Goal: Contribute content: Contribute content

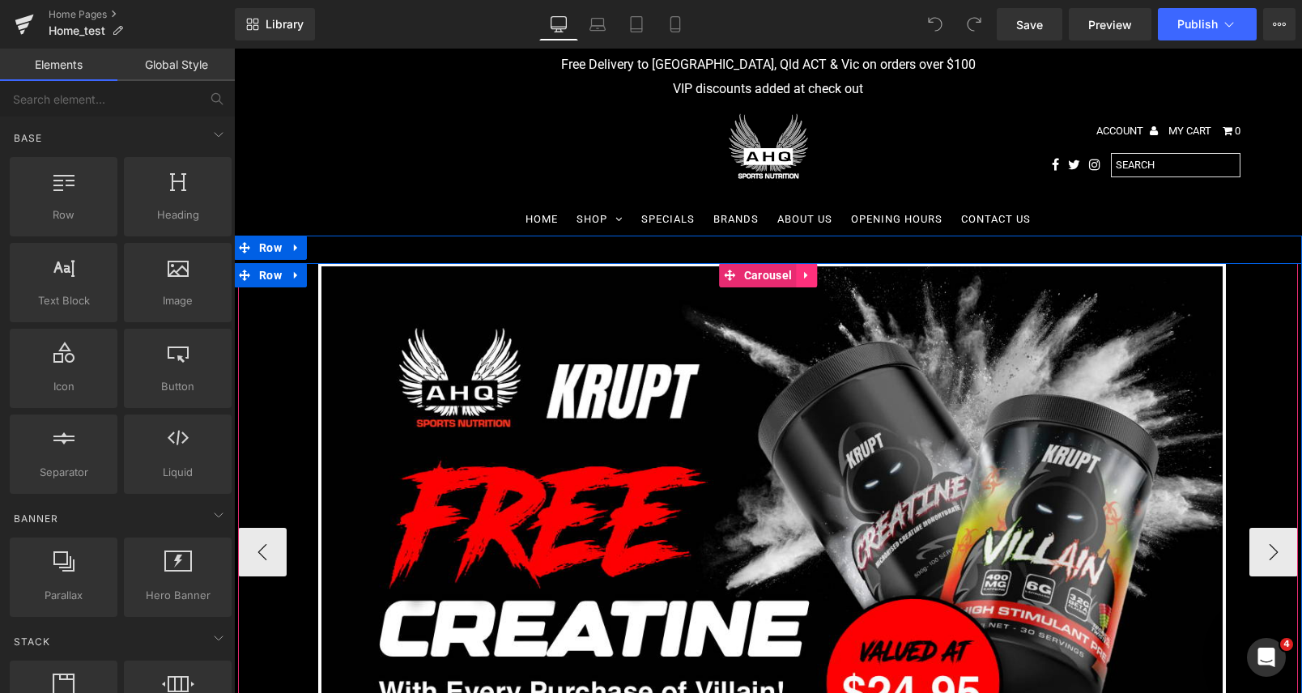
click at [811, 274] on icon at bounding box center [806, 275] width 11 height 12
click at [773, 278] on icon at bounding box center [774, 275] width 11 height 12
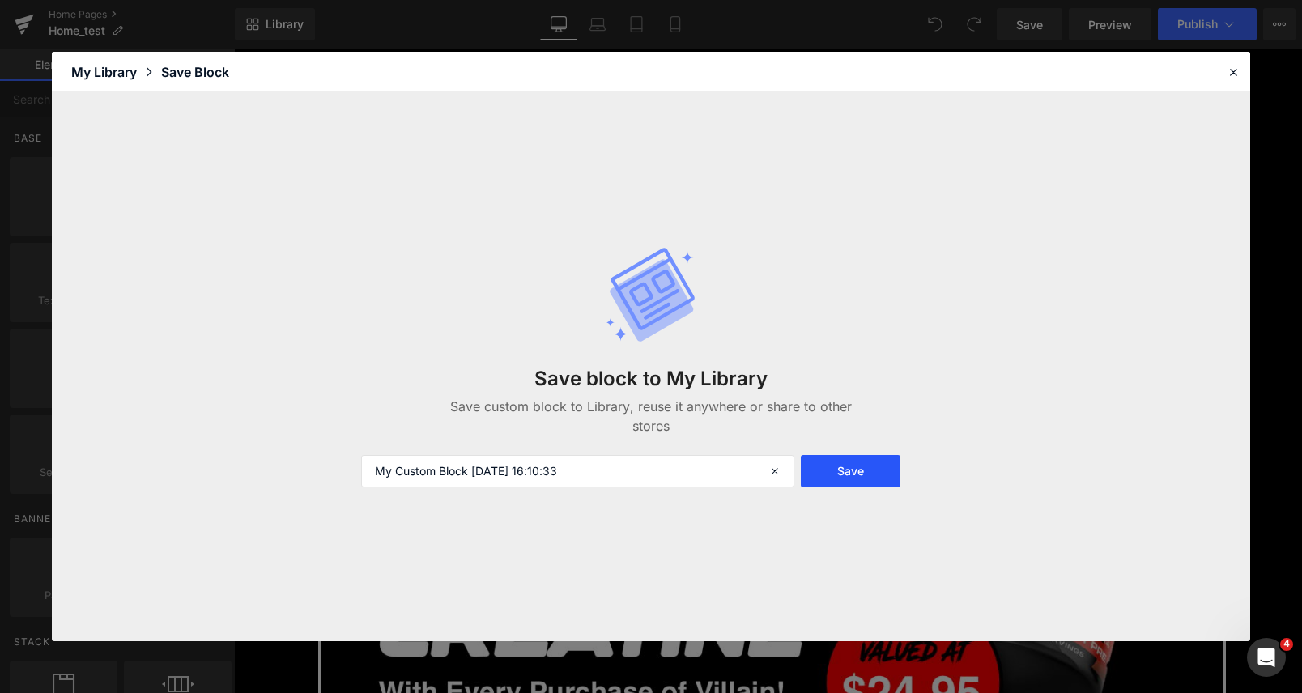
click at [886, 466] on button "Save" at bounding box center [851, 471] width 100 height 32
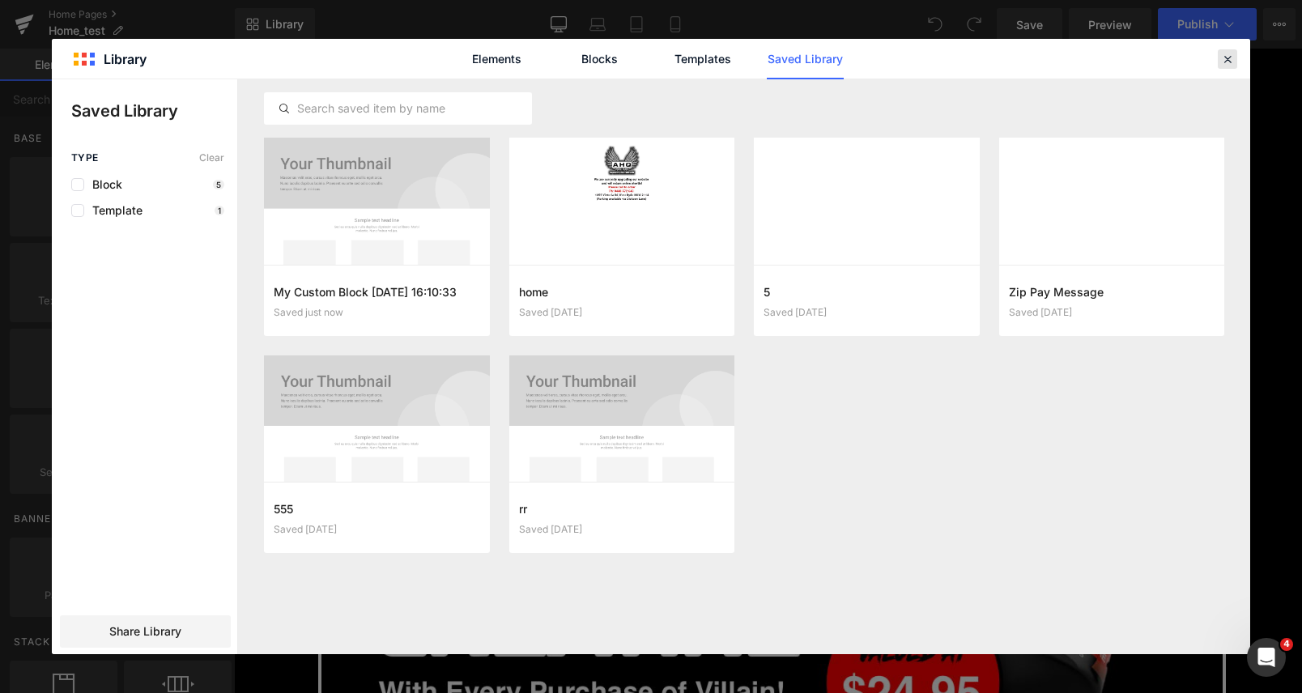
drag, startPoint x: 1224, startPoint y: 62, endPoint x: 522, endPoint y: 207, distance: 717.0
click at [1224, 62] on icon at bounding box center [1227, 59] width 15 height 15
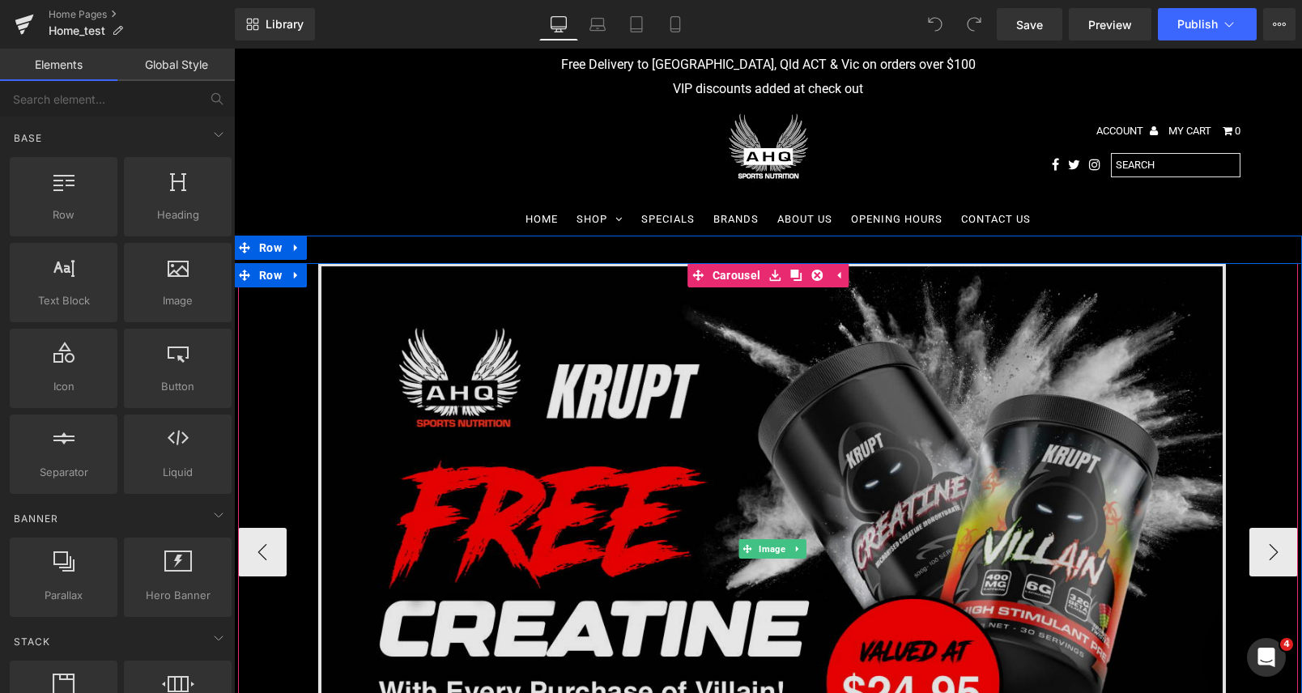
click at [717, 418] on img at bounding box center [772, 549] width 908 height 573
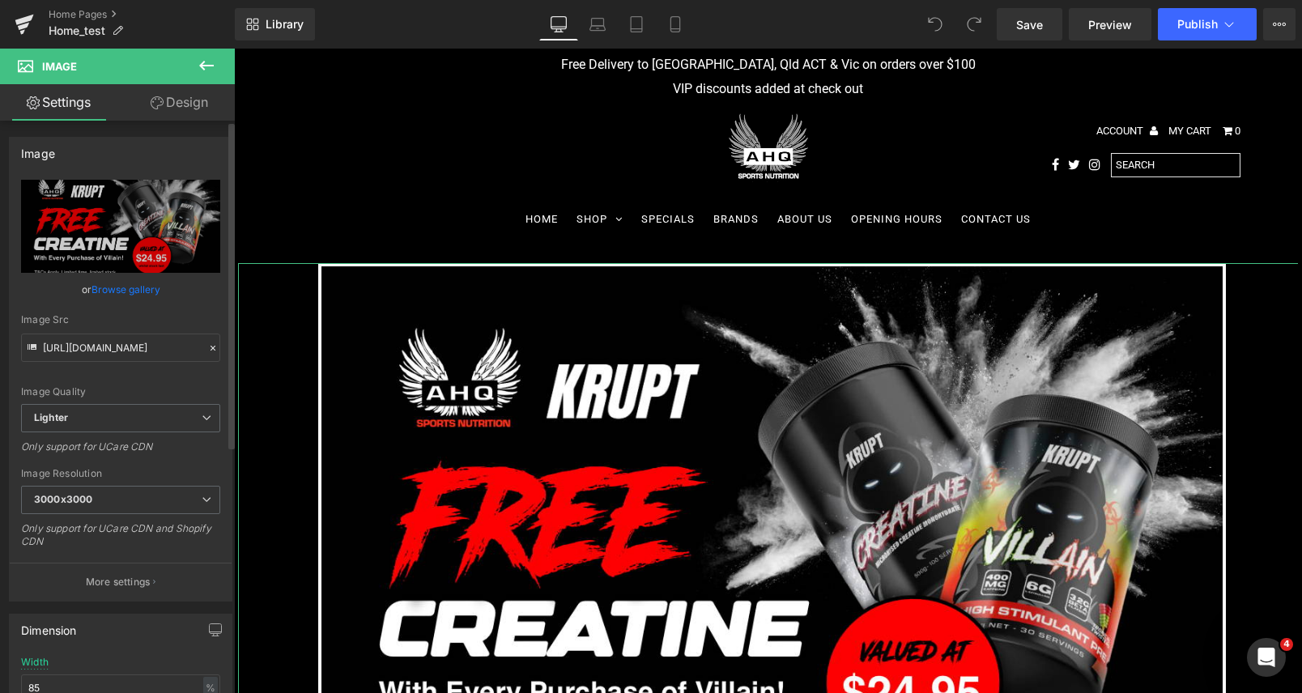
click at [95, 285] on link "Browse gallery" at bounding box center [125, 289] width 69 height 28
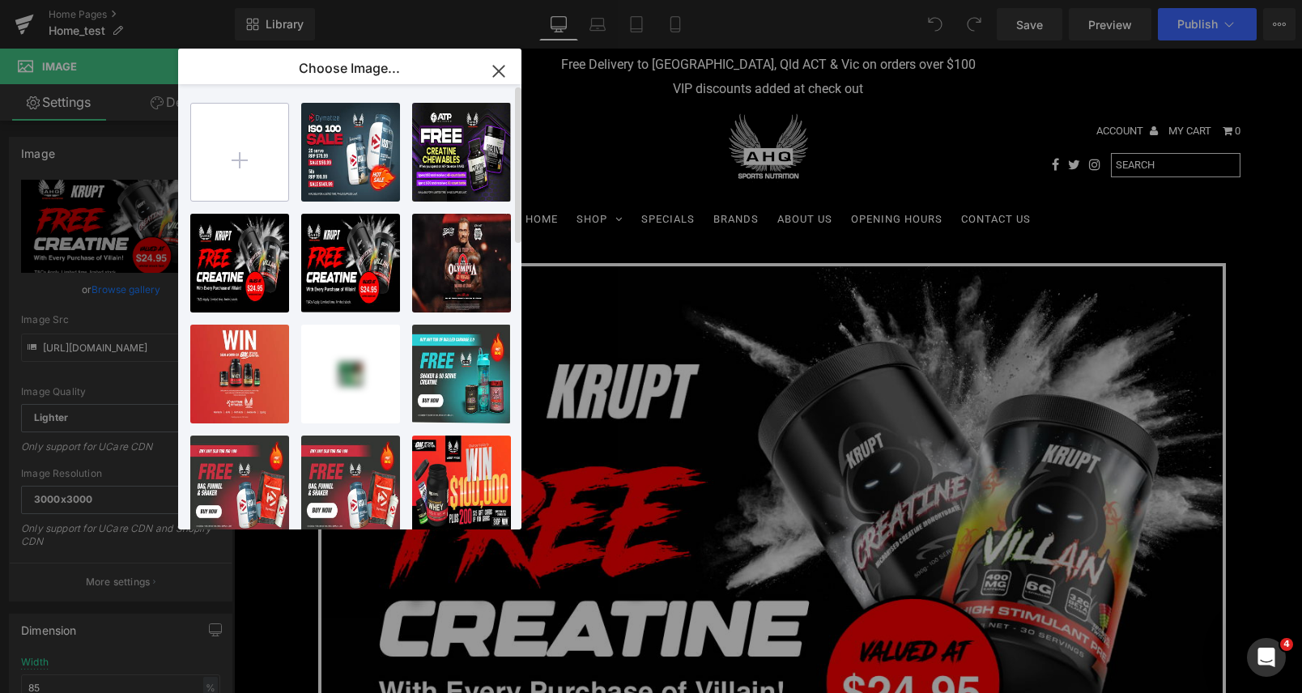
click at [257, 161] on input "file" at bounding box center [239, 152] width 97 height 97
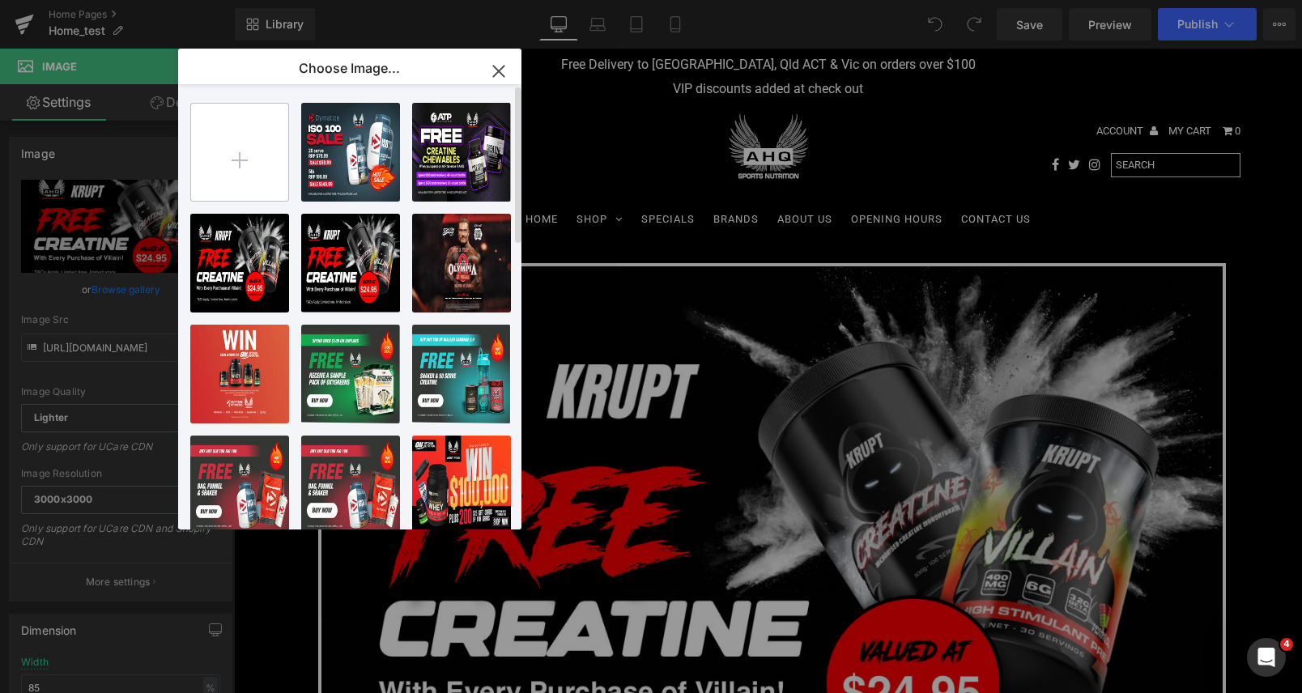
type input "C:\fakepath\x1.webp"
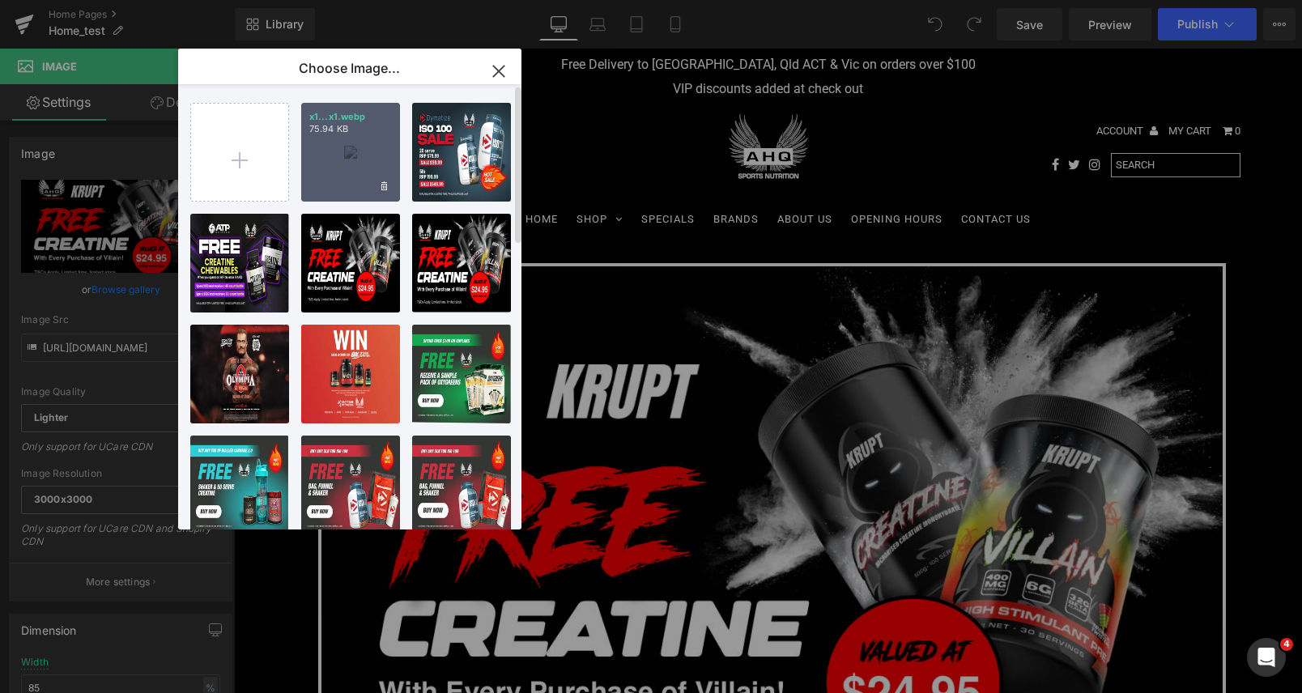
drag, startPoint x: 336, startPoint y: 166, endPoint x: 86, endPoint y: 130, distance: 252.8
click at [336, 166] on div "x1...x1.webp 75.94 KB" at bounding box center [350, 152] width 99 height 99
type input "[URL][DOMAIN_NAME]"
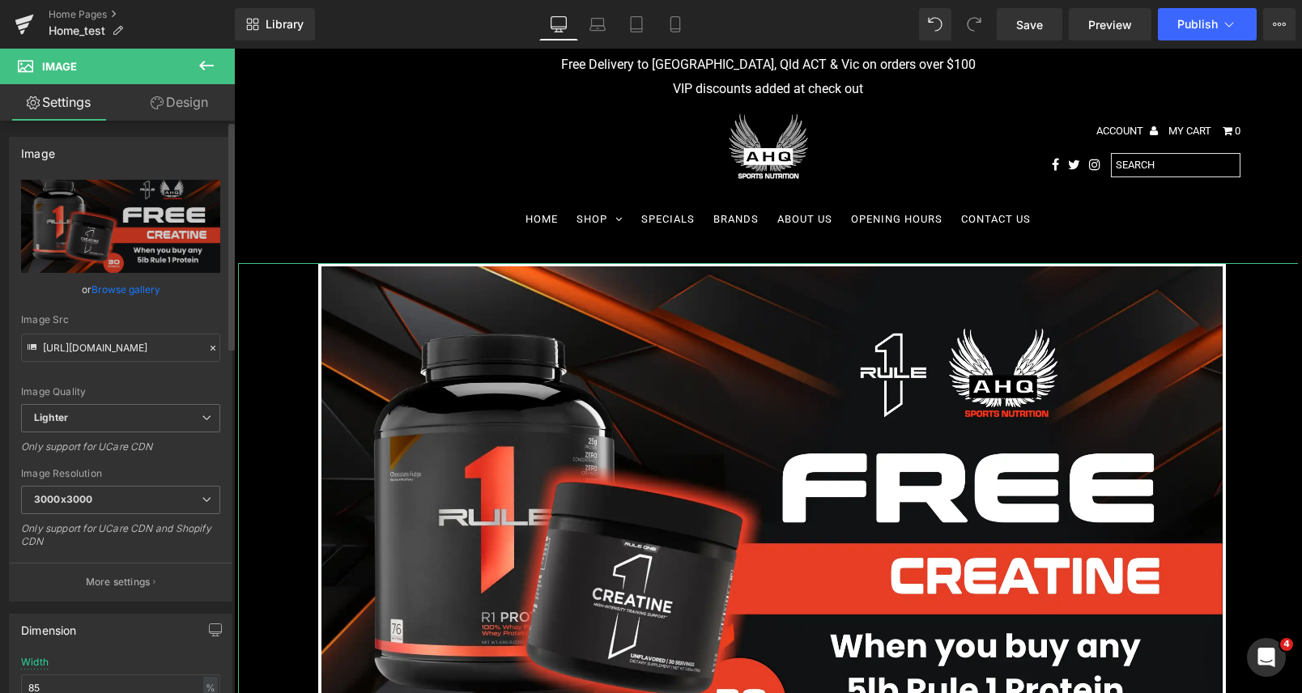
click at [143, 287] on link "Browse gallery" at bounding box center [125, 289] width 69 height 28
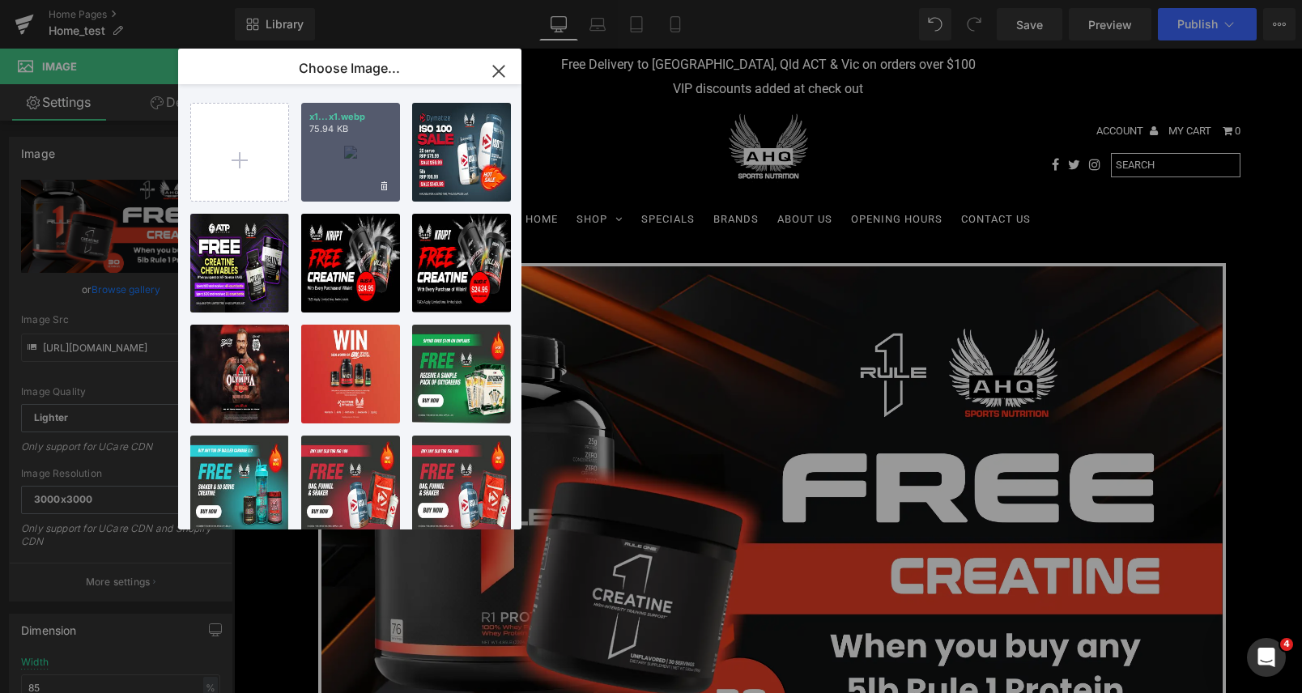
click at [356, 151] on div "x1...x1.webp 75.94 KB" at bounding box center [350, 152] width 99 height 99
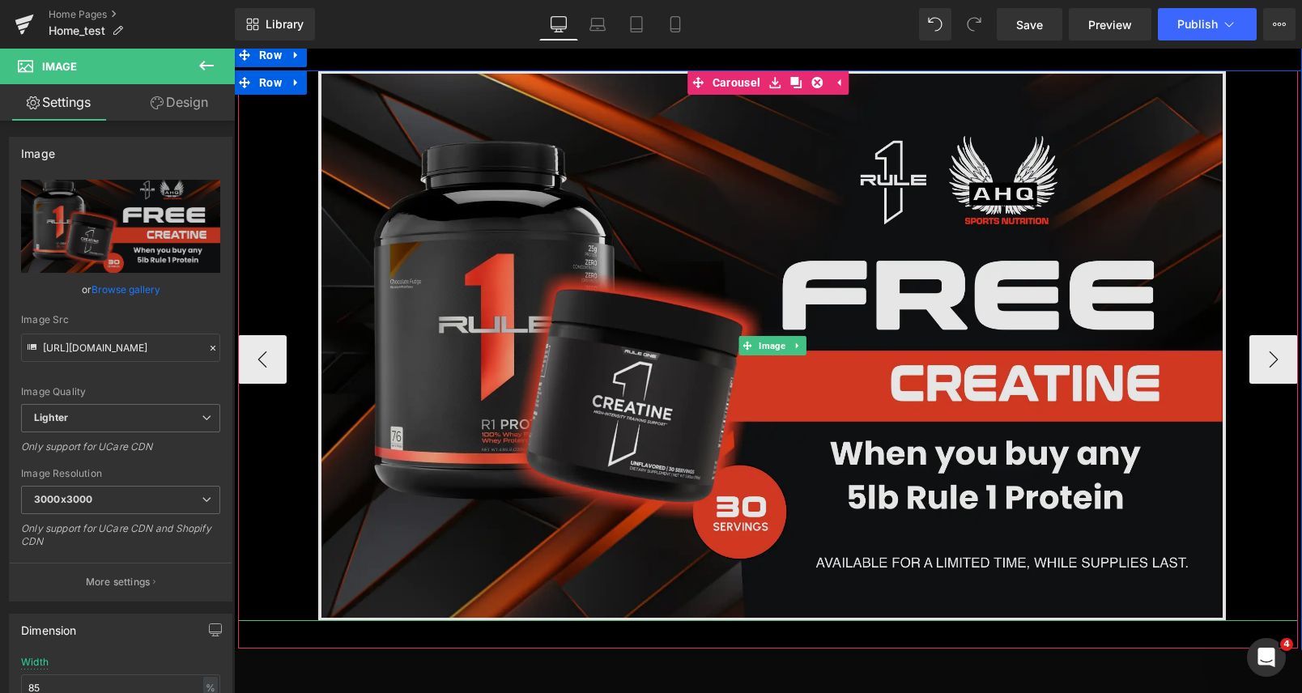
scroll to position [252, 0]
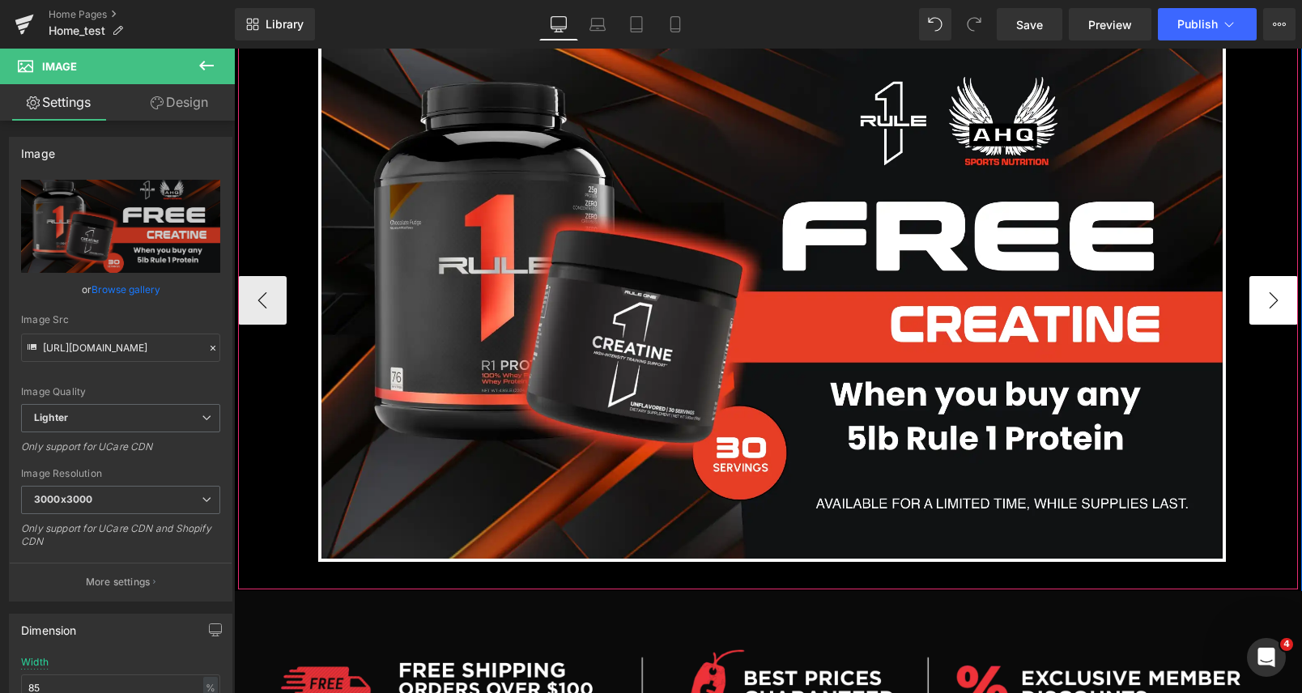
click at [1273, 306] on button "›" at bounding box center [1273, 300] width 49 height 49
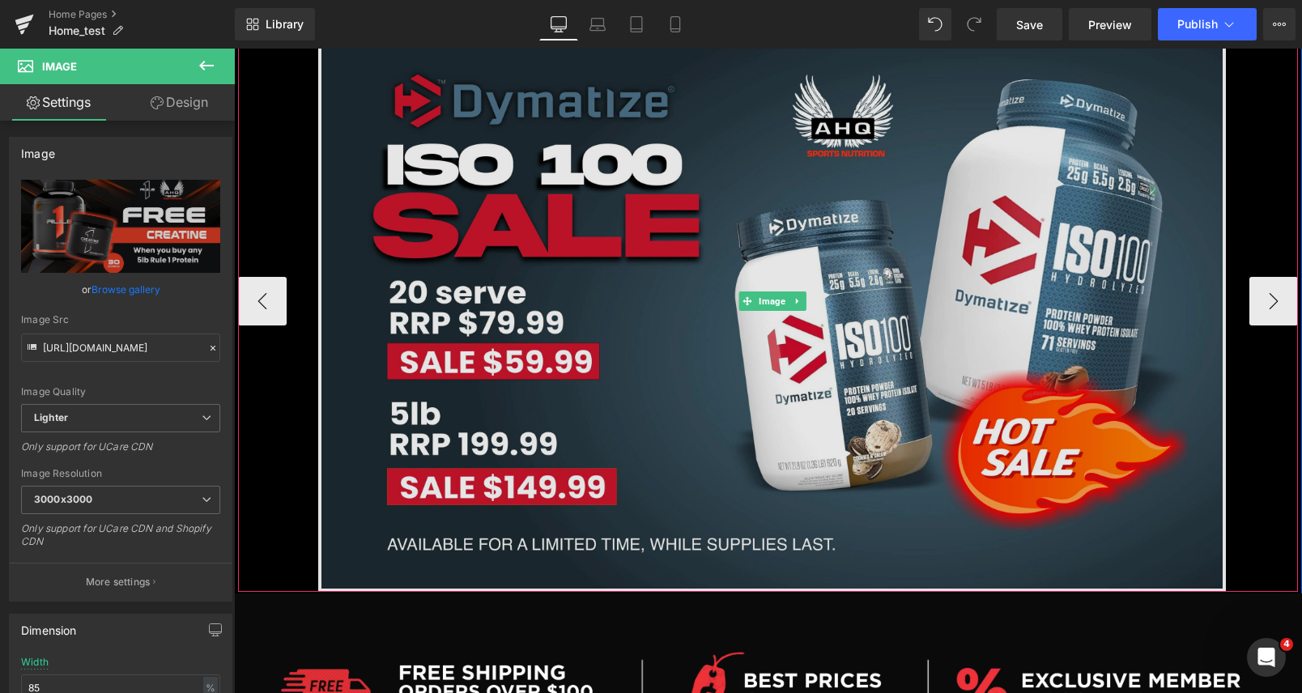
click at [794, 228] on img at bounding box center [772, 301] width 908 height 581
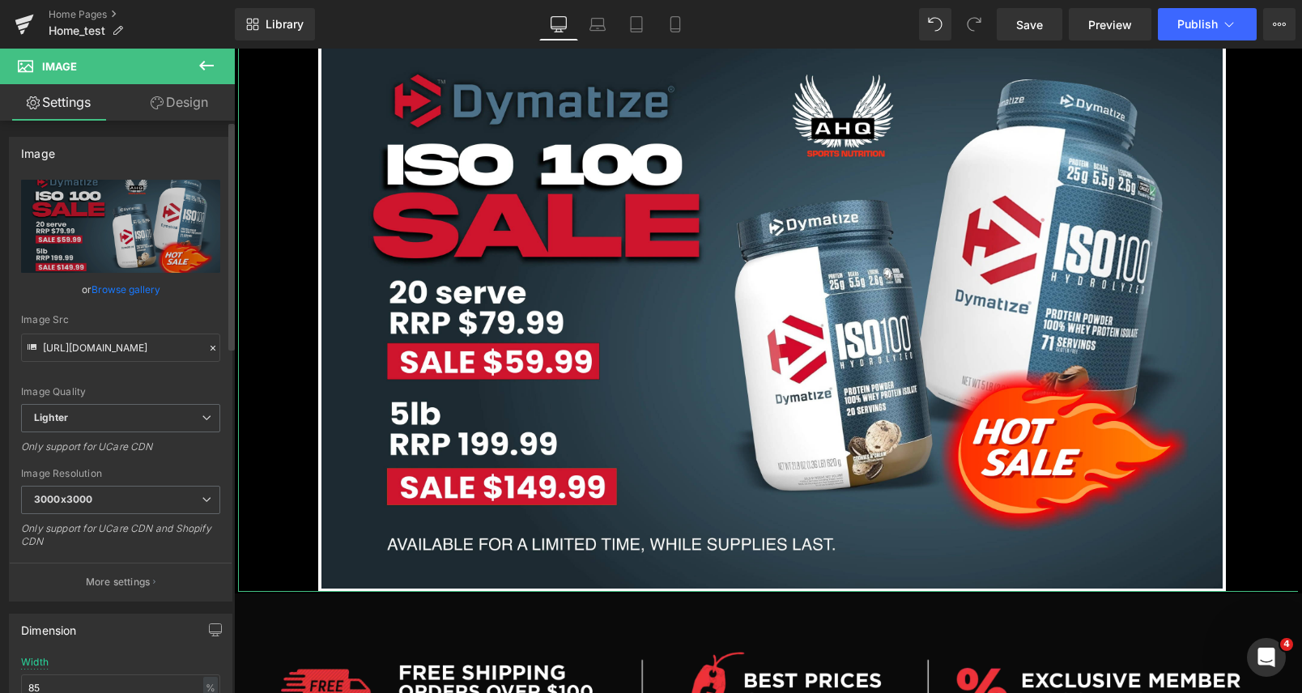
click at [107, 286] on link "Browse gallery" at bounding box center [125, 289] width 69 height 28
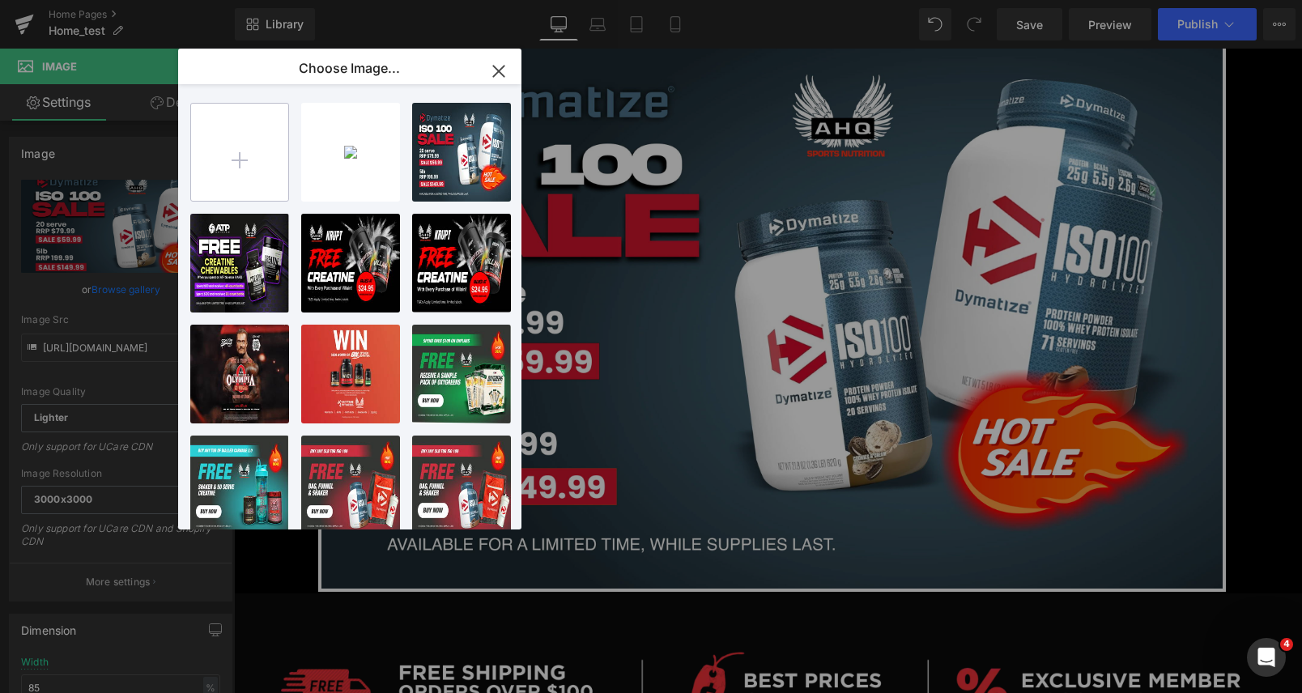
click at [262, 149] on input "file" at bounding box center [239, 152] width 97 height 97
type input "C:\fakepath\x2.webp"
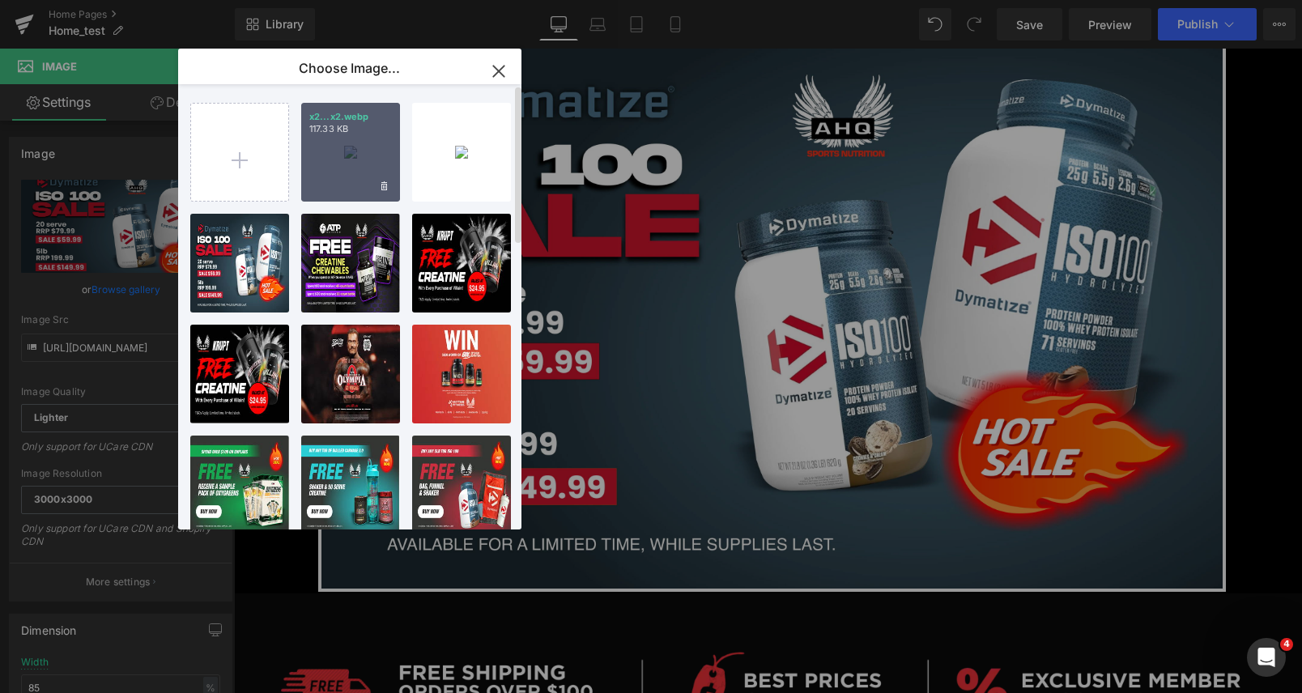
click at [346, 148] on div "x2...x2.webp 117.33 KB" at bounding box center [350, 152] width 99 height 99
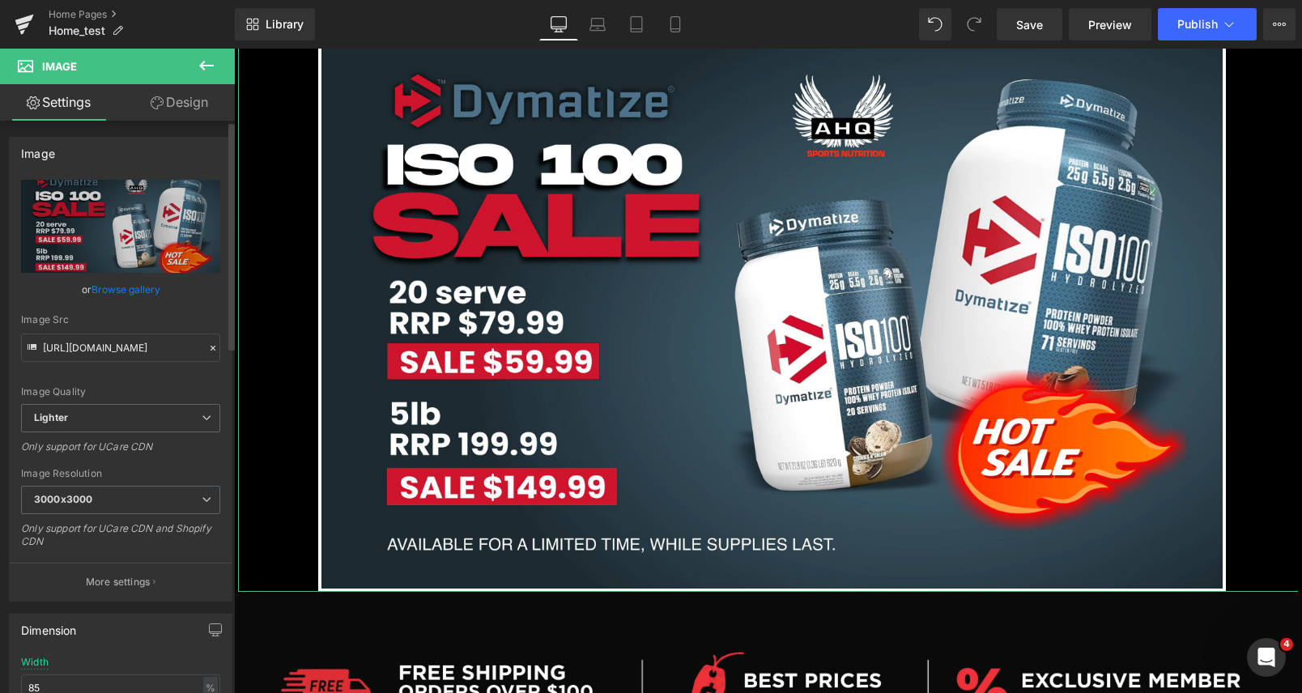
click at [120, 293] on link "Browse gallery" at bounding box center [125, 289] width 69 height 28
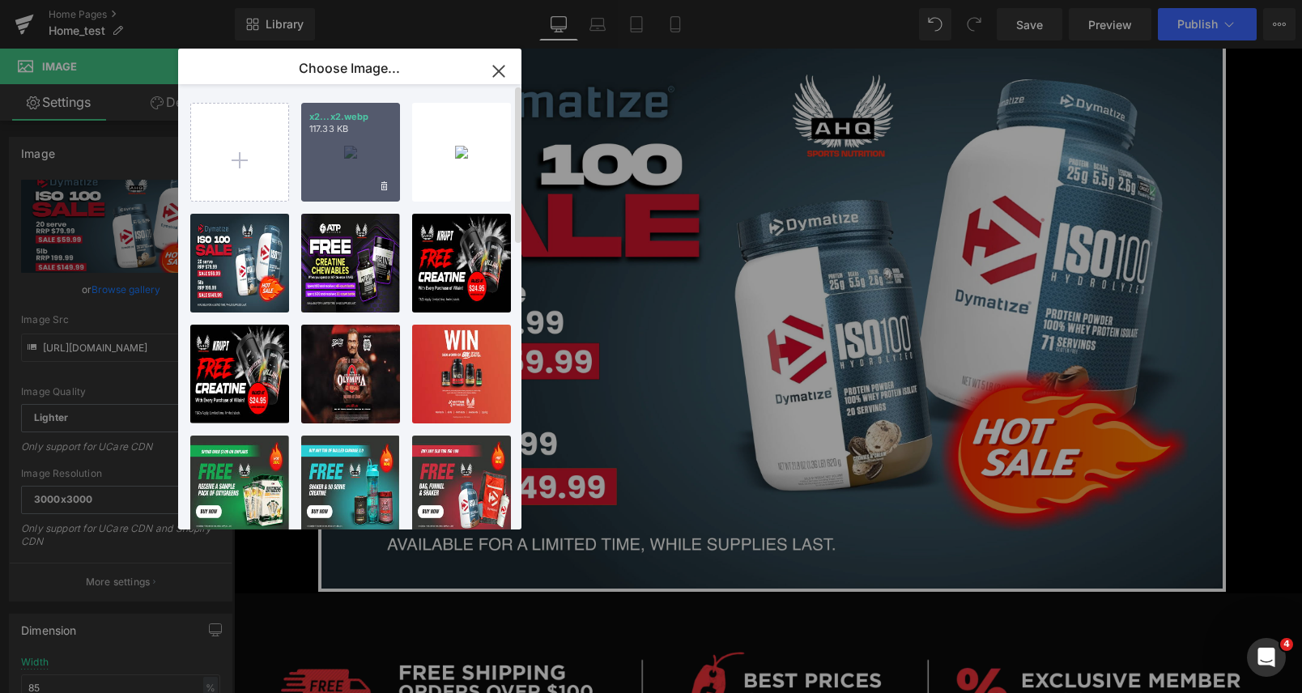
click at [331, 172] on div "x2...x2.webp 117.33 KB" at bounding box center [350, 152] width 99 height 99
type input "[URL][DOMAIN_NAME]"
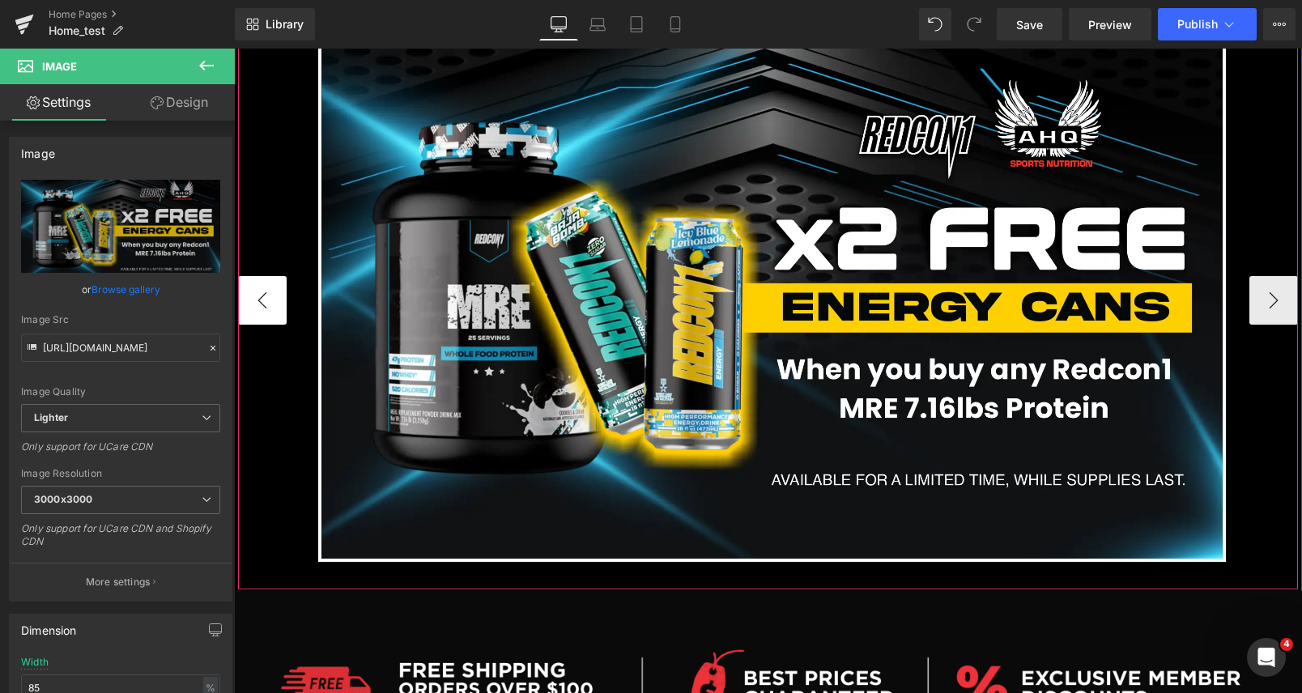
click at [262, 301] on button "‹" at bounding box center [262, 300] width 49 height 49
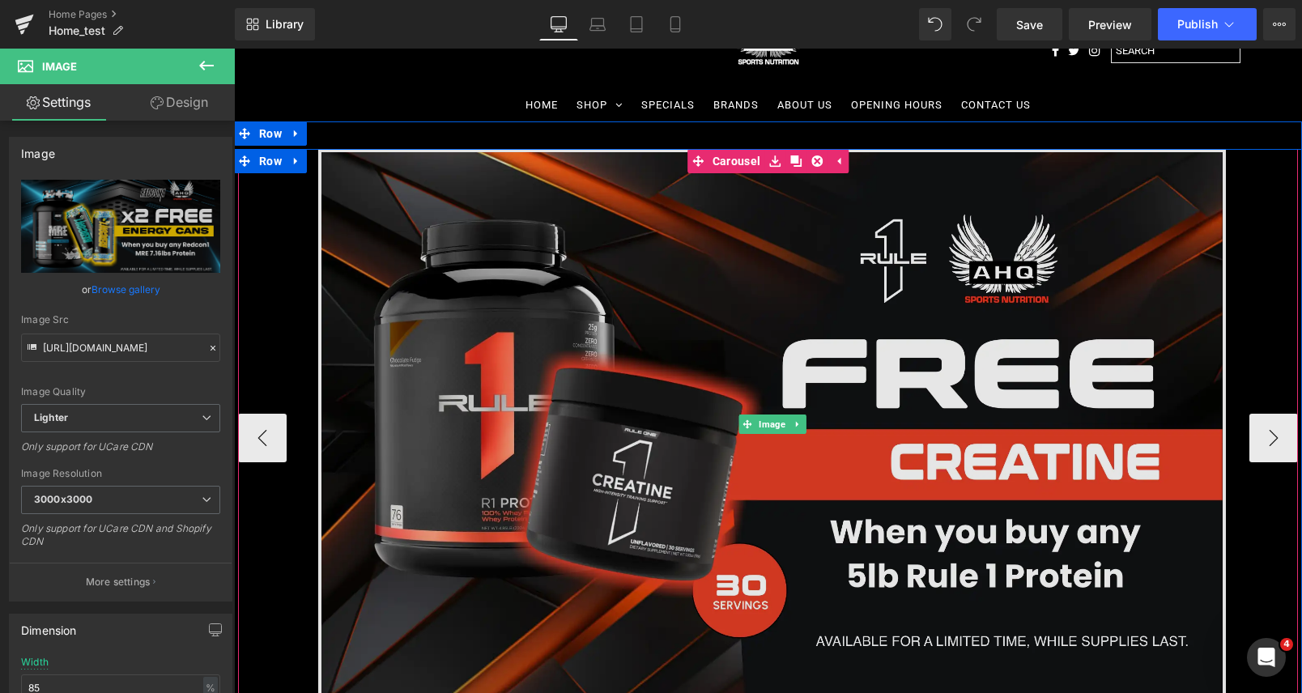
scroll to position [228, 0]
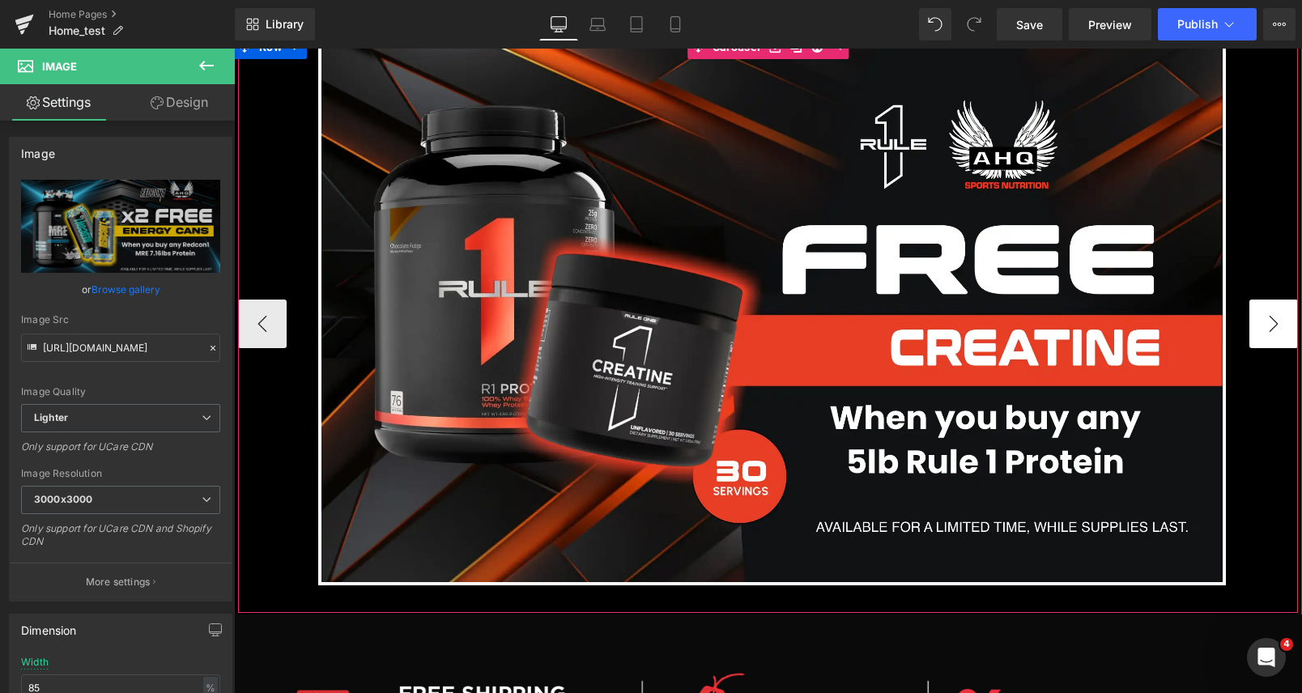
click at [1281, 334] on button "›" at bounding box center [1273, 324] width 49 height 49
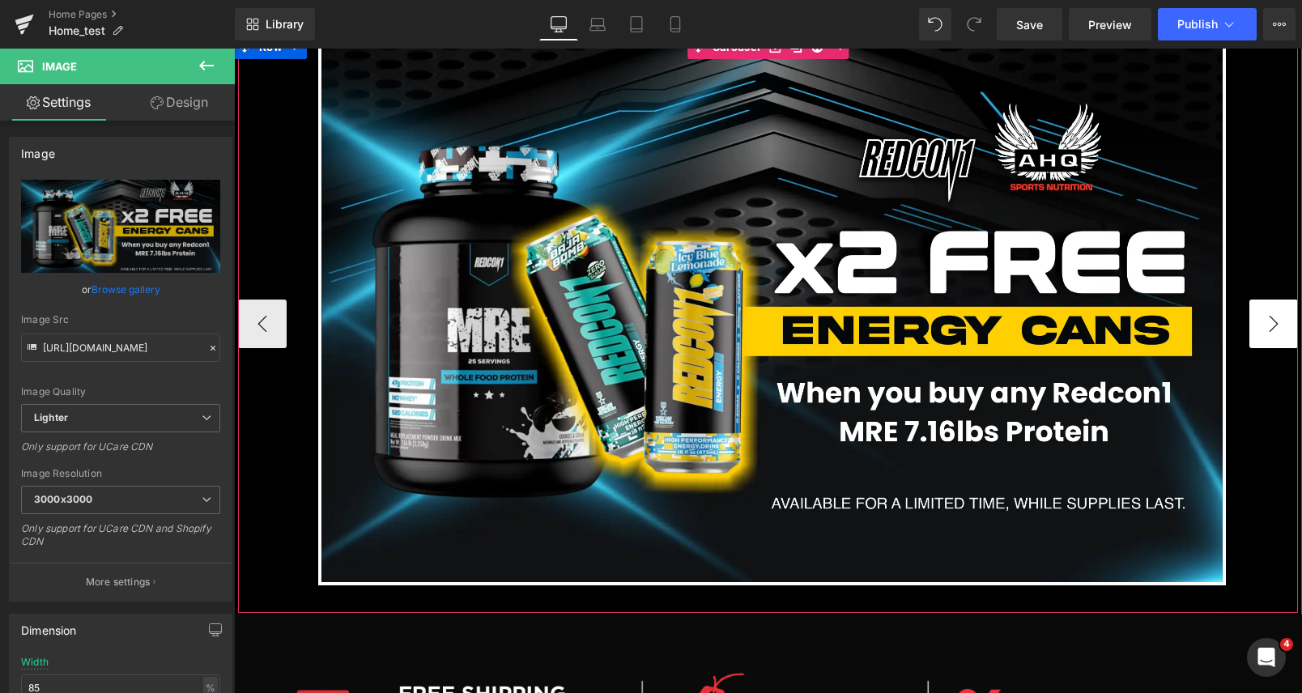
click at [1278, 329] on button "›" at bounding box center [1273, 324] width 49 height 49
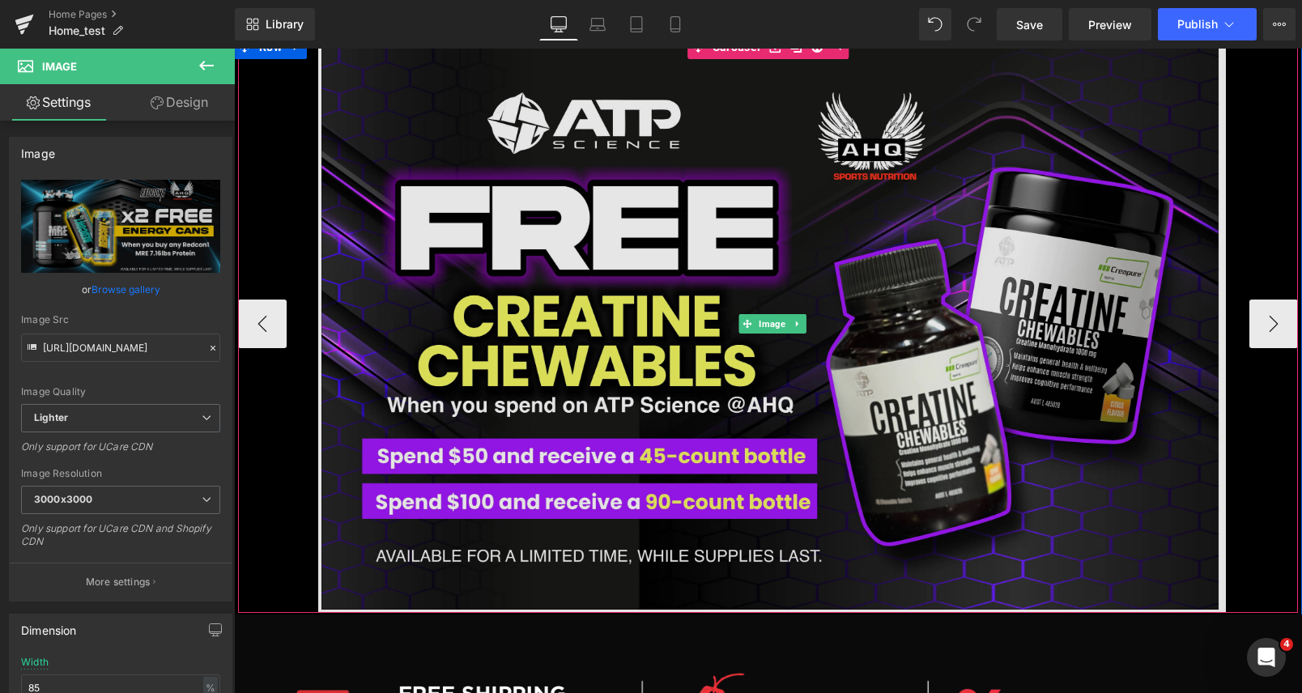
click at [846, 303] on img at bounding box center [772, 324] width 908 height 578
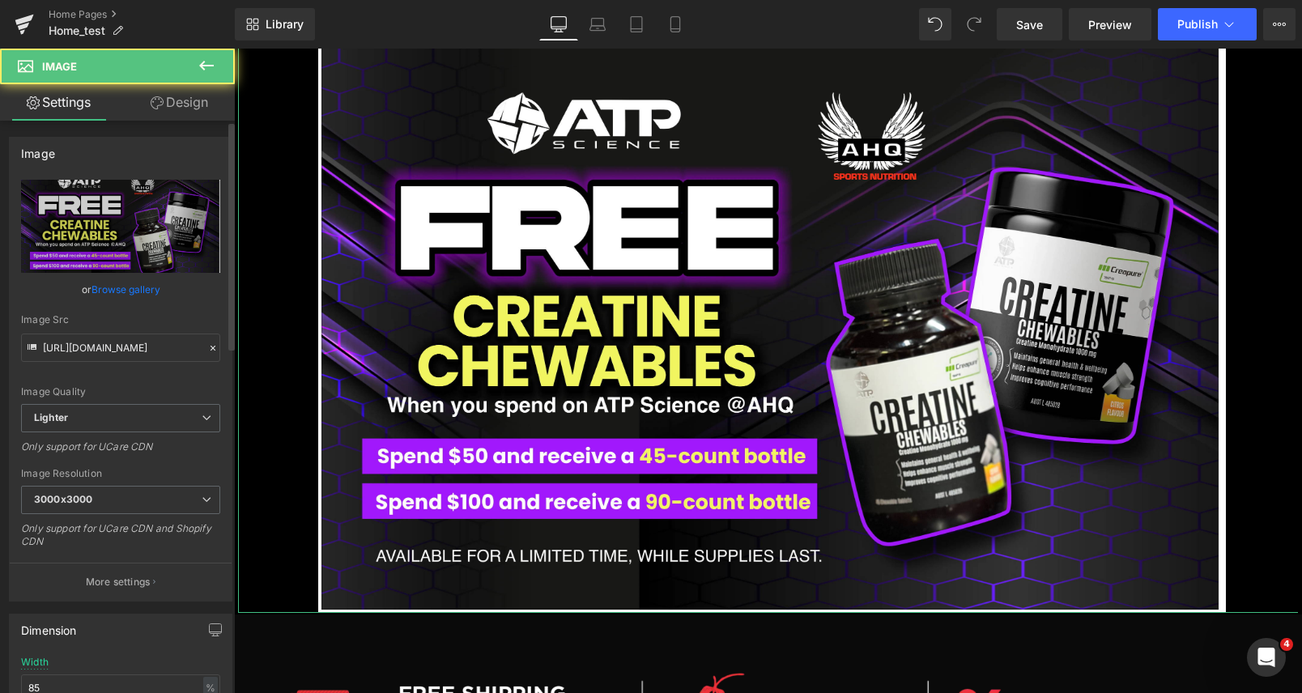
click at [135, 283] on link "Browse gallery" at bounding box center [125, 289] width 69 height 28
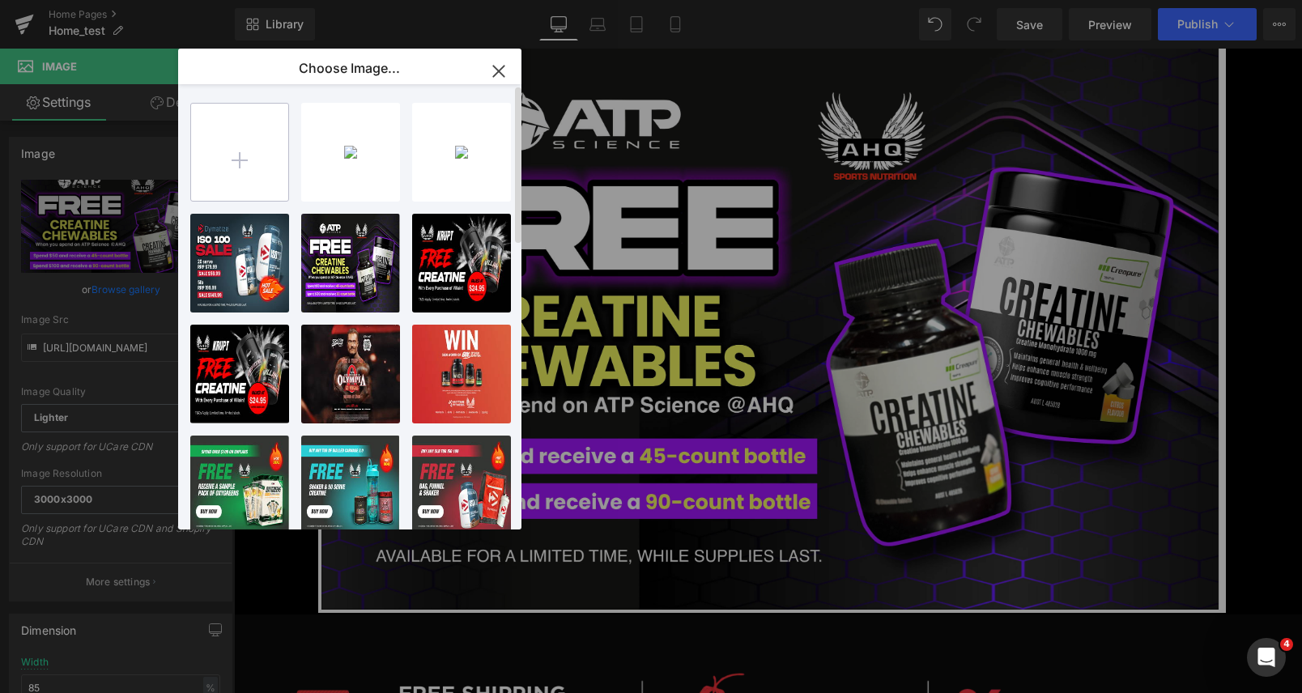
click at [255, 169] on input "file" at bounding box center [239, 152] width 97 height 97
type input "C:\fakepath\x3.webp"
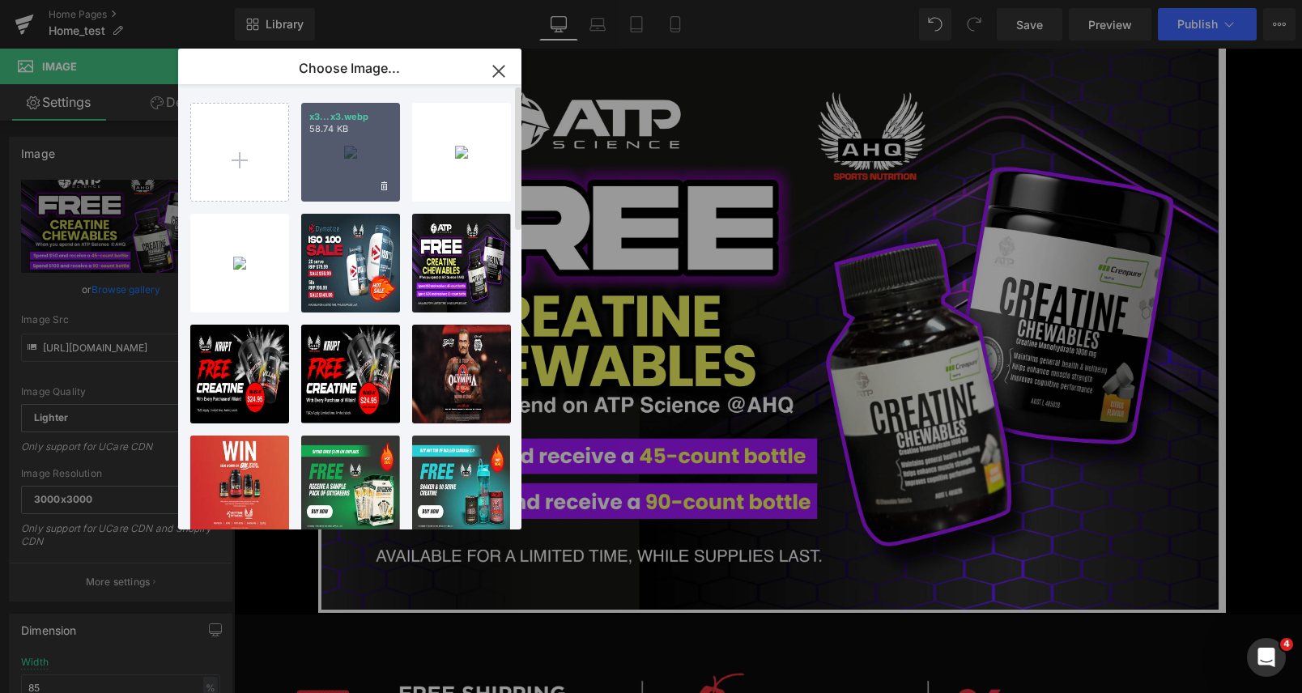
click at [368, 159] on div "x3...x3.webp 58.74 KB" at bounding box center [350, 152] width 99 height 99
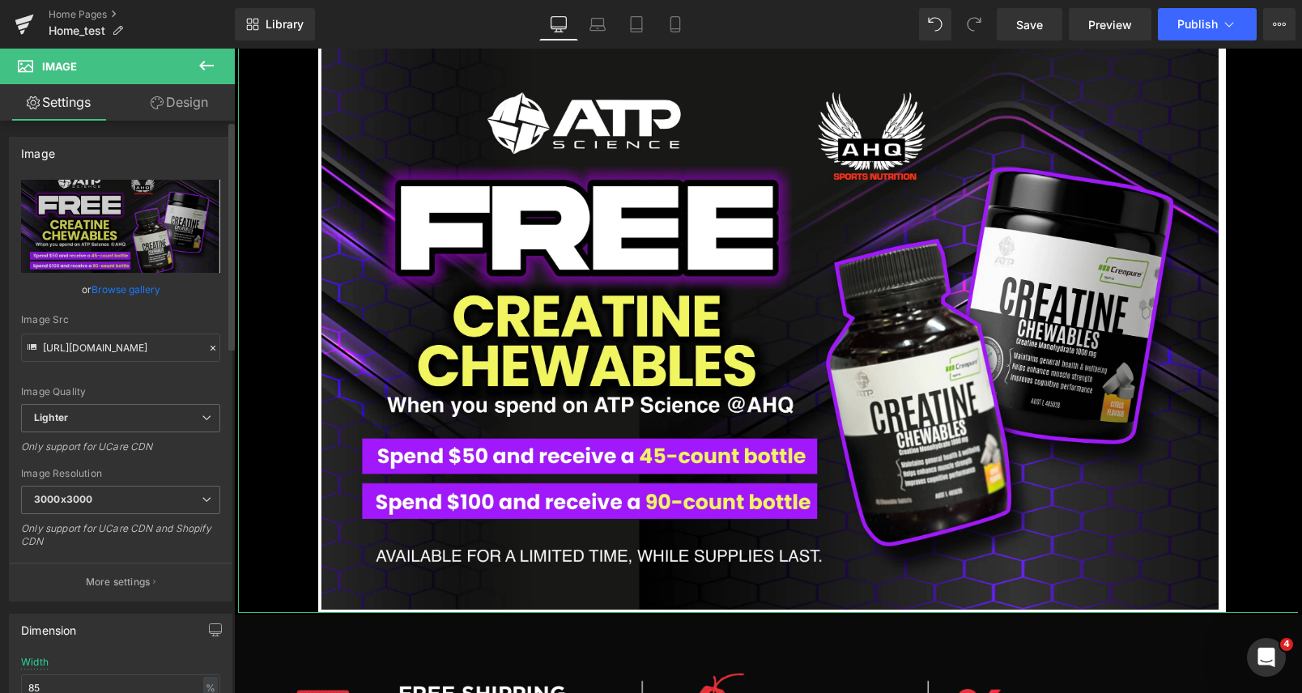
drag, startPoint x: 79, startPoint y: 298, endPoint x: 89, endPoint y: 295, distance: 11.0
click at [82, 296] on div "[URL][DOMAIN_NAME] Replace Image Upload image or Browse gallery Image Src [URL]…" at bounding box center [121, 390] width 222 height 421
click at [99, 292] on link "Browse gallery" at bounding box center [125, 289] width 69 height 28
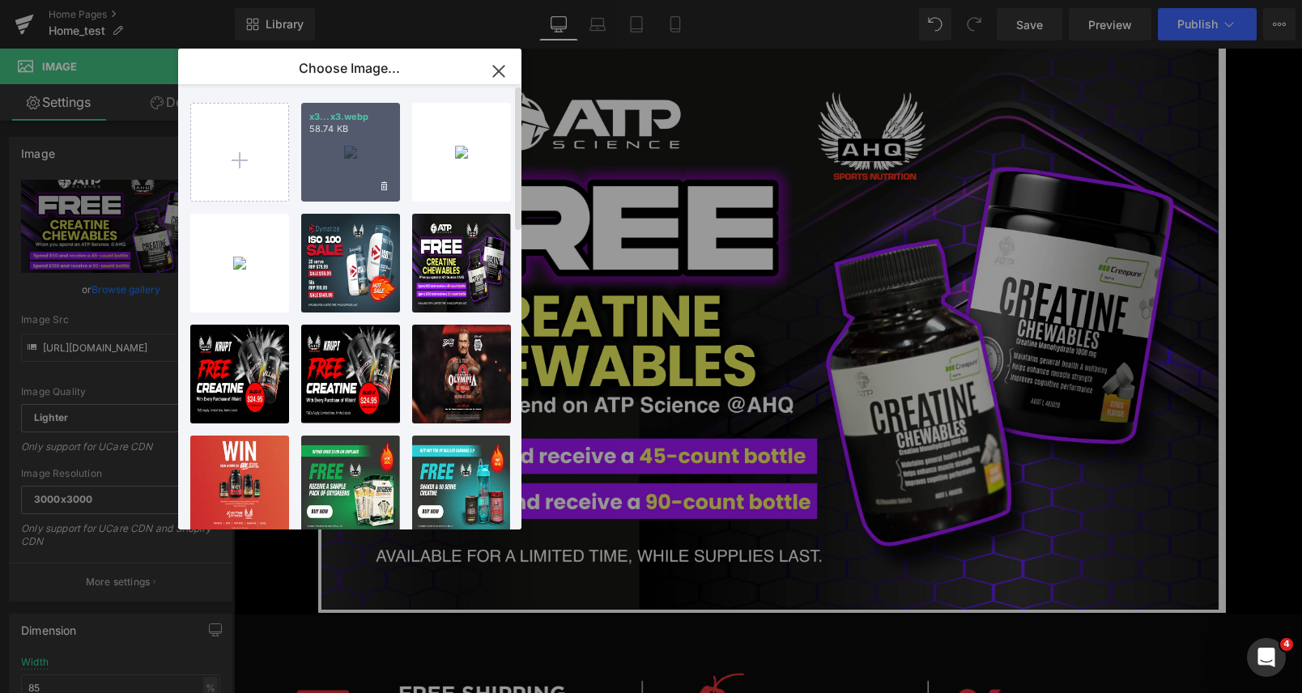
click at [353, 155] on div "x3...x3.webp 58.74 KB" at bounding box center [350, 152] width 99 height 99
type input "[URL][DOMAIN_NAME]"
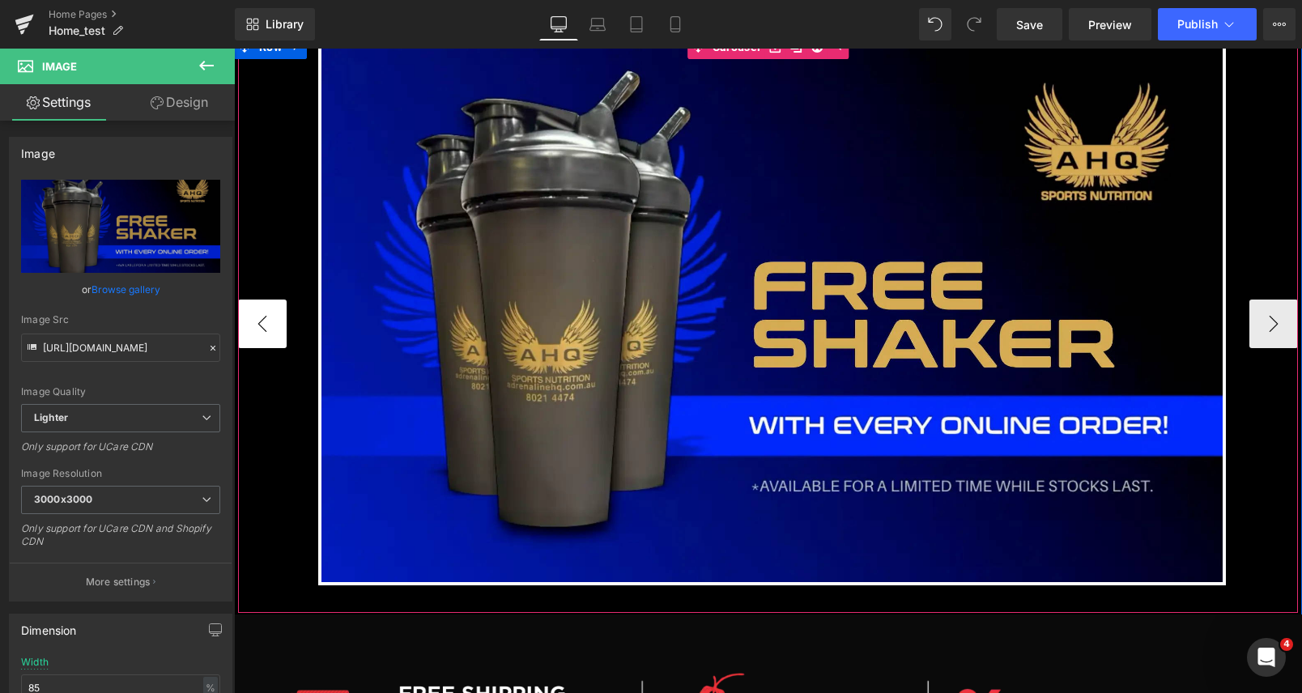
click at [275, 334] on button "‹" at bounding box center [262, 324] width 49 height 49
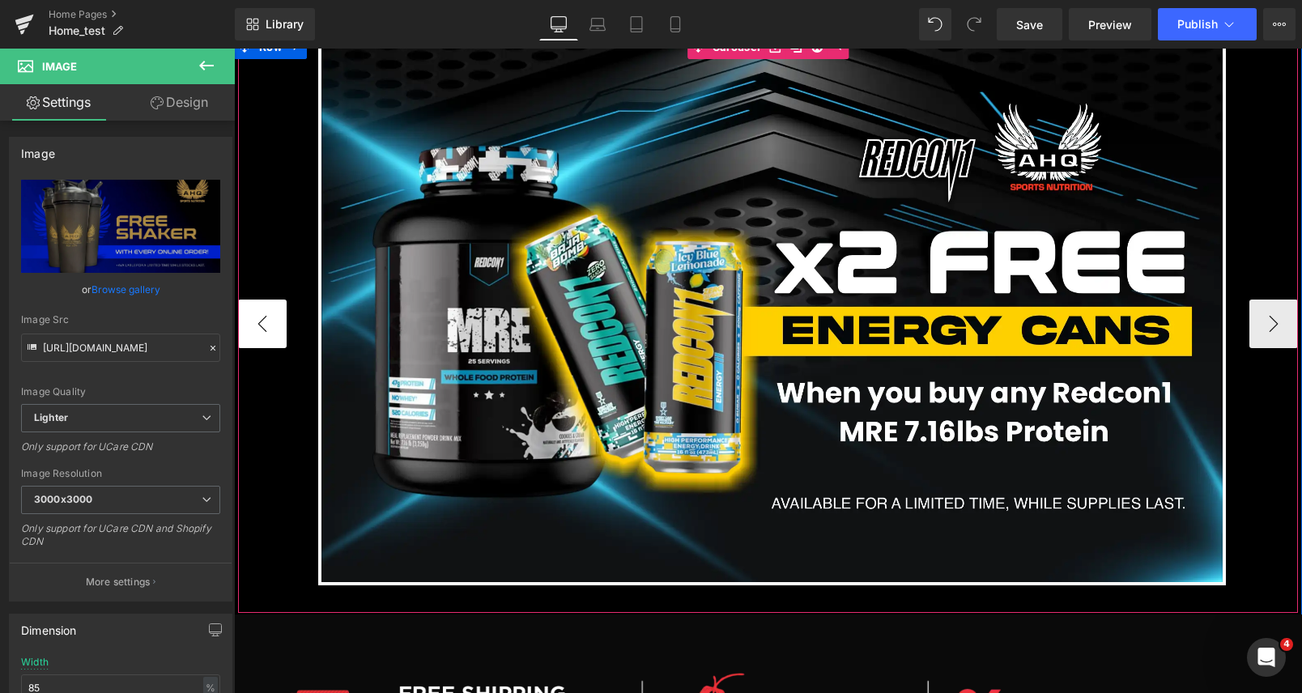
click at [275, 334] on button "‹" at bounding box center [262, 324] width 49 height 49
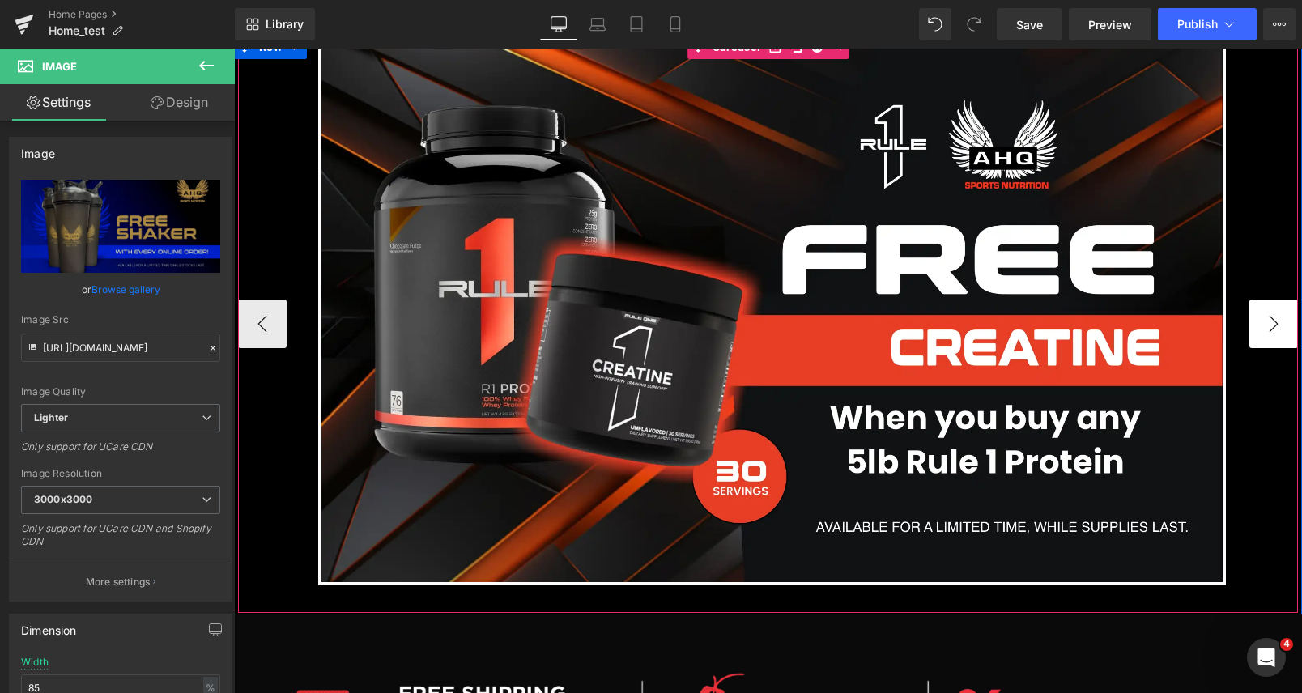
click at [1276, 329] on button "›" at bounding box center [1273, 324] width 49 height 49
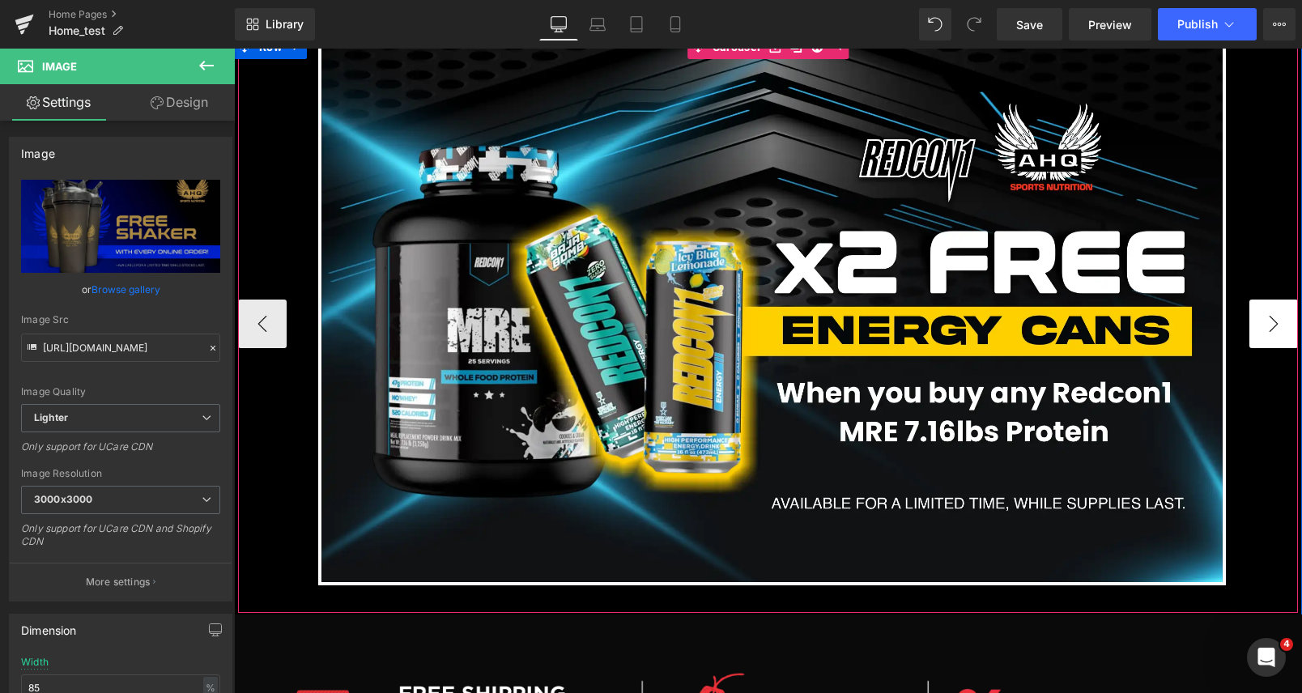
click at [1276, 329] on button "›" at bounding box center [1273, 324] width 49 height 49
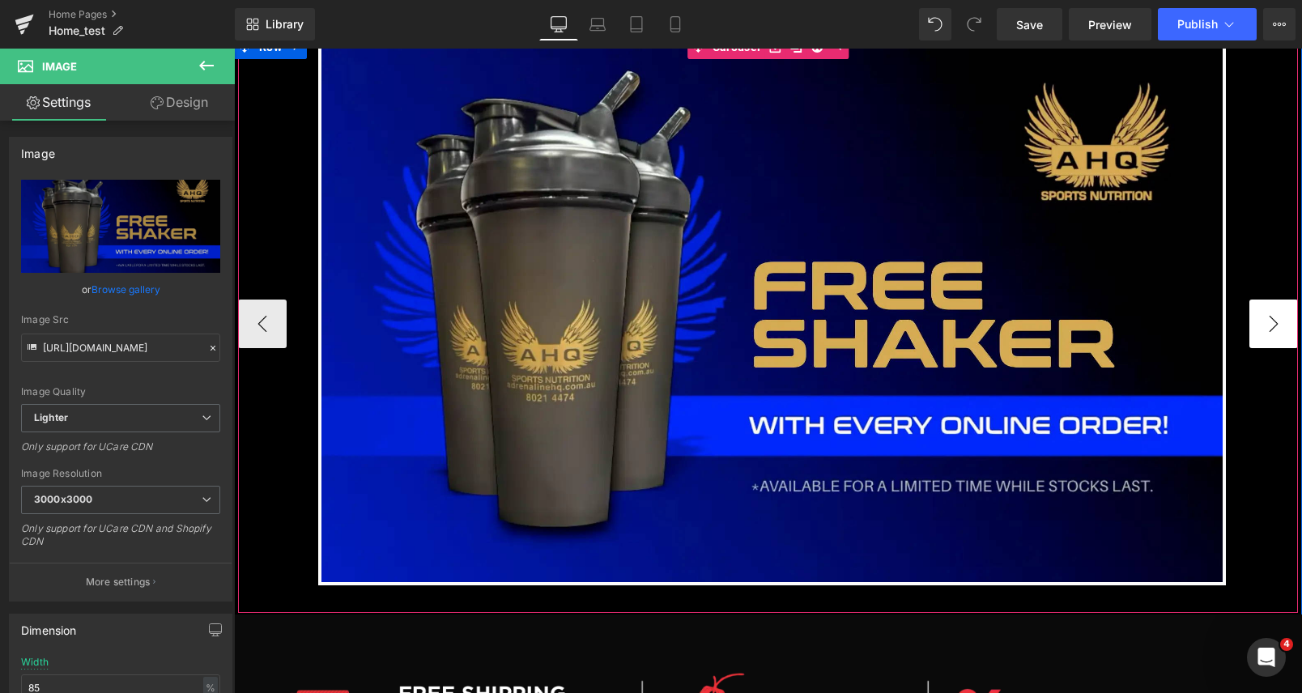
click at [1276, 329] on button "›" at bounding box center [1273, 324] width 49 height 49
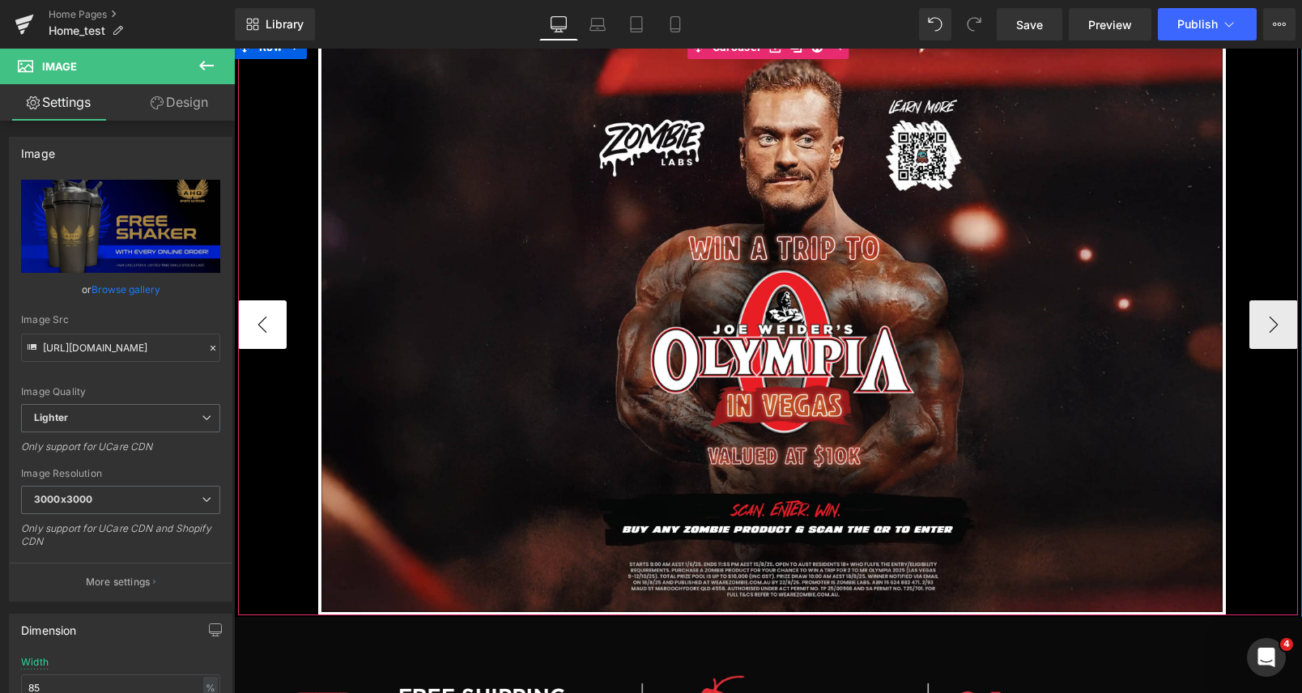
click at [264, 325] on button "‹" at bounding box center [262, 324] width 49 height 49
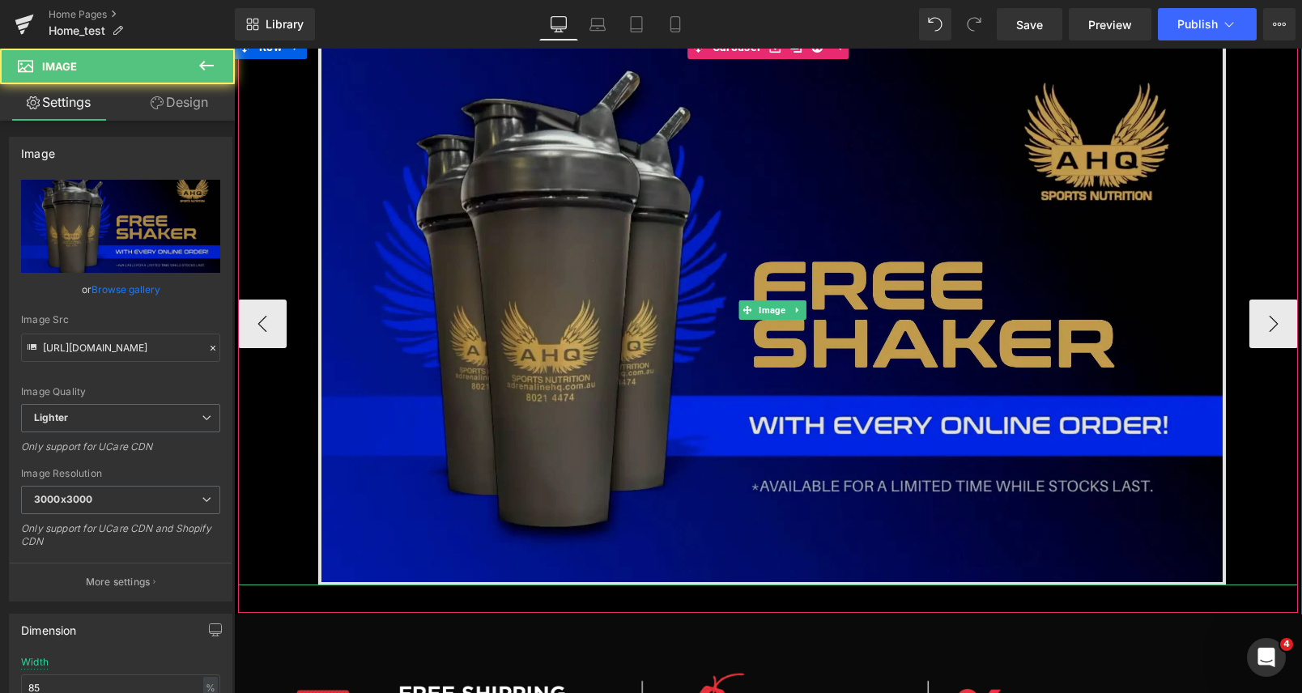
click at [405, 229] on img at bounding box center [772, 310] width 908 height 551
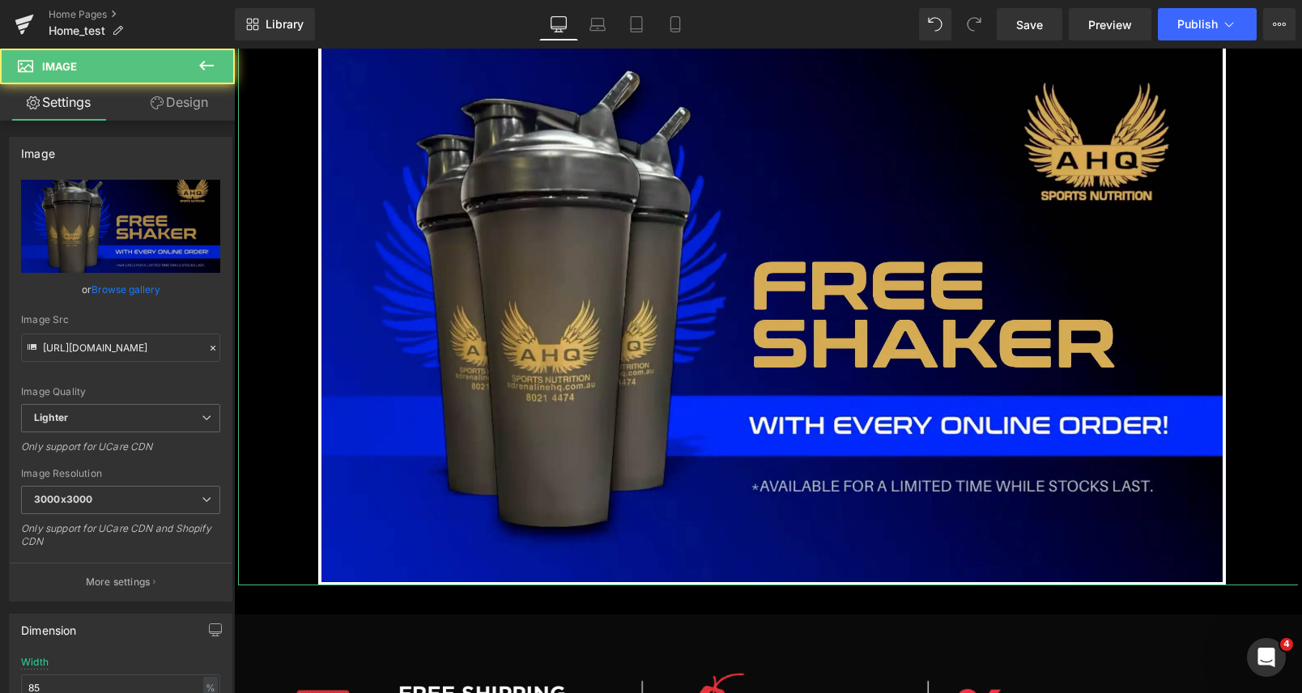
click at [116, 296] on link "Browse gallery" at bounding box center [125, 289] width 69 height 28
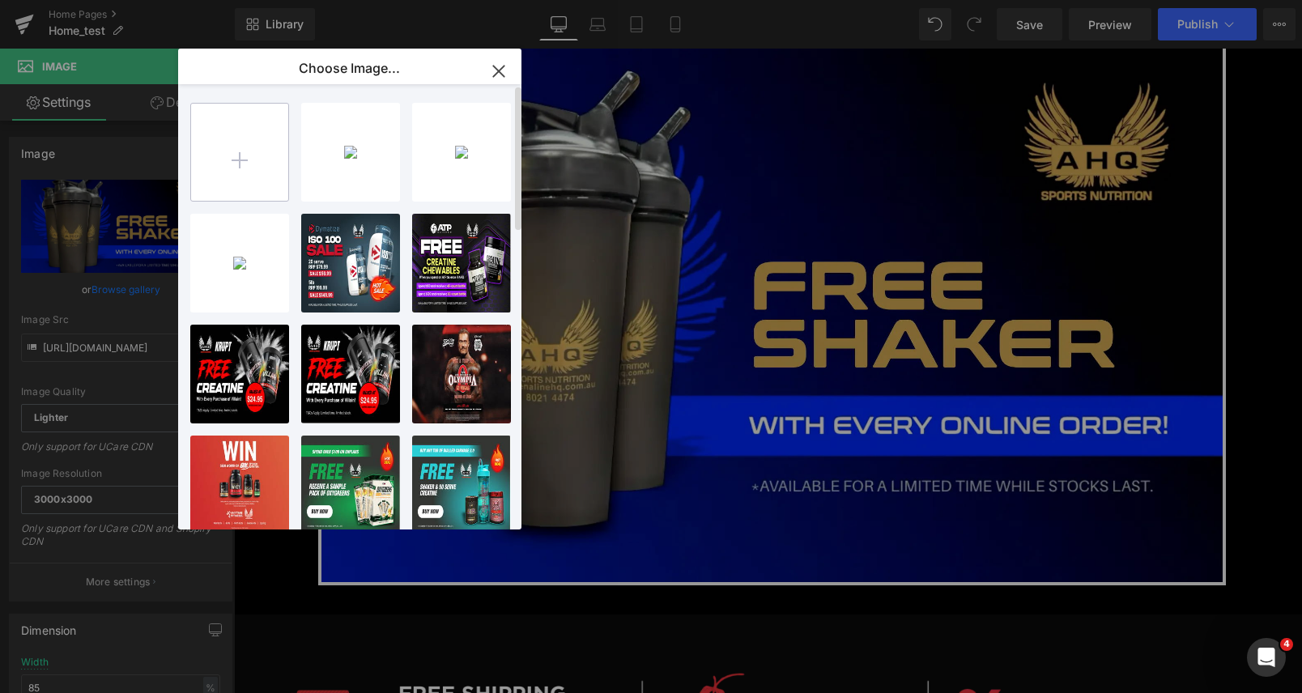
click at [261, 166] on input "file" at bounding box center [239, 152] width 97 height 97
type input "C:\fakepath\free.webp"
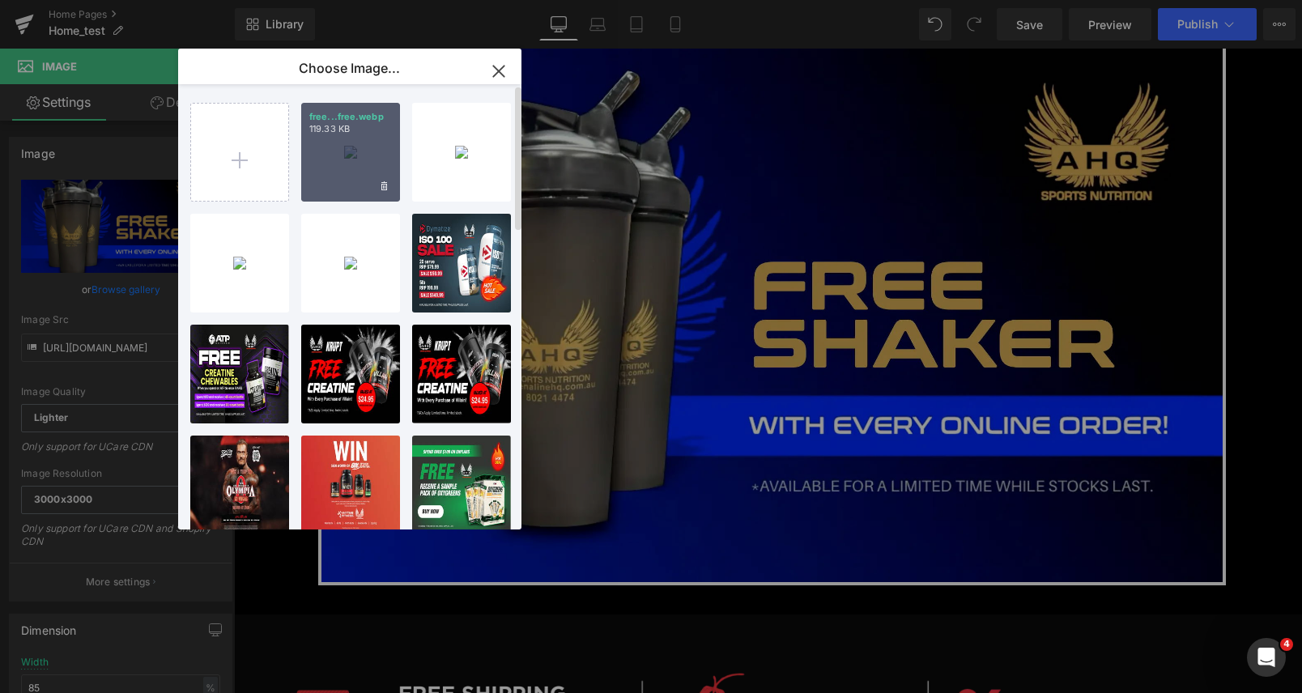
click at [357, 153] on div "free...free.webp 119.33 KB" at bounding box center [350, 152] width 99 height 99
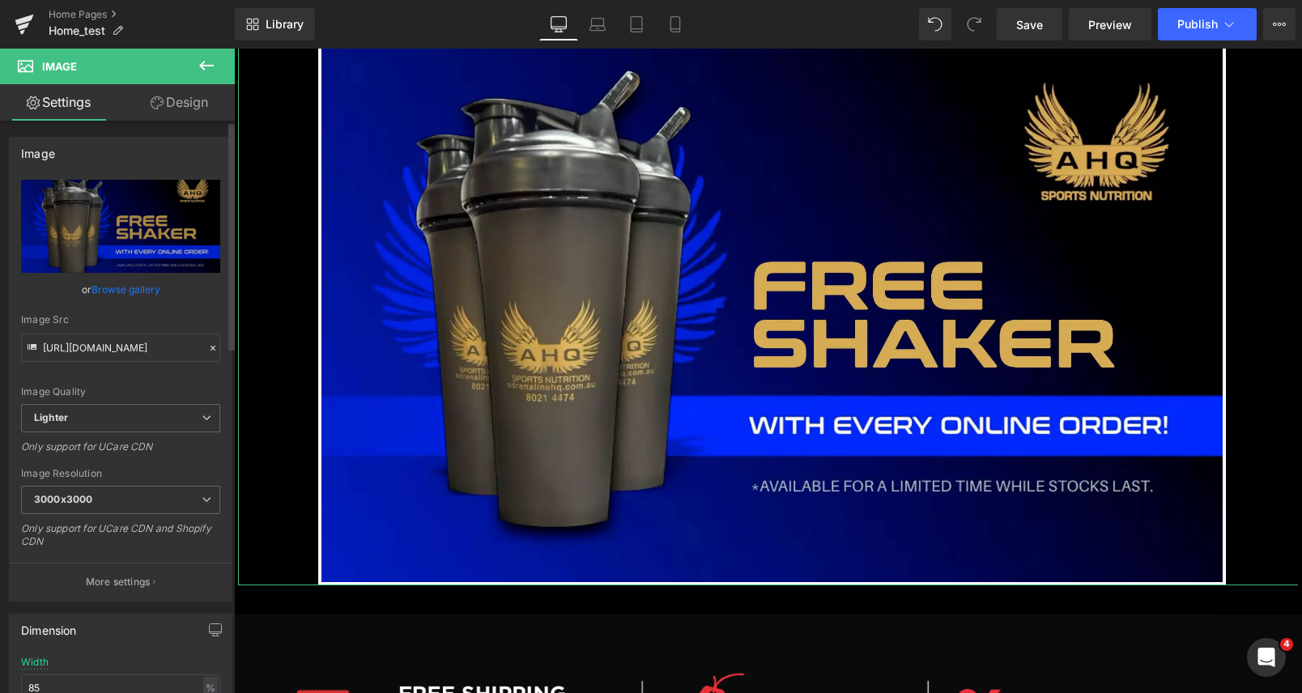
click at [122, 289] on link "Browse gallery" at bounding box center [125, 289] width 69 height 28
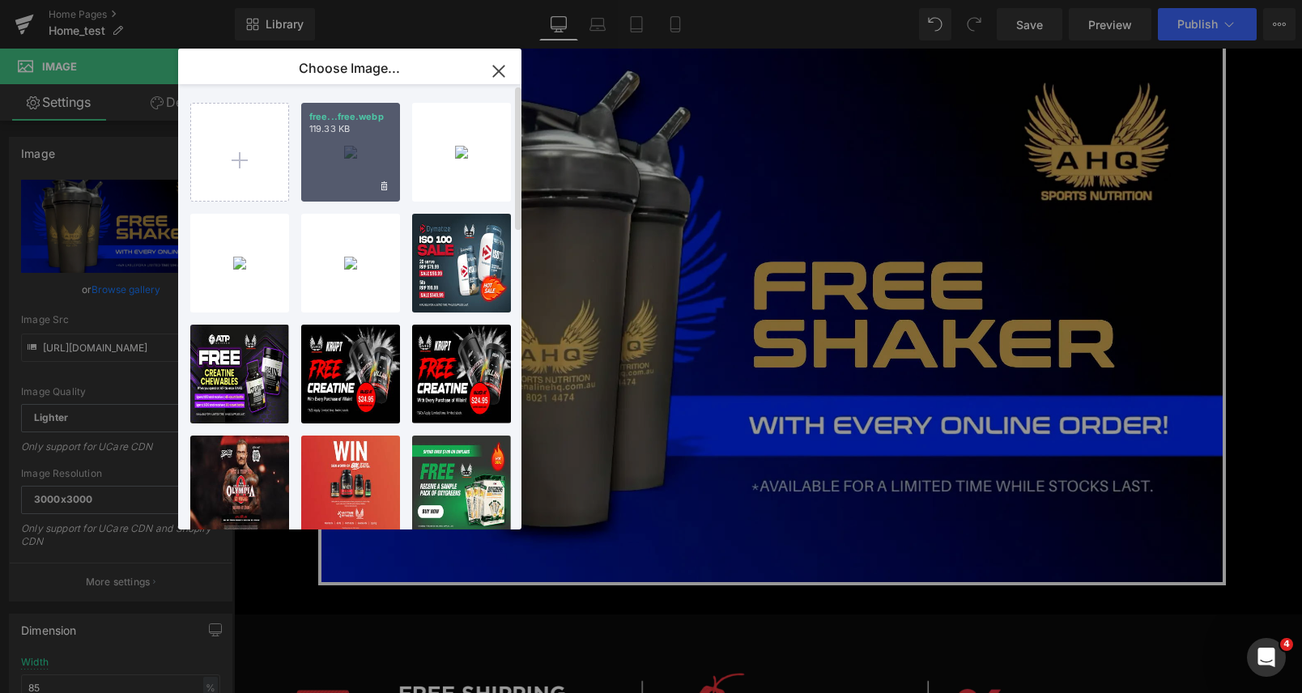
click at [352, 149] on div "free...free.webp 119.33 KB" at bounding box center [350, 152] width 99 height 99
type input "[URL][DOMAIN_NAME]"
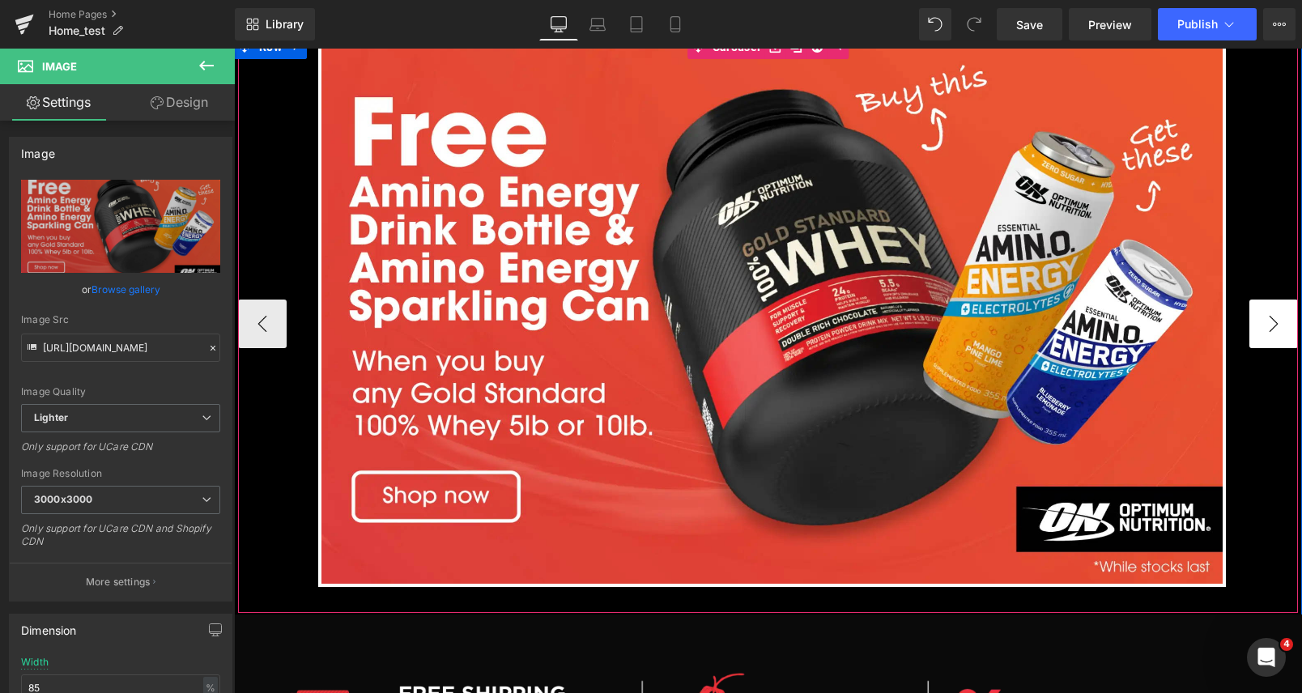
click at [1279, 334] on button "›" at bounding box center [1273, 324] width 49 height 49
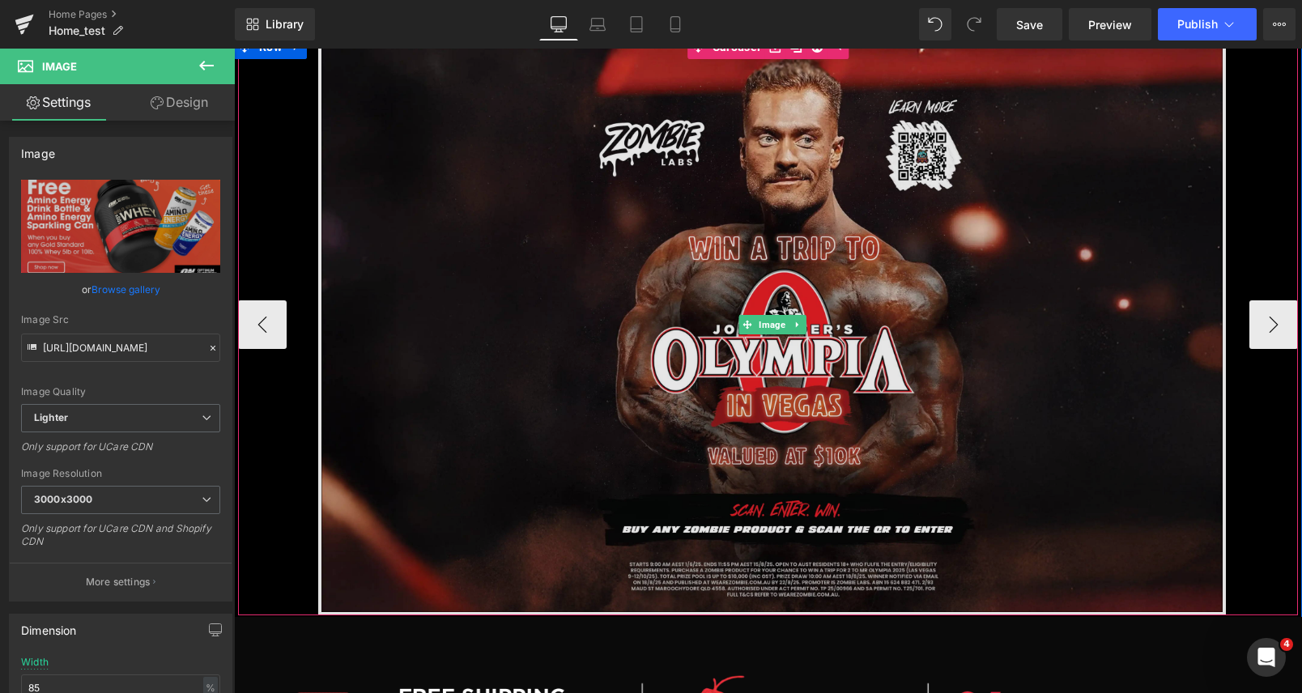
click at [933, 194] on img at bounding box center [772, 325] width 908 height 581
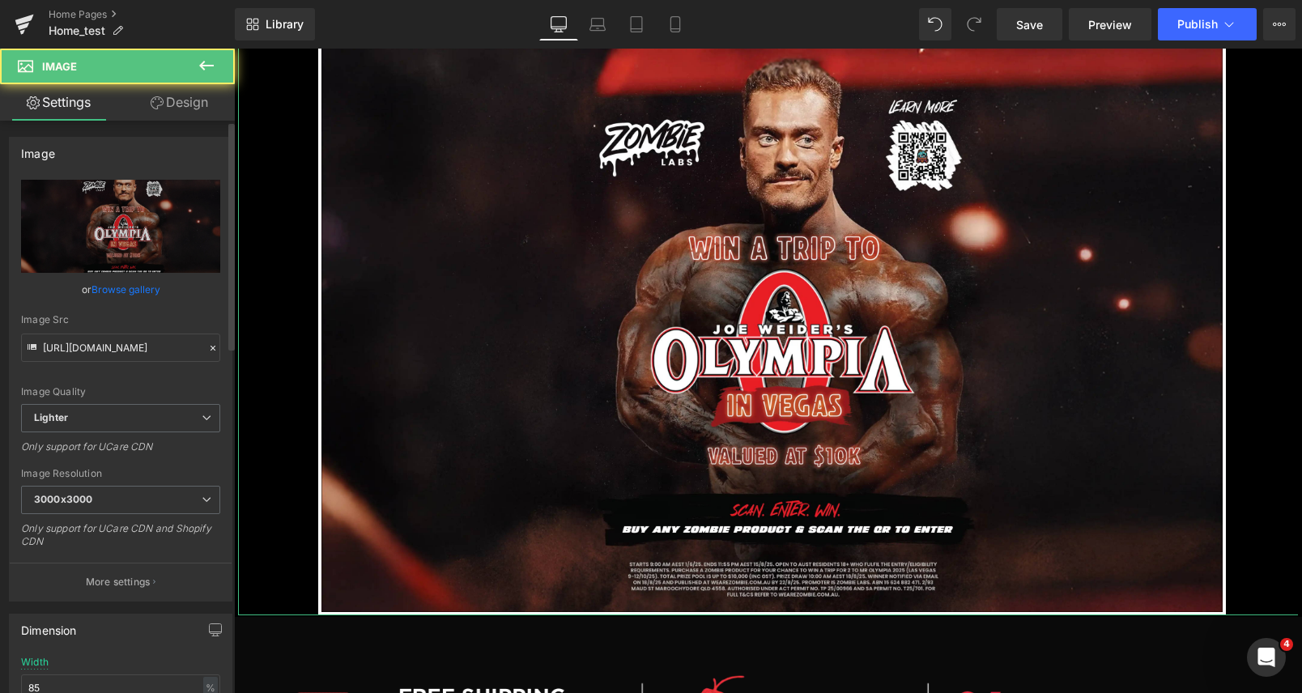
click at [114, 285] on link "Browse gallery" at bounding box center [125, 289] width 69 height 28
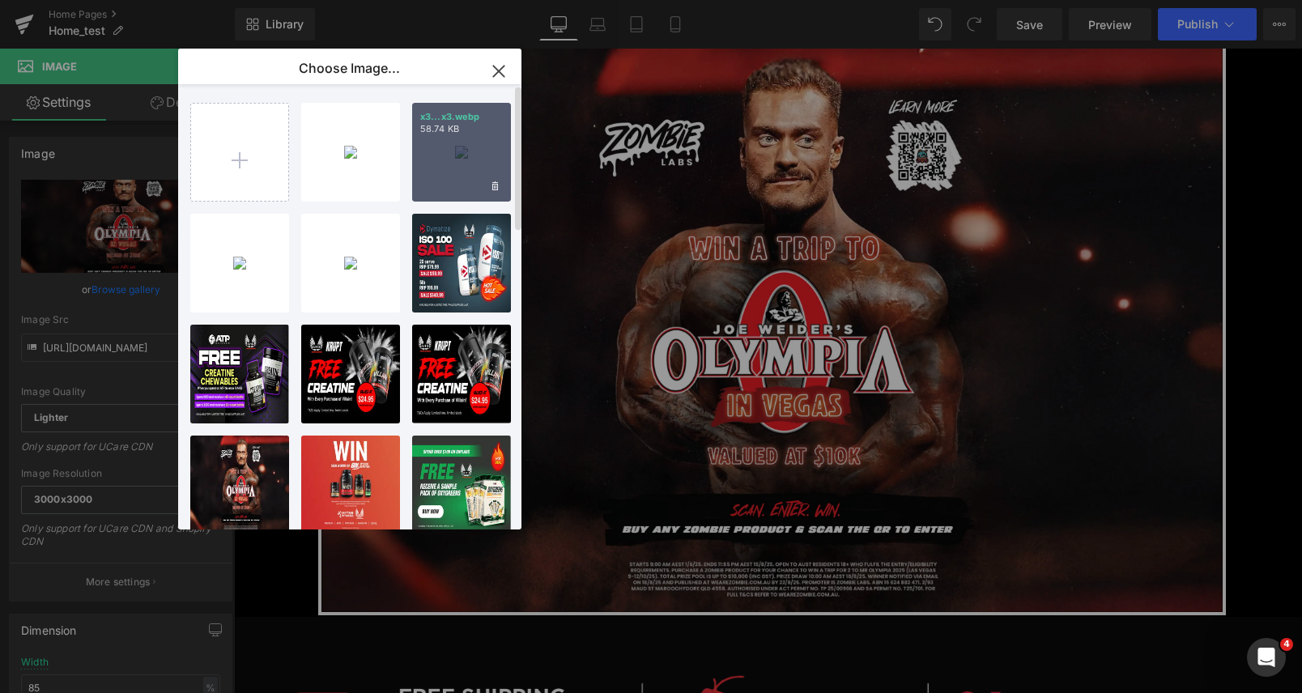
click at [476, 150] on div "x3...x3.webp 58.74 KB" at bounding box center [461, 152] width 99 height 99
type input "[URL][DOMAIN_NAME]"
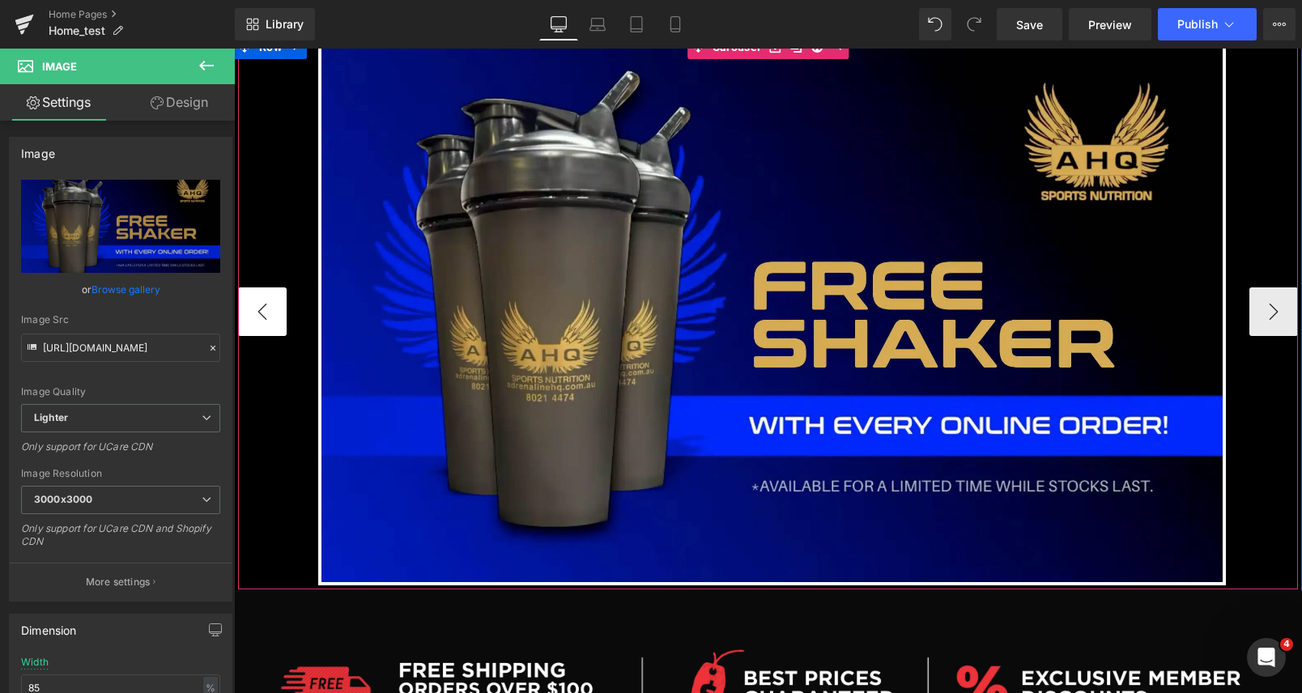
click at [274, 308] on button "‹" at bounding box center [262, 311] width 49 height 49
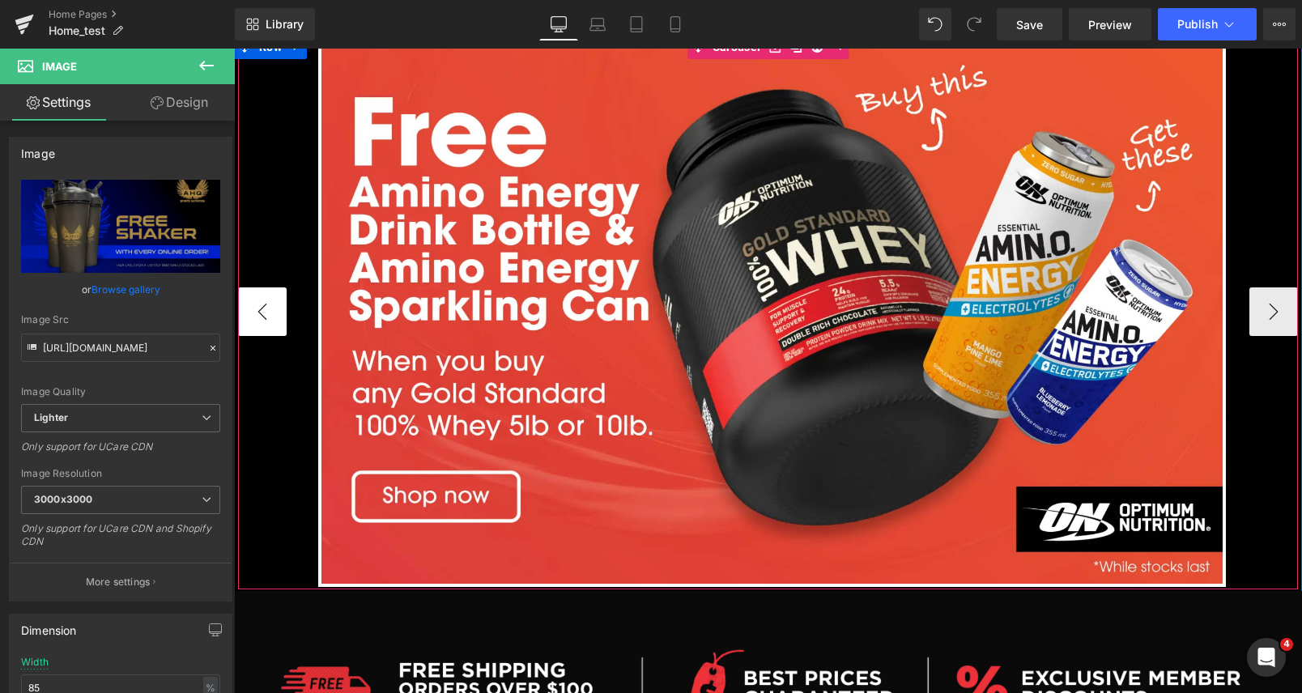
click at [274, 308] on button "‹" at bounding box center [262, 311] width 49 height 49
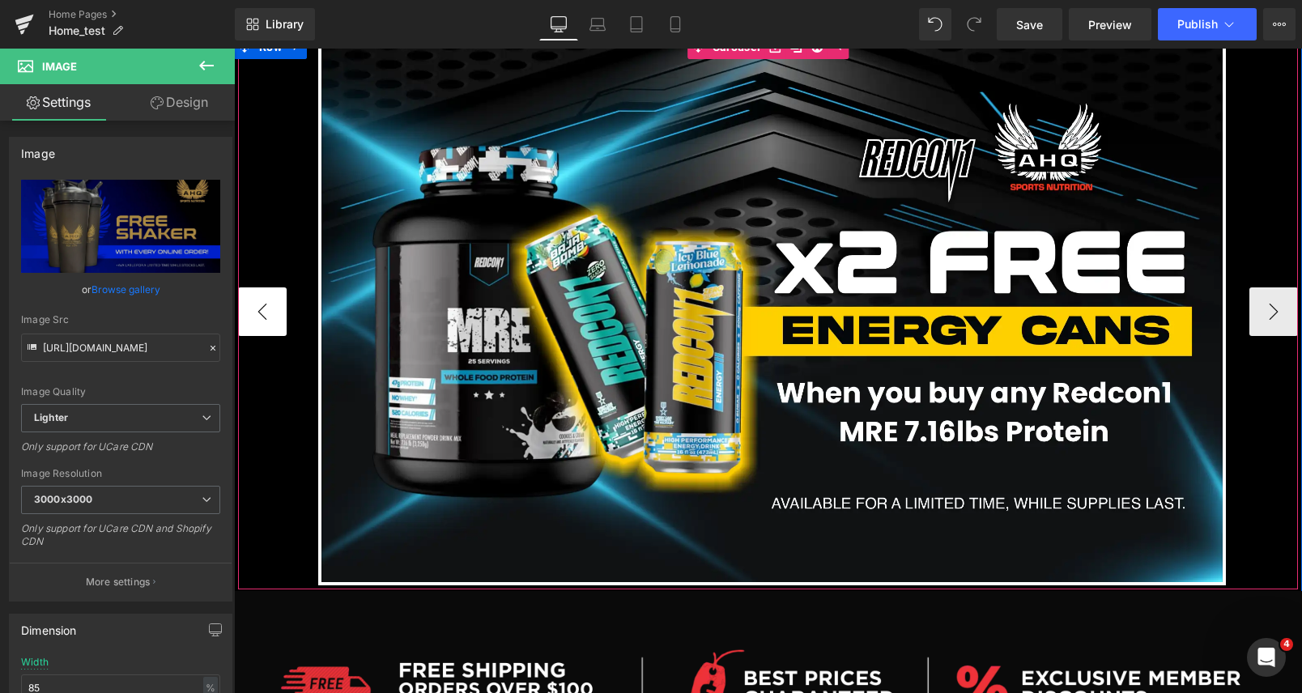
click at [274, 308] on button "‹" at bounding box center [262, 311] width 49 height 49
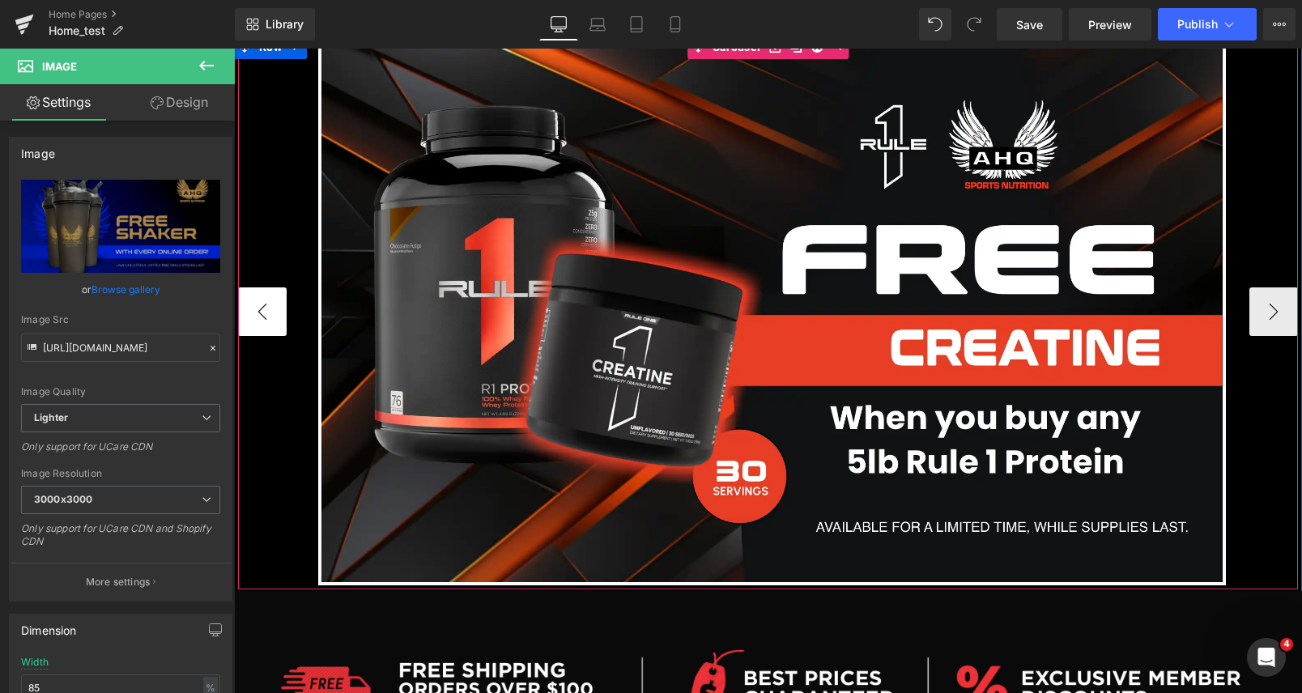
click at [274, 308] on button "‹" at bounding box center [262, 311] width 49 height 49
click at [1262, 317] on button "›" at bounding box center [1273, 311] width 49 height 49
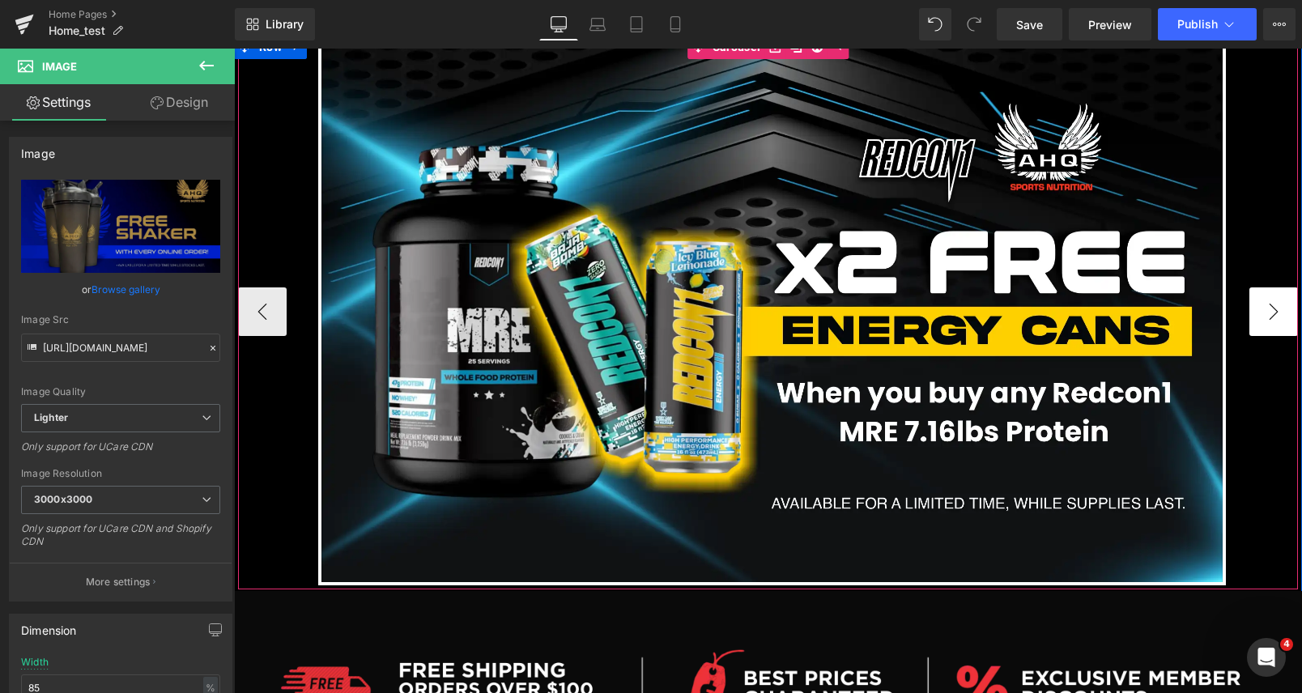
click at [1274, 324] on button "›" at bounding box center [1273, 311] width 49 height 49
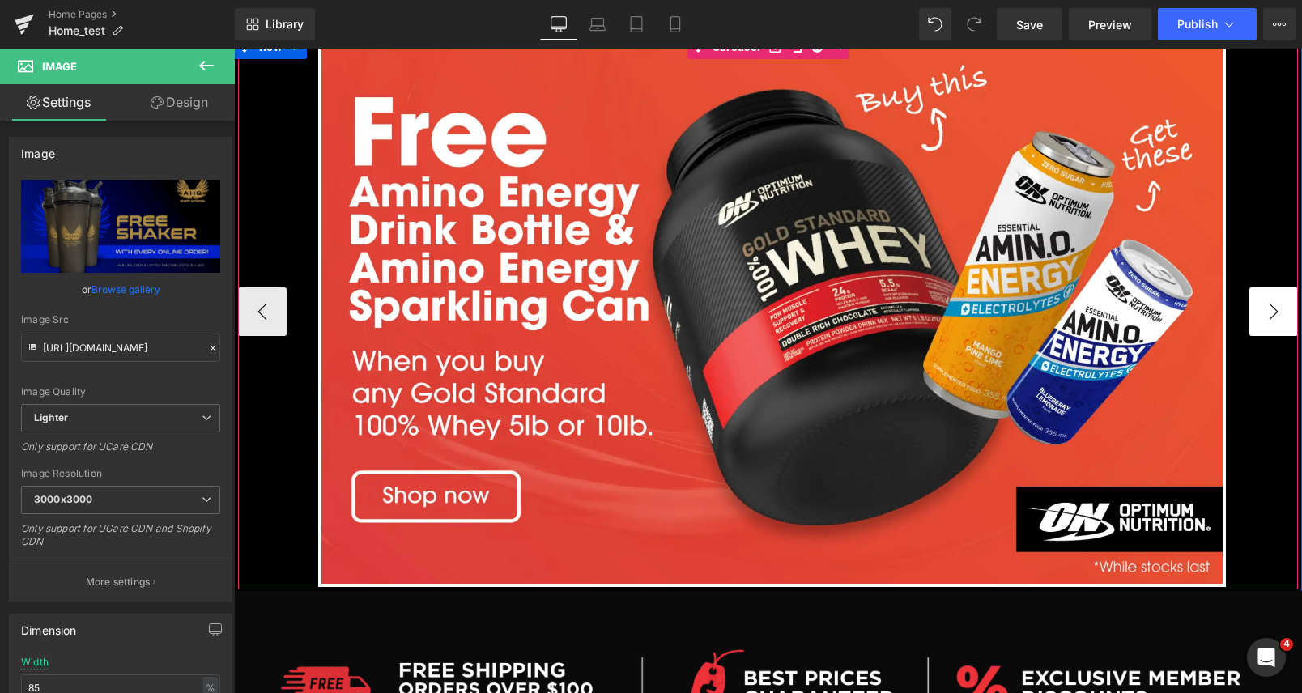
click at [1274, 324] on button "›" at bounding box center [1273, 311] width 49 height 49
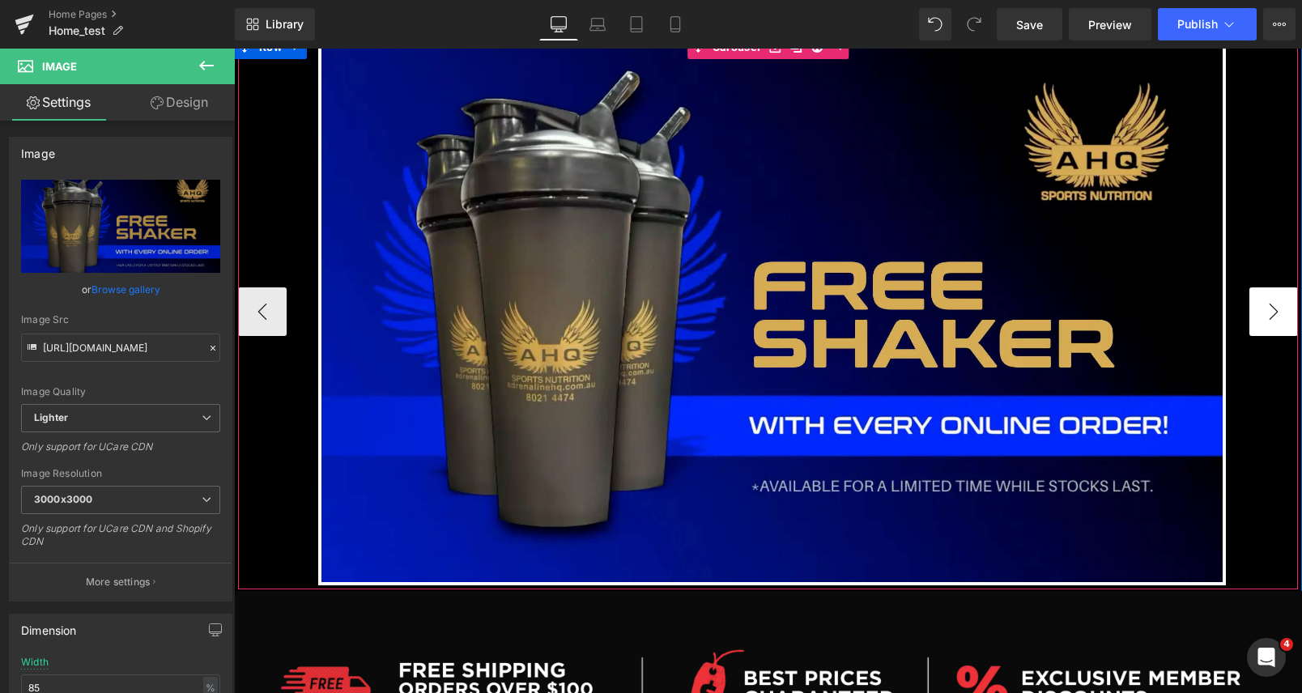
click at [1283, 318] on button "›" at bounding box center [1273, 311] width 49 height 49
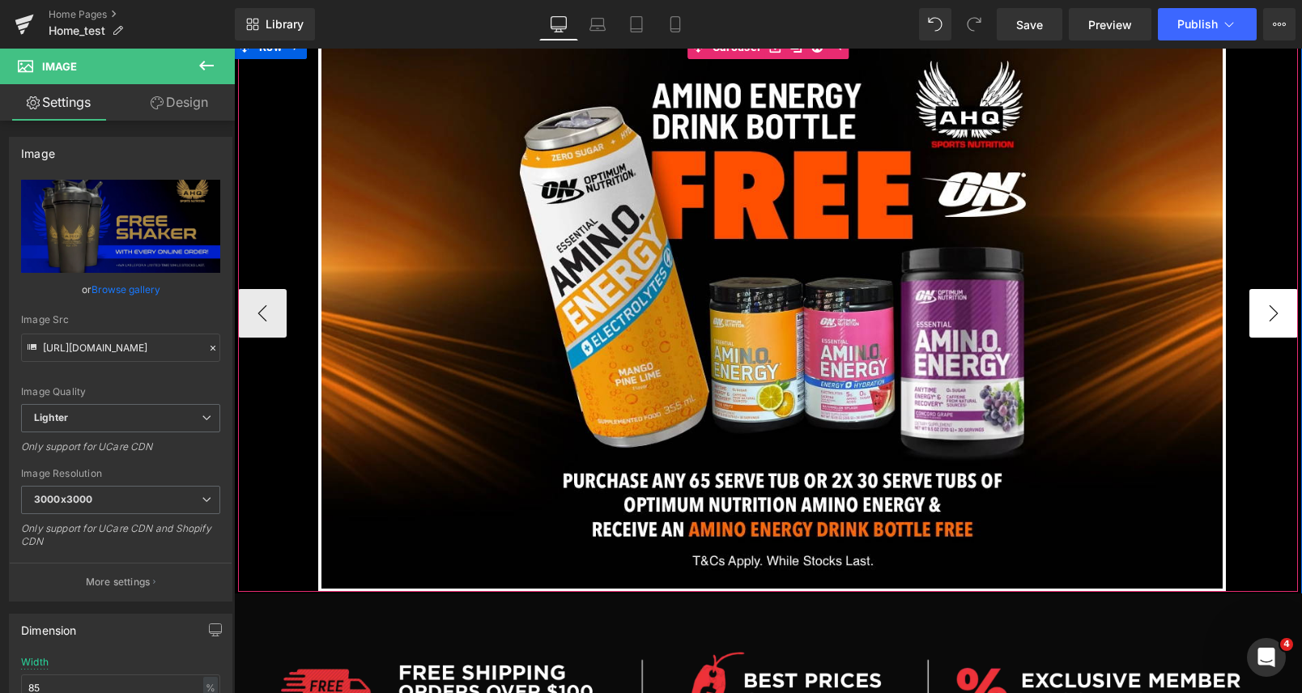
click at [1283, 318] on button "›" at bounding box center [1273, 313] width 49 height 49
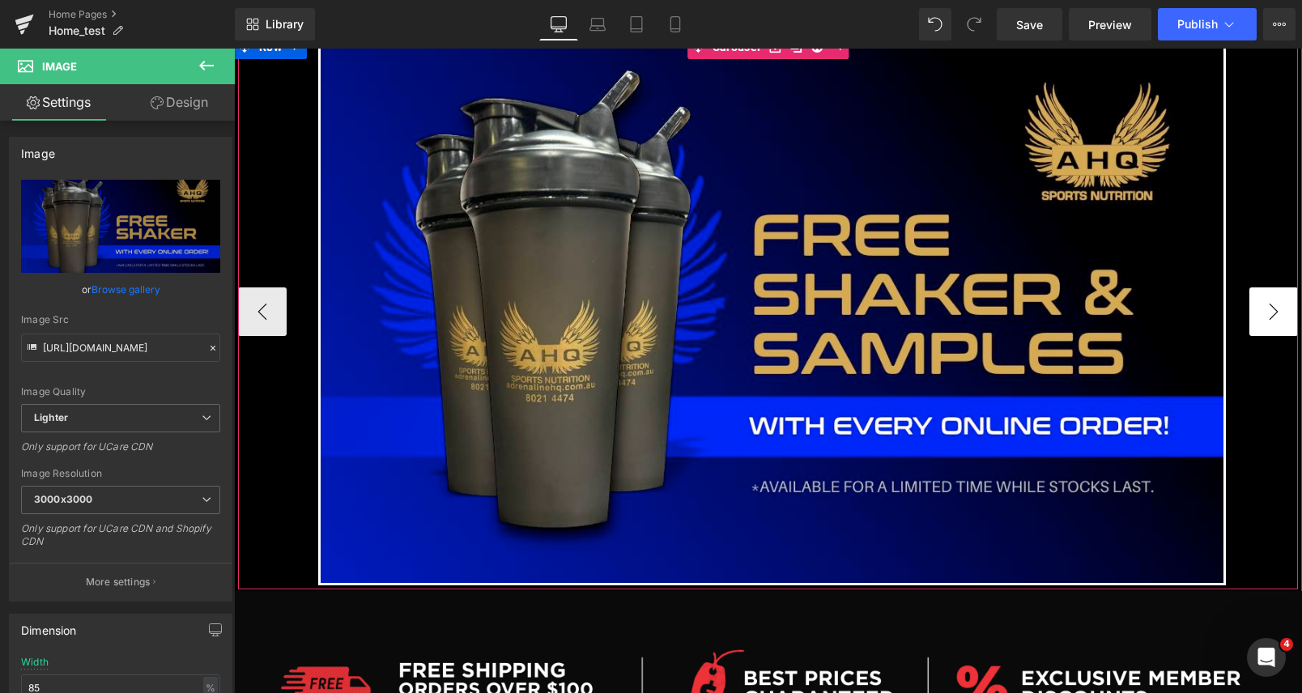
click at [1283, 318] on button "›" at bounding box center [1273, 311] width 49 height 49
click at [270, 313] on button "‹" at bounding box center [262, 311] width 49 height 49
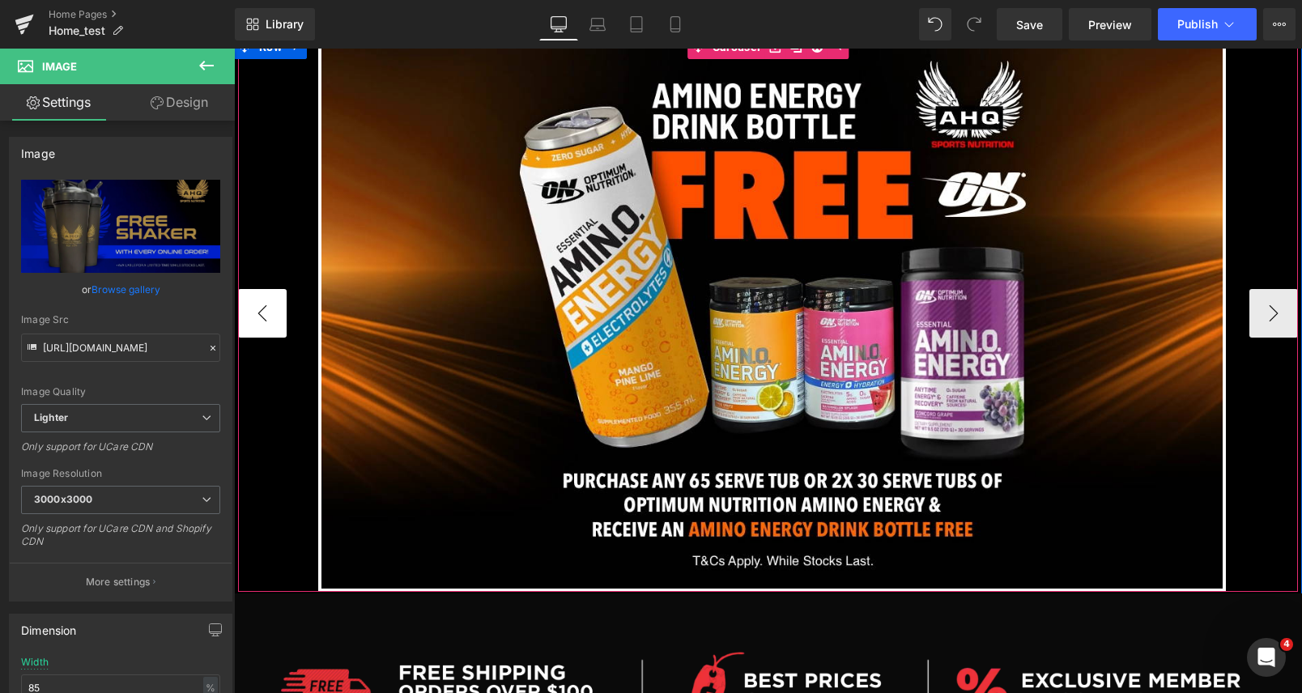
click at [270, 313] on button "‹" at bounding box center [262, 313] width 49 height 49
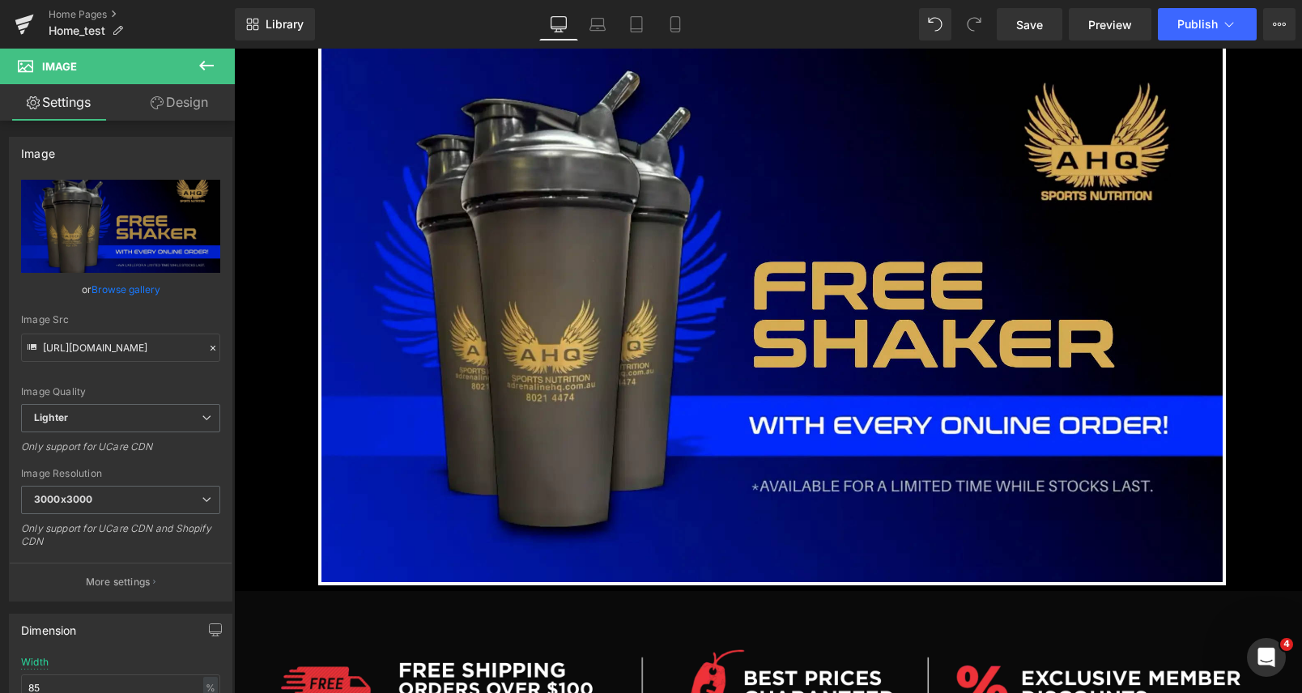
click at [206, 62] on icon at bounding box center [206, 65] width 19 height 19
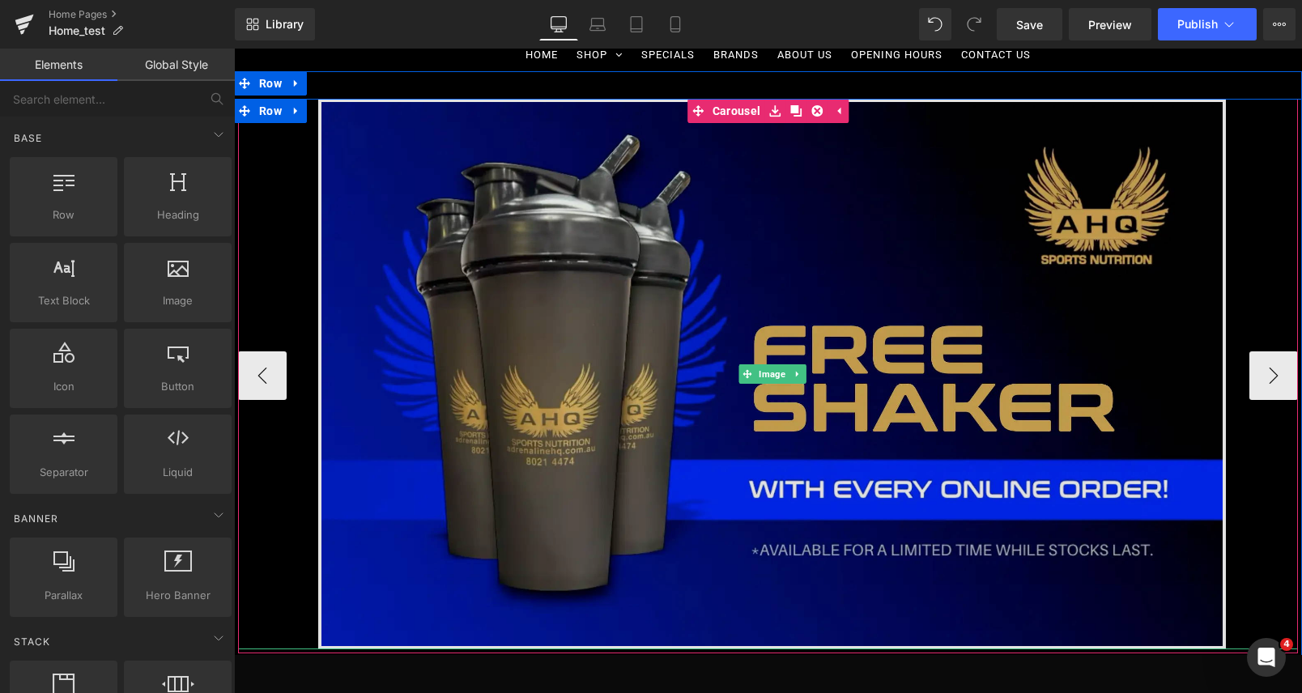
scroll to position [131, 0]
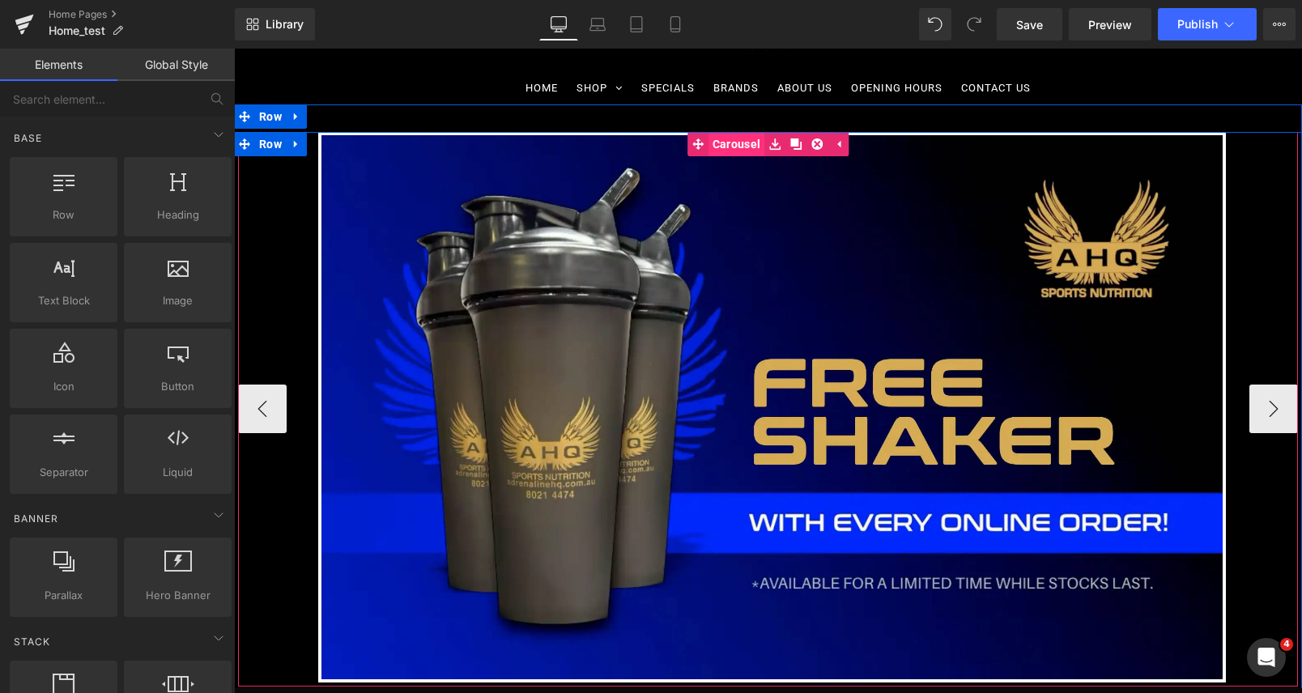
click at [732, 143] on link "Carousel" at bounding box center [725, 144] width 77 height 24
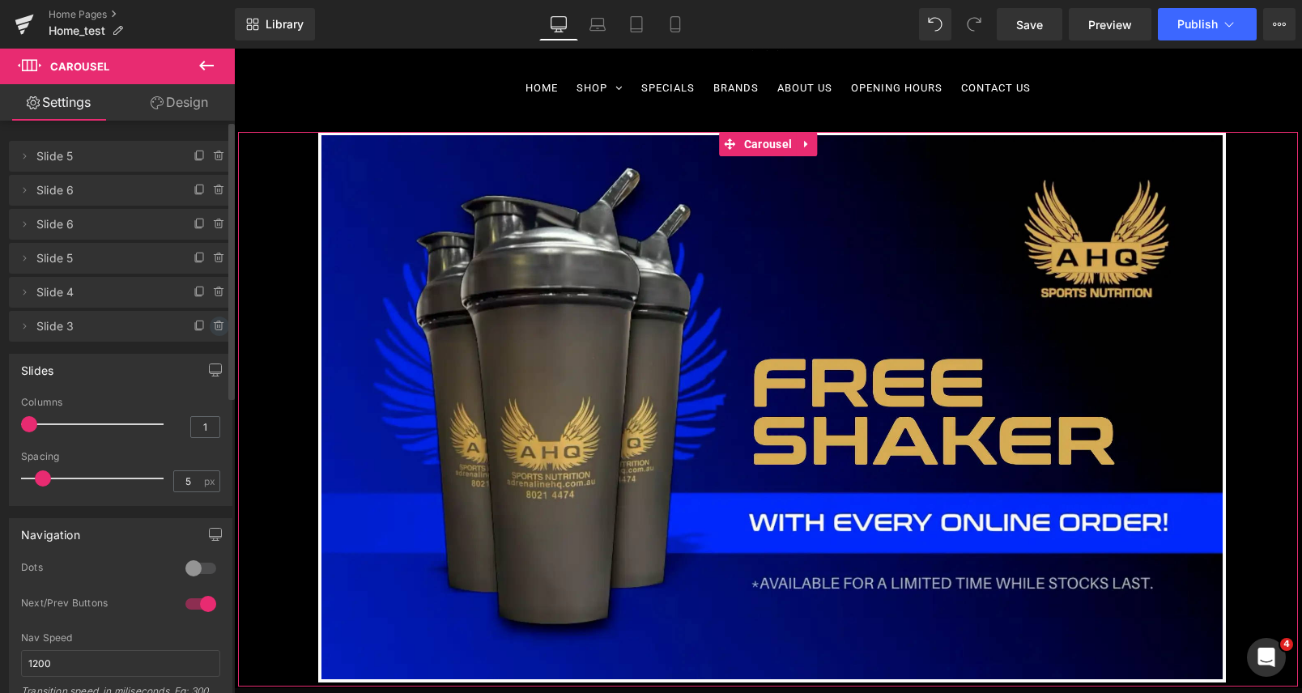
drag, startPoint x: 1, startPoint y: 281, endPoint x: 219, endPoint y: 325, distance: 223.1
click at [219, 325] on span at bounding box center [219, 326] width 19 height 19
drag, startPoint x: 208, startPoint y: 325, endPoint x: 215, endPoint y: 308, distance: 18.2
click at [208, 325] on button "Delete" at bounding box center [202, 327] width 51 height 21
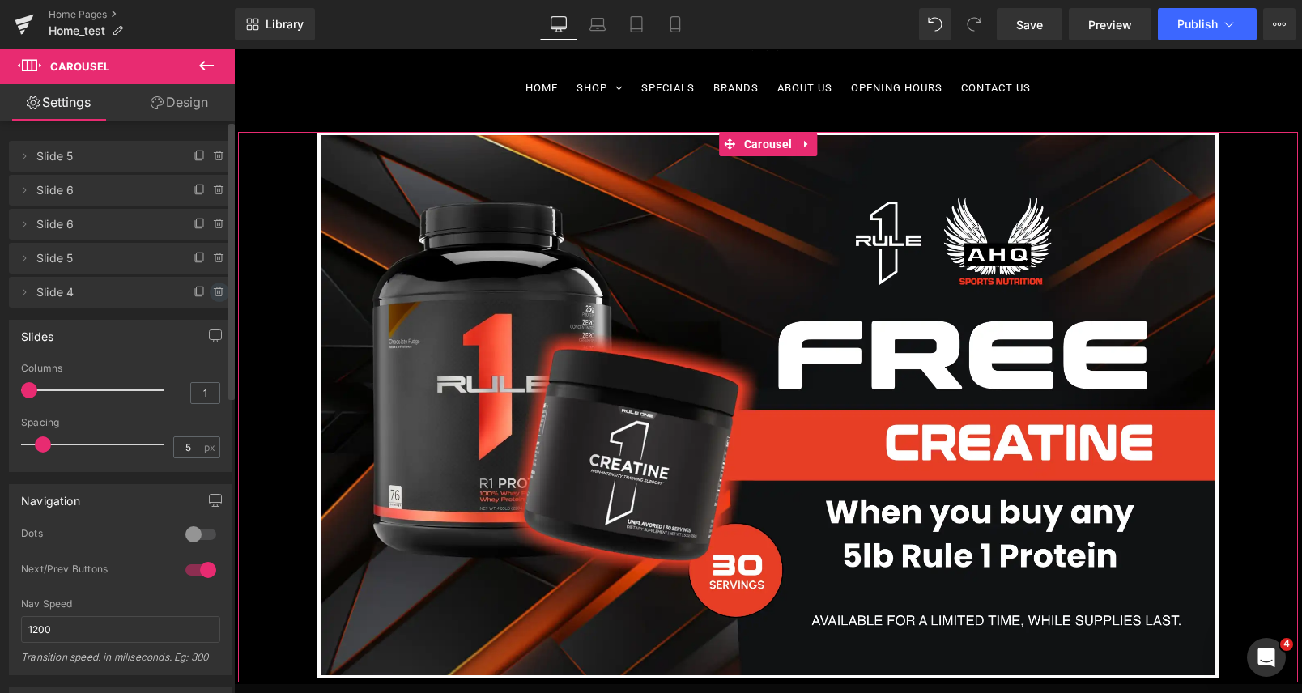
click at [215, 292] on icon at bounding box center [218, 292] width 6 height 7
click at [212, 291] on button "Delete" at bounding box center [202, 293] width 51 height 21
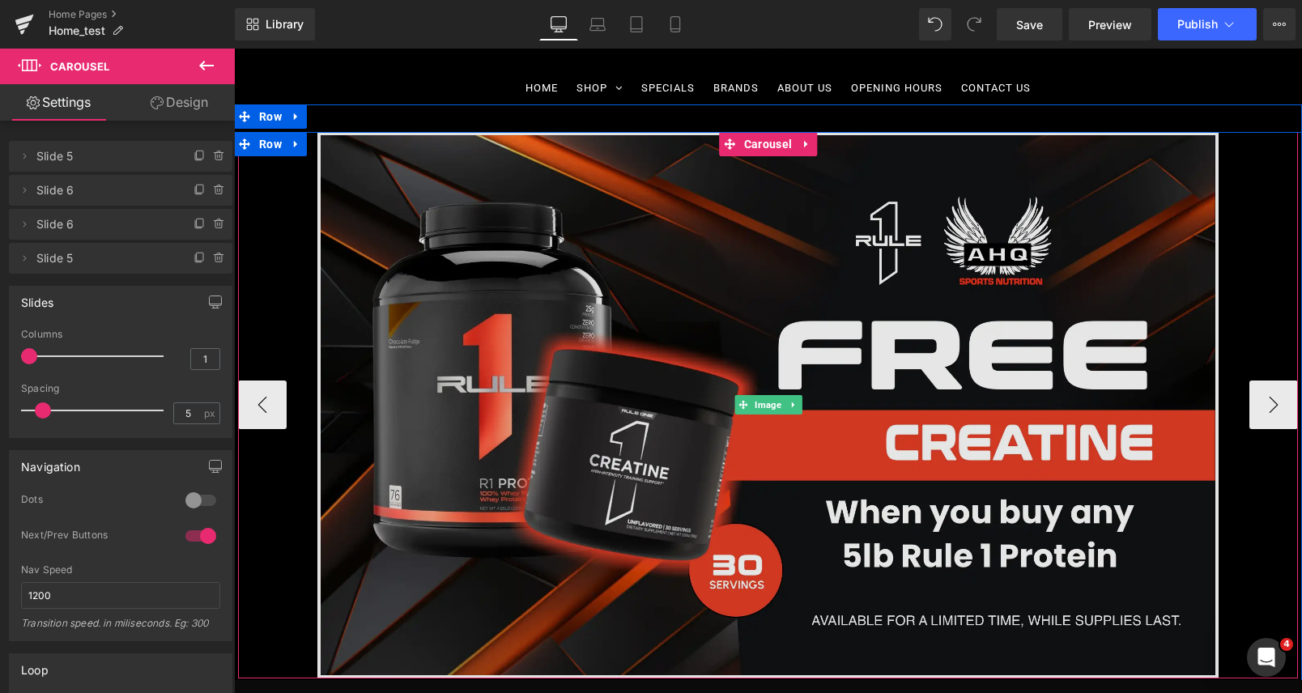
click at [678, 317] on img at bounding box center [767, 405] width 901 height 547
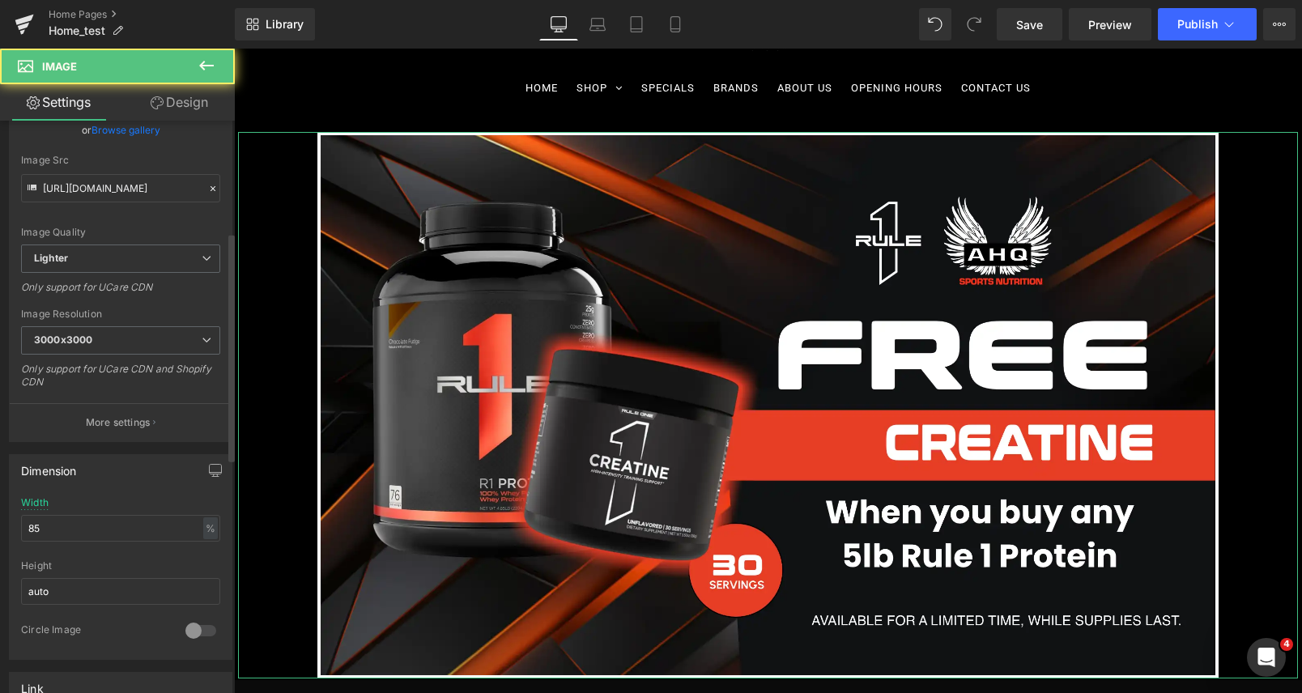
scroll to position [423, 0]
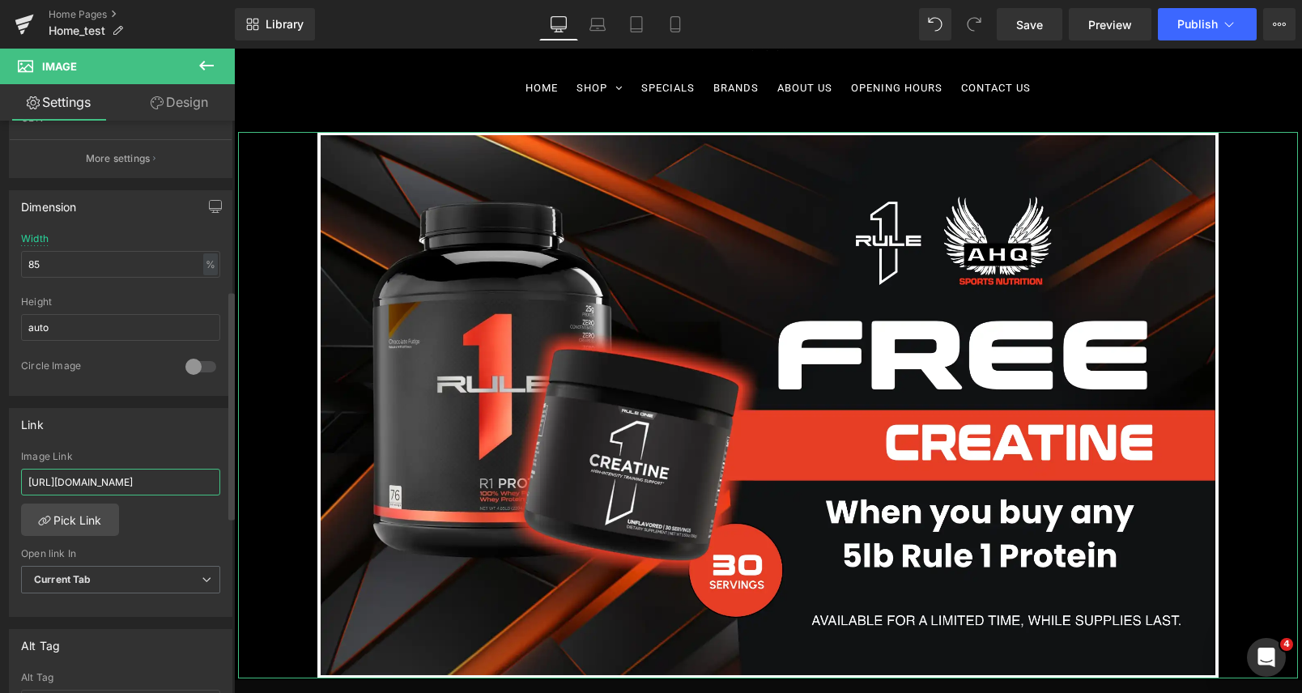
click at [126, 479] on input "[URL][DOMAIN_NAME]" at bounding box center [120, 482] width 199 height 27
click at [152, 440] on div "Link [URL][DOMAIN_NAME] Image Link [URL][DOMAIN_NAME] Pick Link Current Tab New…" at bounding box center [120, 513] width 223 height 210
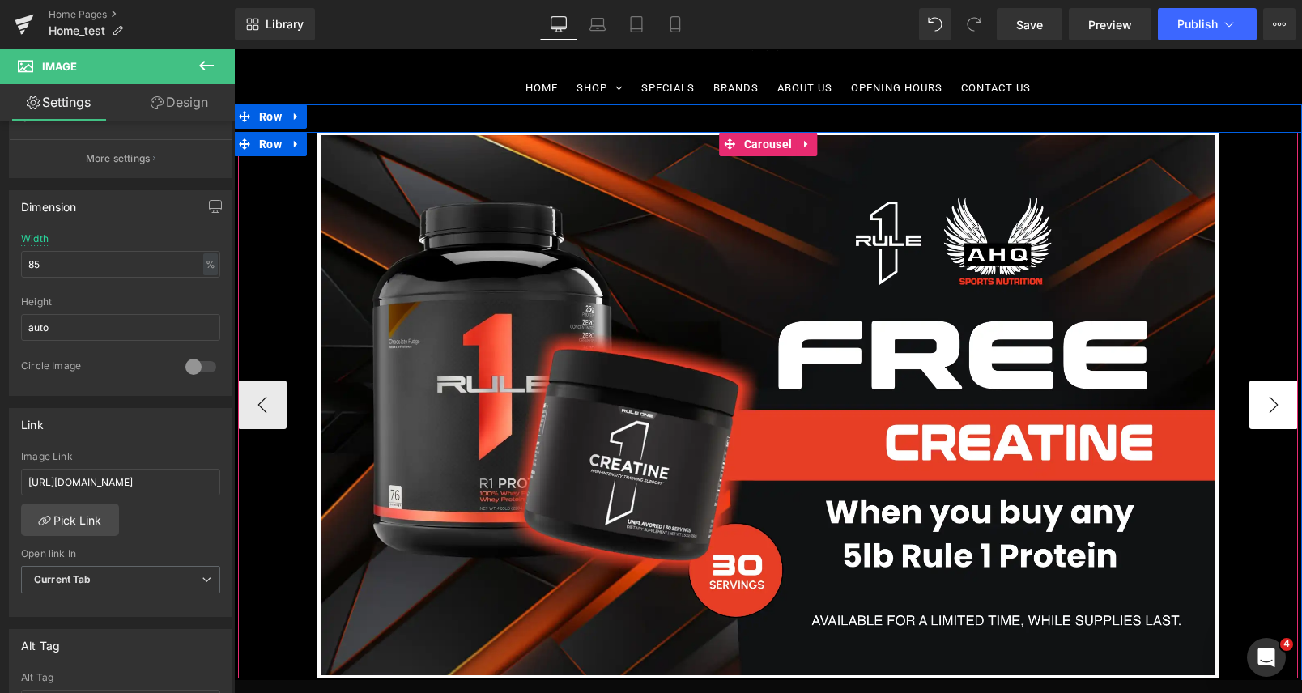
click at [1279, 412] on button "›" at bounding box center [1273, 405] width 49 height 49
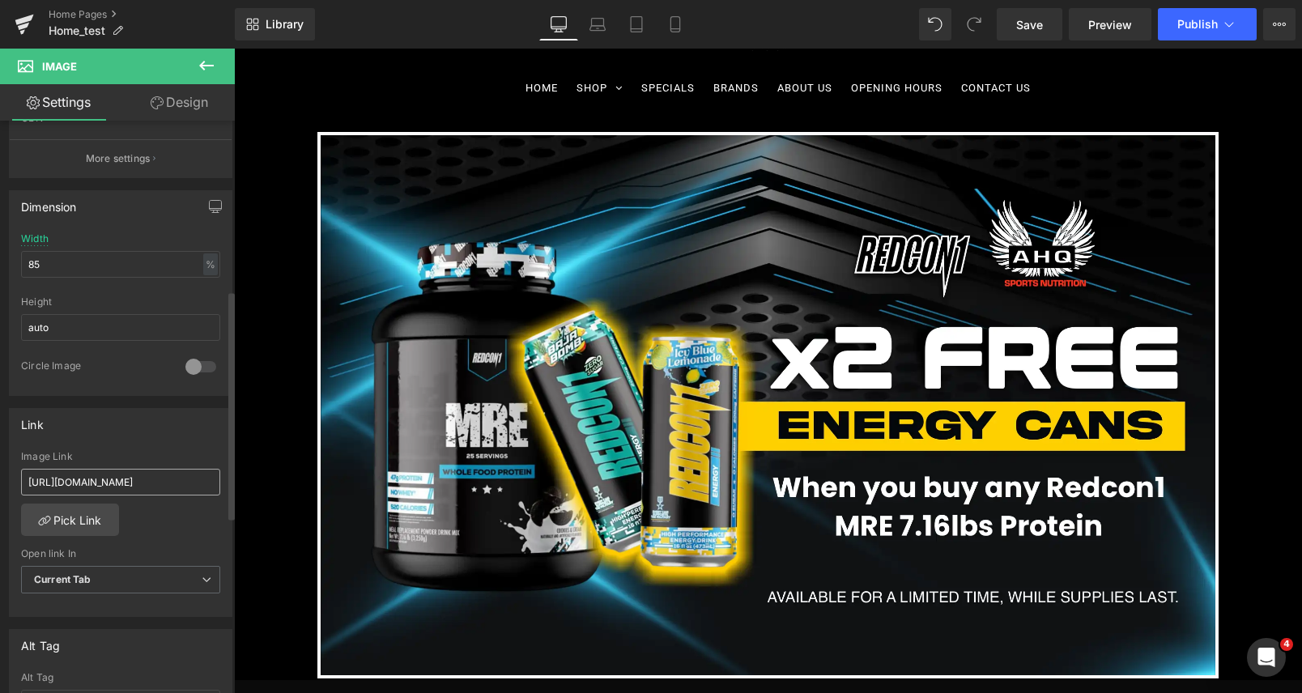
click at [122, 479] on input "[URL][DOMAIN_NAME]" at bounding box center [120, 482] width 199 height 27
click at [141, 436] on div "Link" at bounding box center [121, 424] width 222 height 31
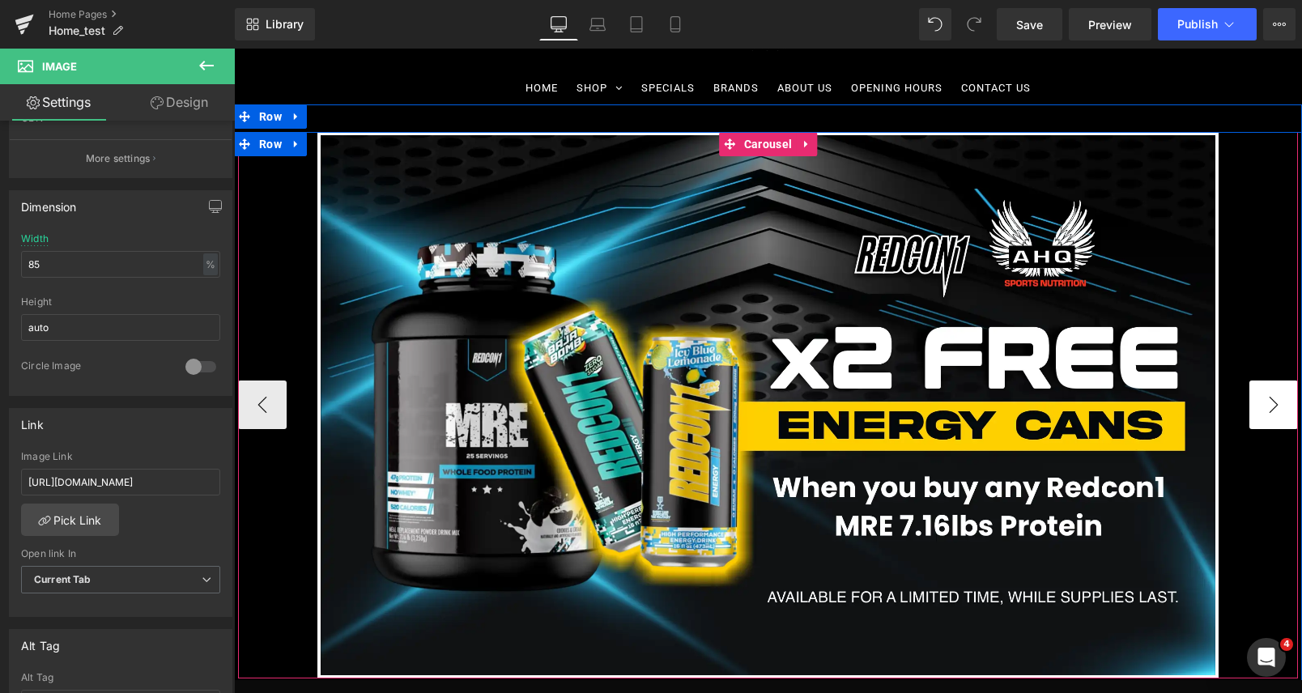
click at [1253, 398] on button "›" at bounding box center [1273, 405] width 49 height 49
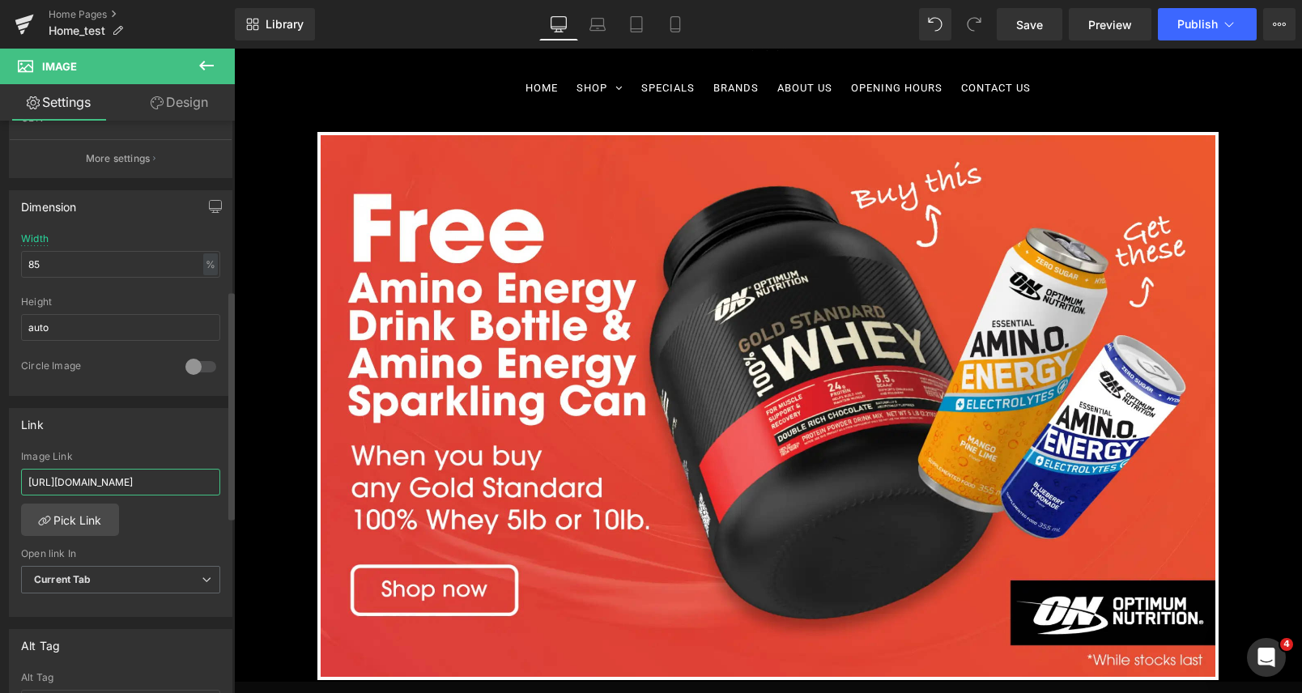
click at [161, 479] on input "[URL][DOMAIN_NAME]" at bounding box center [120, 482] width 199 height 27
type input "[URL][DOMAIN_NAME]"
drag, startPoint x: 162, startPoint y: 445, endPoint x: 214, endPoint y: 444, distance: 51.8
click at [162, 445] on div "Link [URL][DOMAIN_NAME] Image Link [URL][DOMAIN_NAME] Pick Link Current Tab New…" at bounding box center [120, 513] width 223 height 210
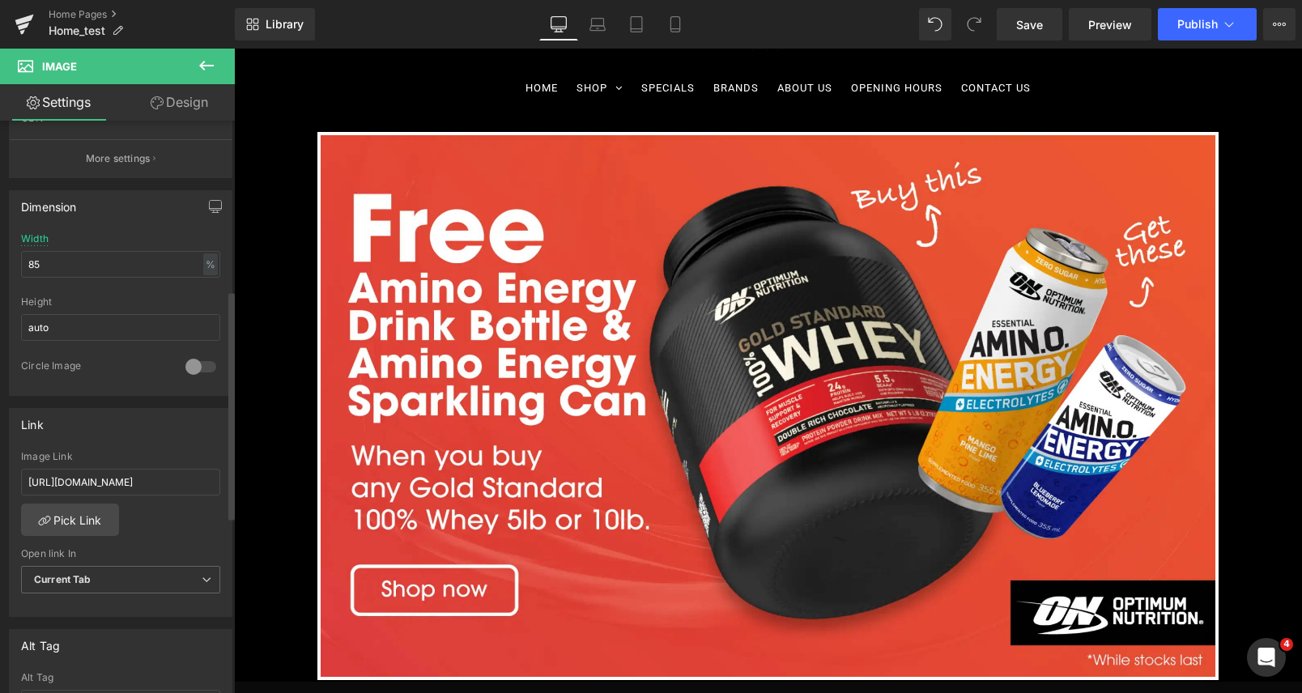
scroll to position [0, 0]
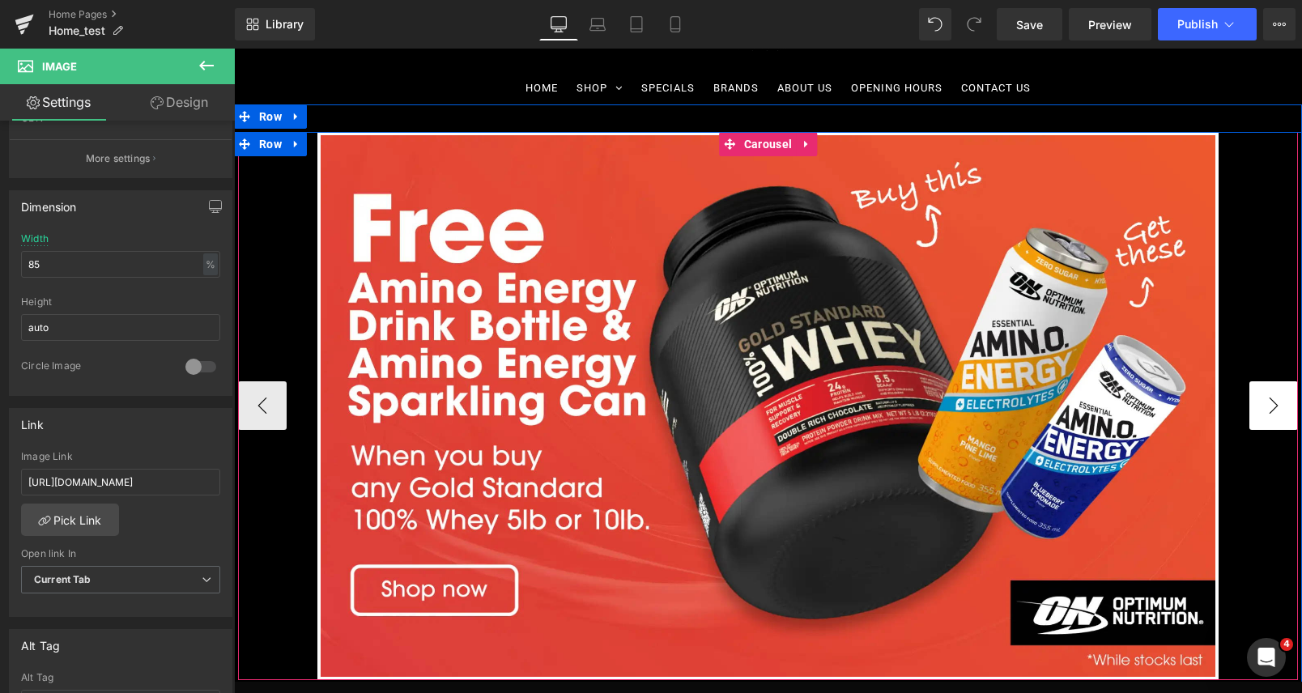
click at [1279, 407] on button "›" at bounding box center [1273, 405] width 49 height 49
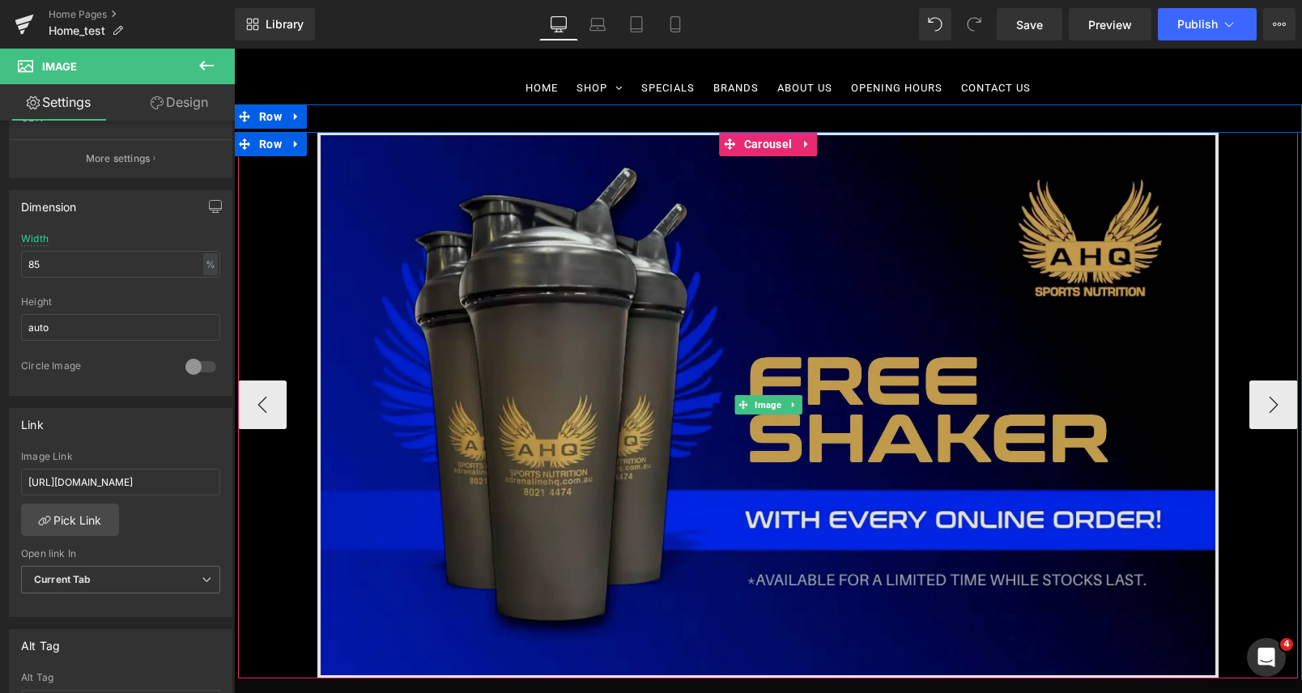
click at [949, 384] on img at bounding box center [767, 405] width 901 height 547
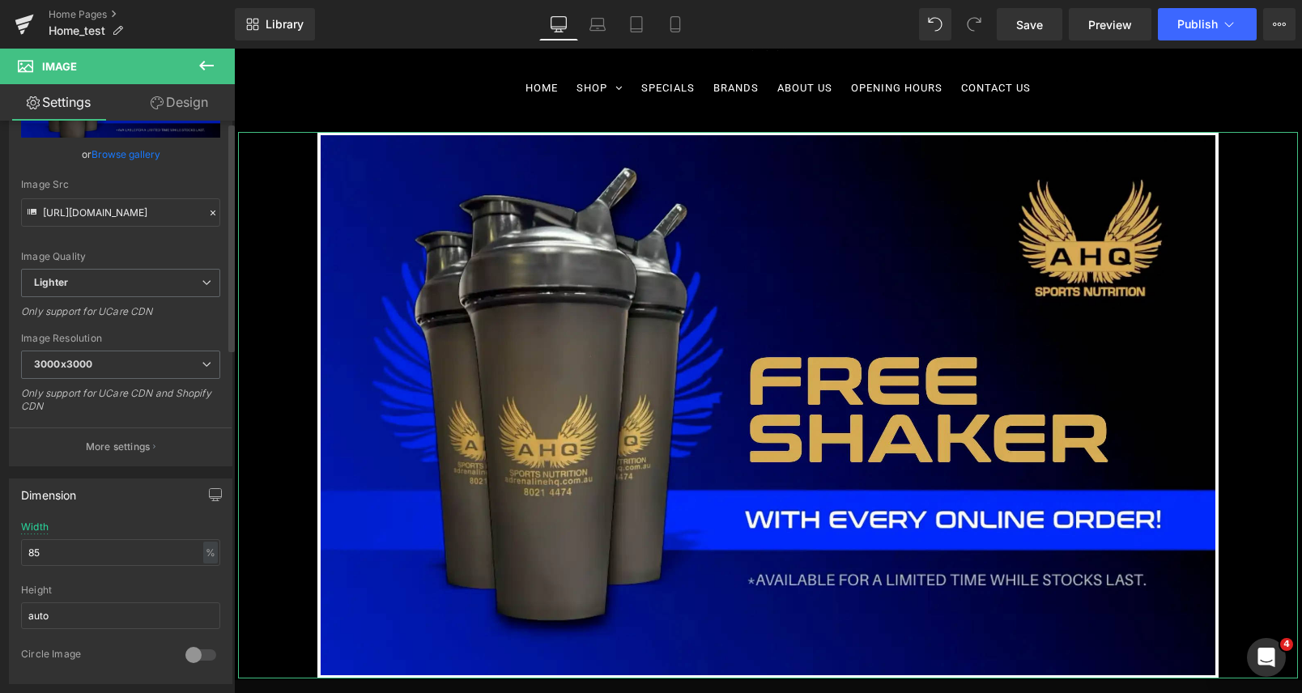
scroll to position [266, 0]
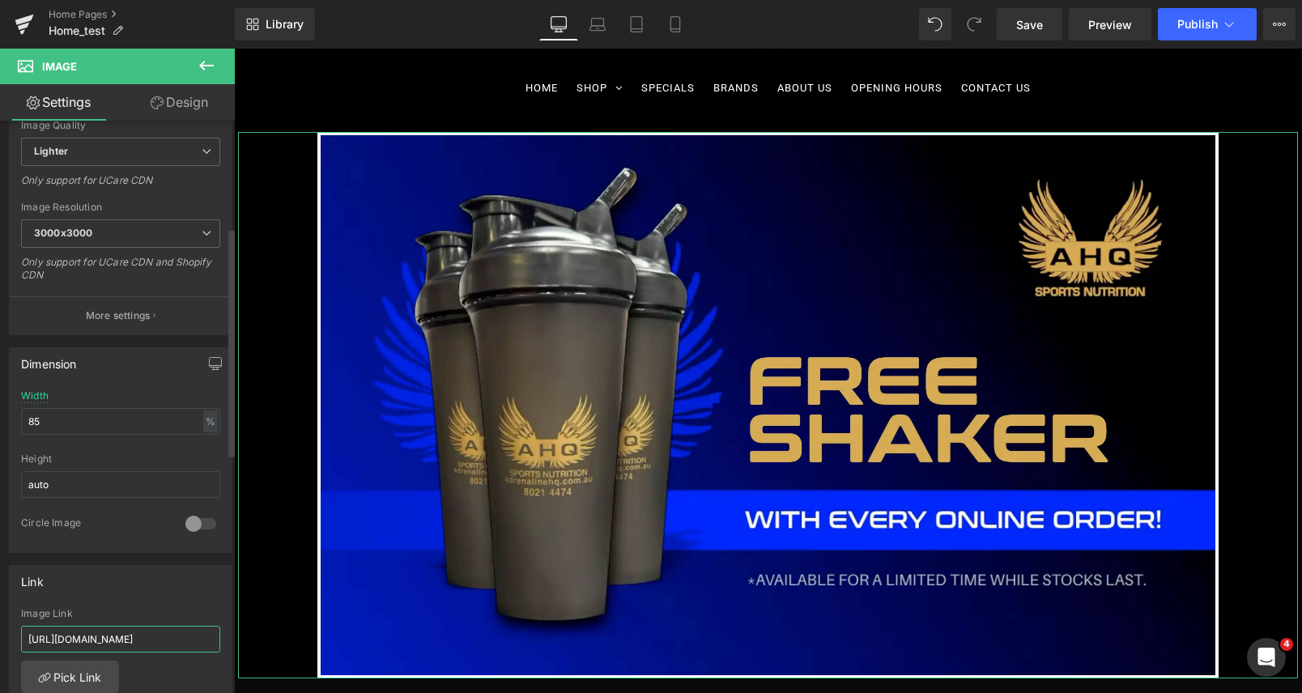
click at [146, 636] on input "[URL][DOMAIN_NAME]" at bounding box center [120, 639] width 199 height 27
drag, startPoint x: 154, startPoint y: 636, endPoint x: 232, endPoint y: 632, distance: 78.6
click at [232, 632] on div "Image [URL][DOMAIN_NAME] Replace Image Upload image or Browse gallery Image Src…" at bounding box center [117, 411] width 235 height 580
click at [195, 633] on input "[URL][DOMAIN_NAME]" at bounding box center [120, 639] width 199 height 27
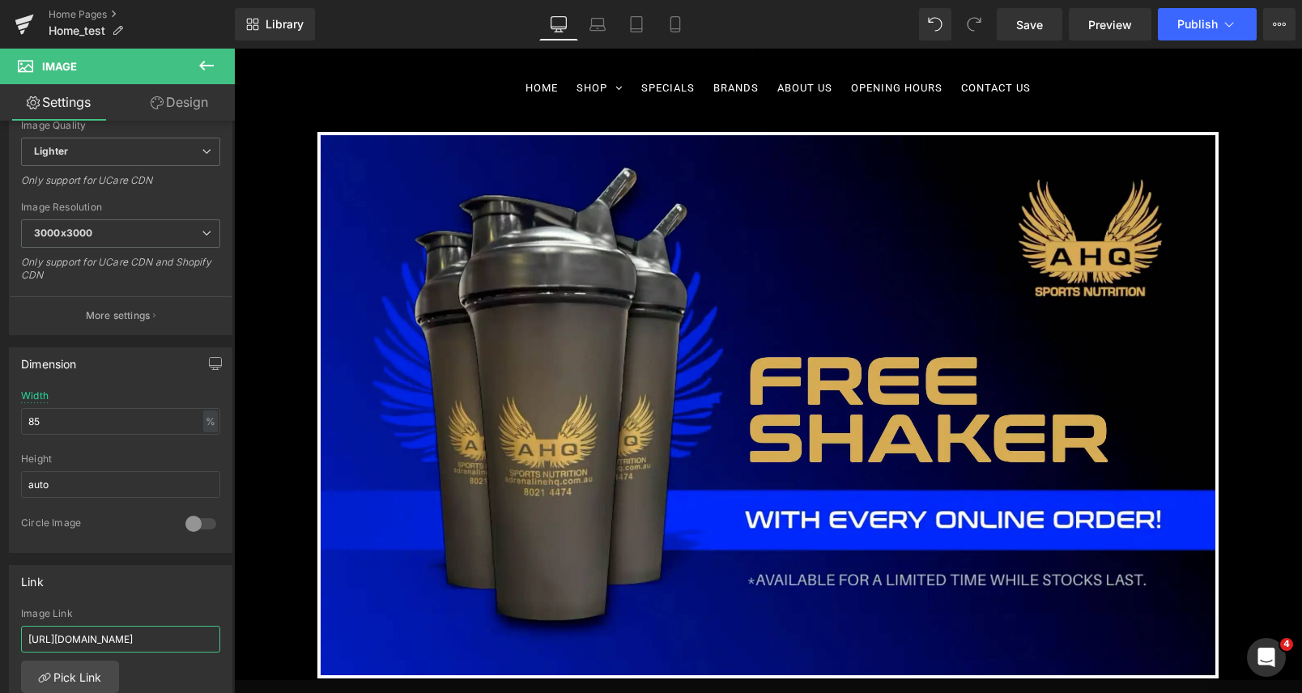
scroll to position [0, 0]
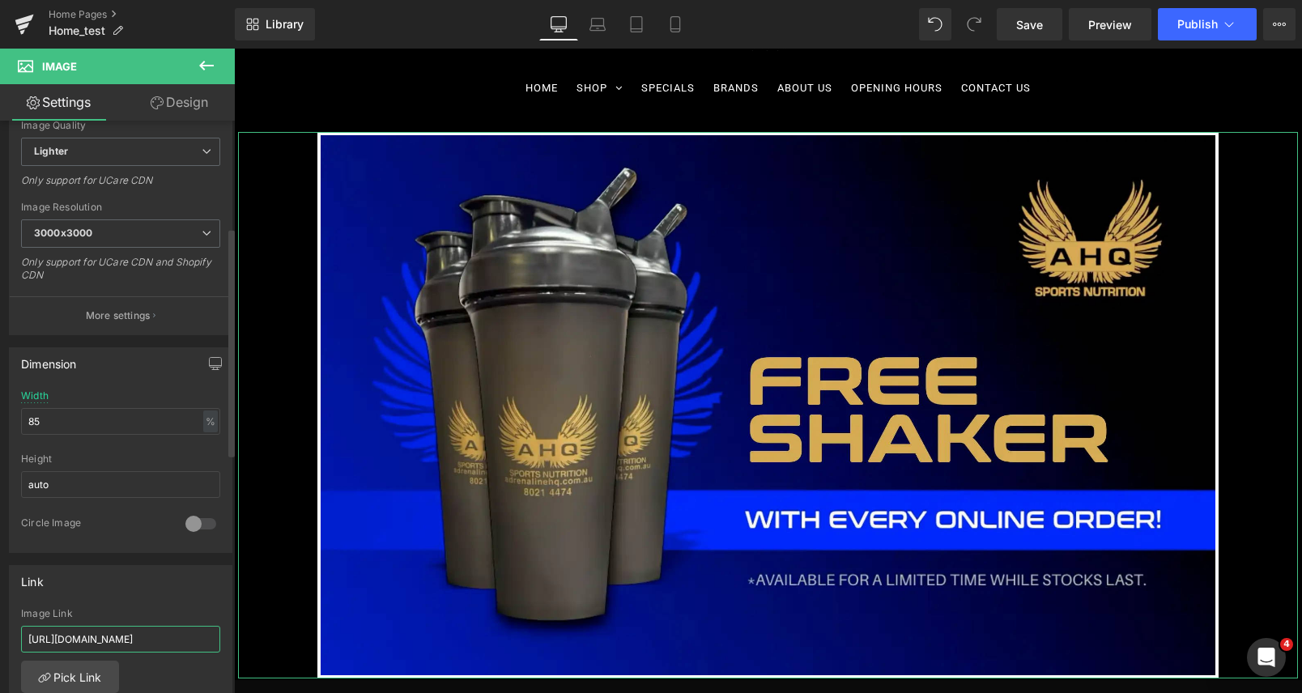
click at [109, 640] on input "[URL][DOMAIN_NAME]" at bounding box center [120, 639] width 199 height 27
paste input "text"
type input "[URL][DOMAIN_NAME]"
click at [118, 608] on div "Image Link" at bounding box center [120, 613] width 199 height 11
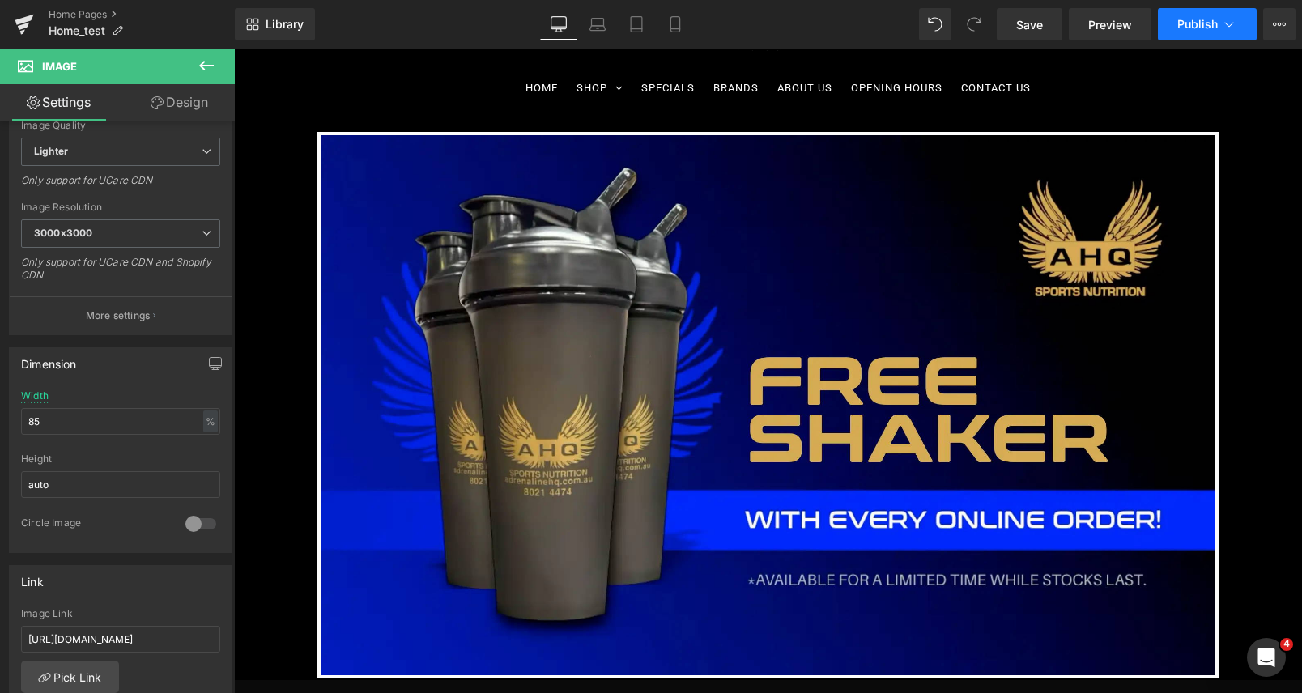
click at [1199, 19] on span "Publish" at bounding box center [1197, 24] width 40 height 13
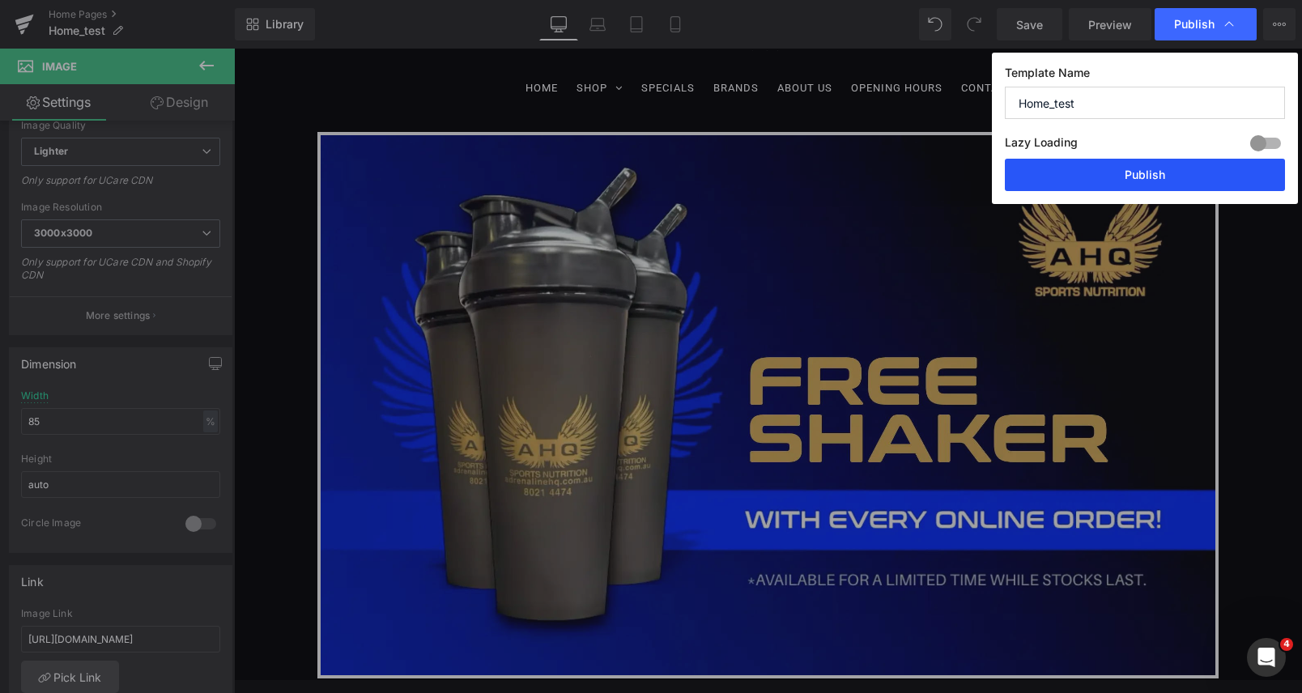
click at [1176, 170] on button "Publish" at bounding box center [1145, 175] width 280 height 32
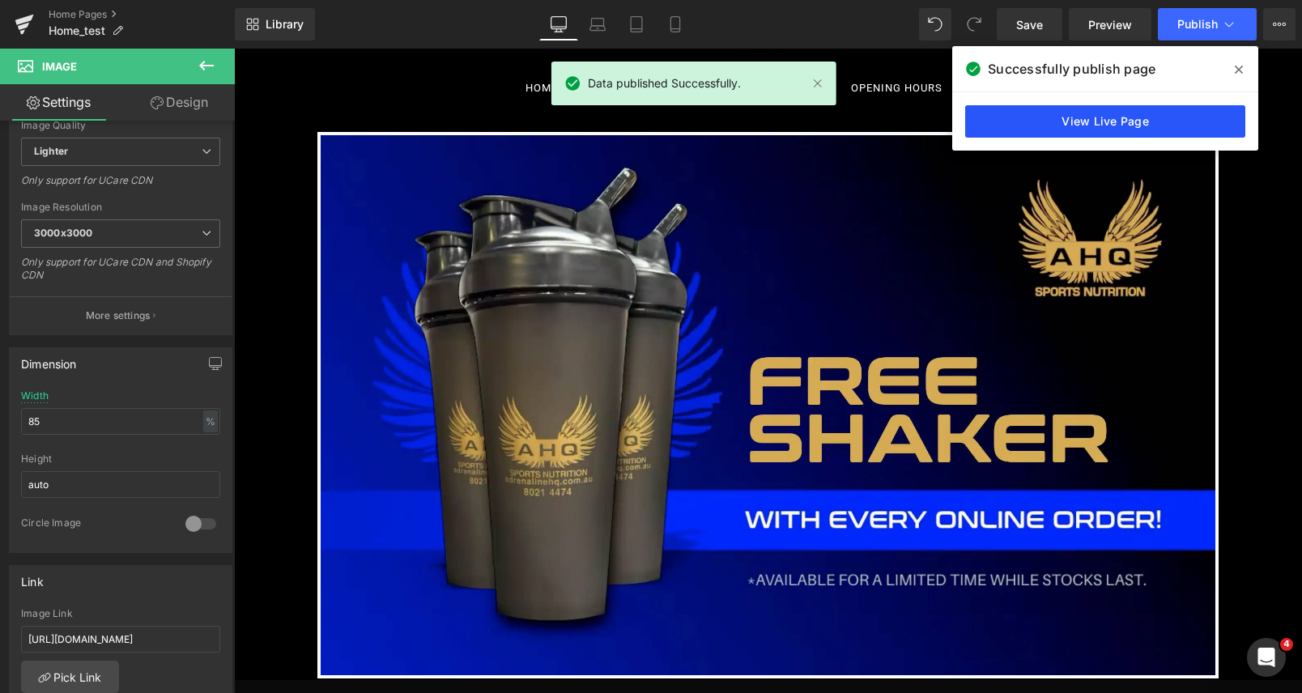
click at [1073, 121] on link "View Live Page" at bounding box center [1105, 121] width 280 height 32
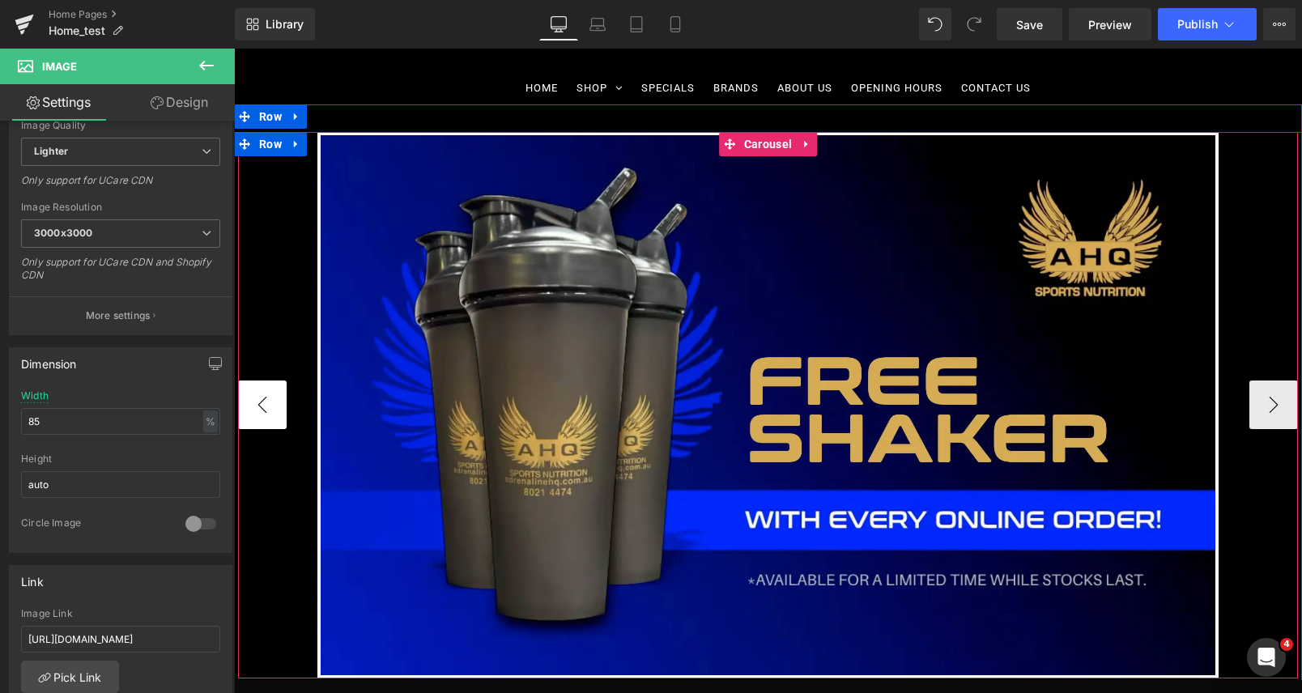
click at [270, 415] on button "‹" at bounding box center [262, 405] width 49 height 49
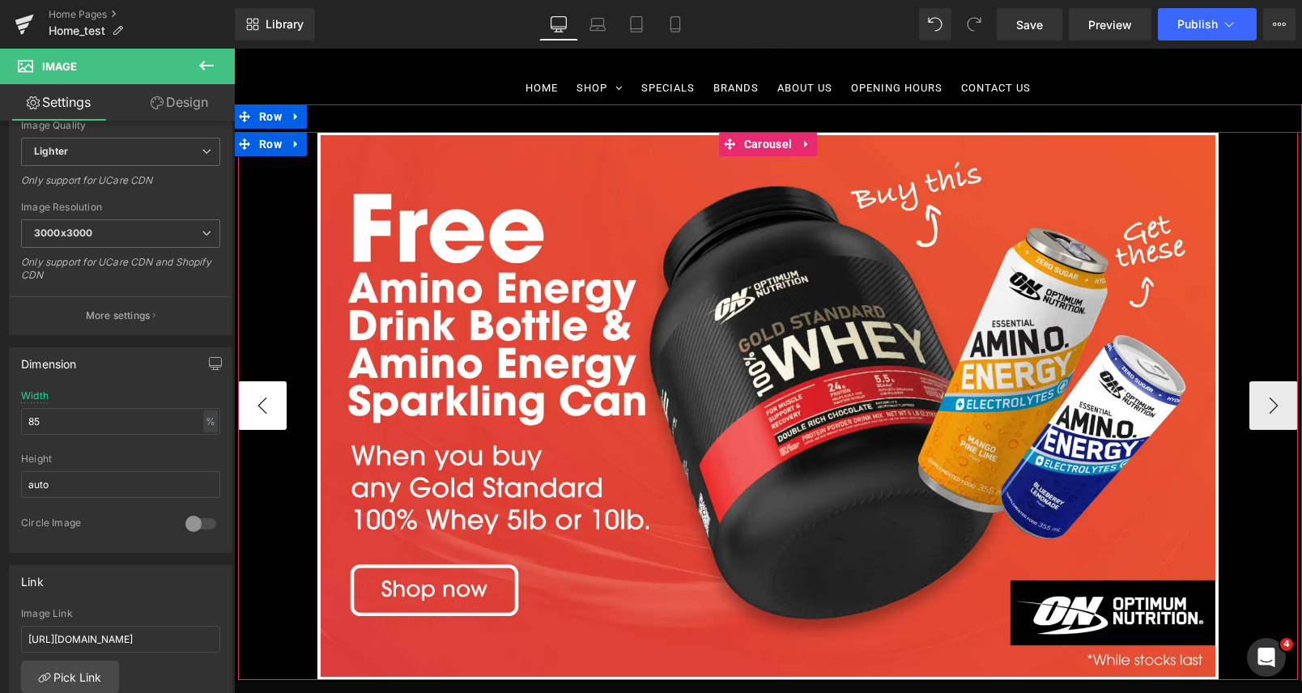
click at [270, 415] on button "‹" at bounding box center [262, 405] width 49 height 49
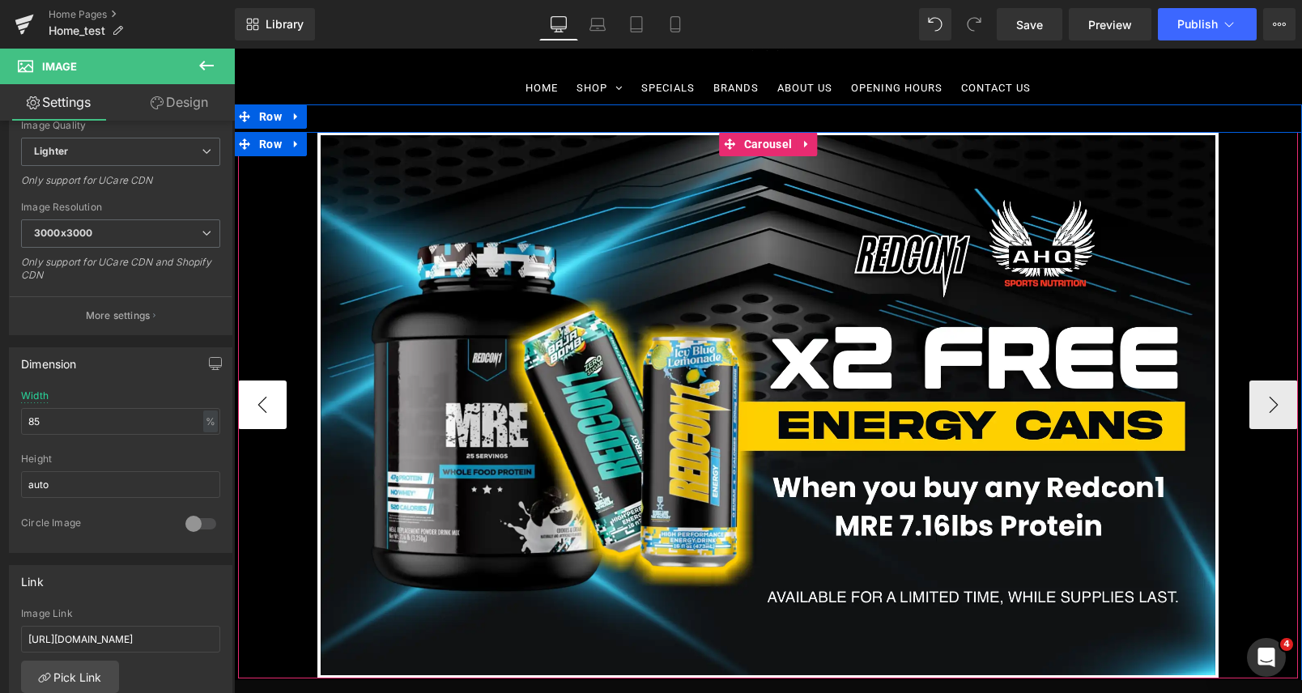
click at [270, 415] on button "‹" at bounding box center [262, 405] width 49 height 49
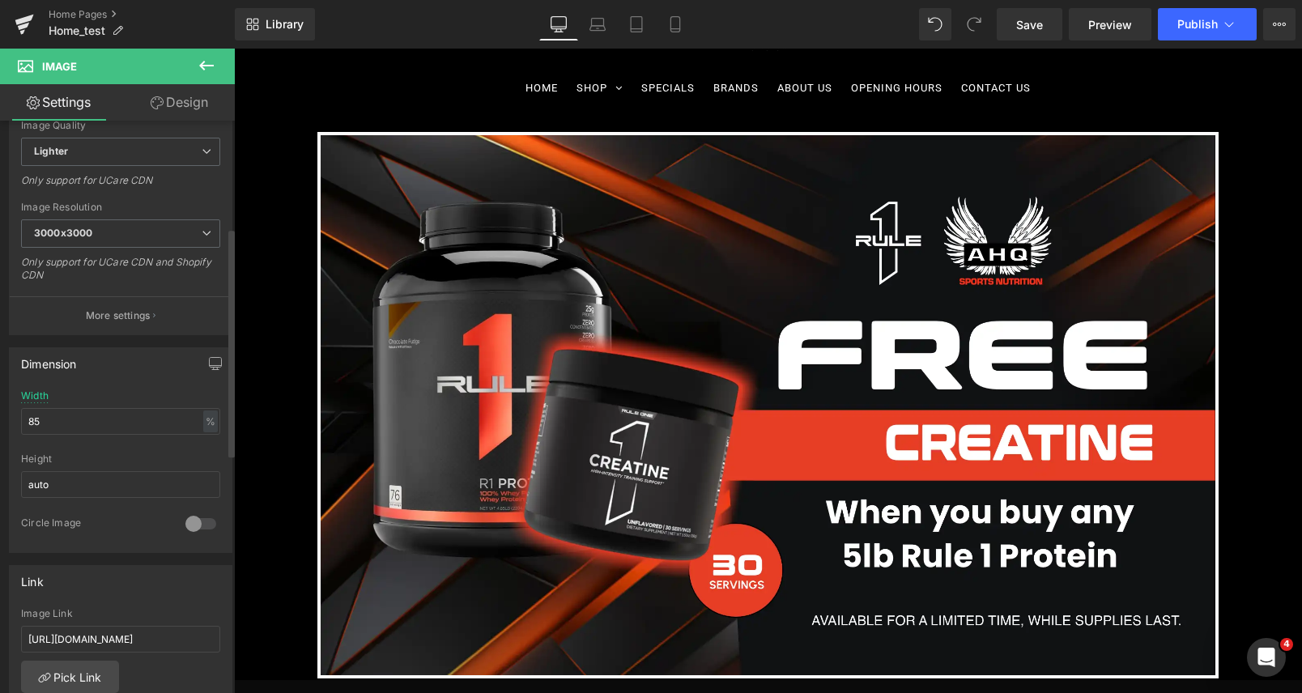
scroll to position [341, 0]
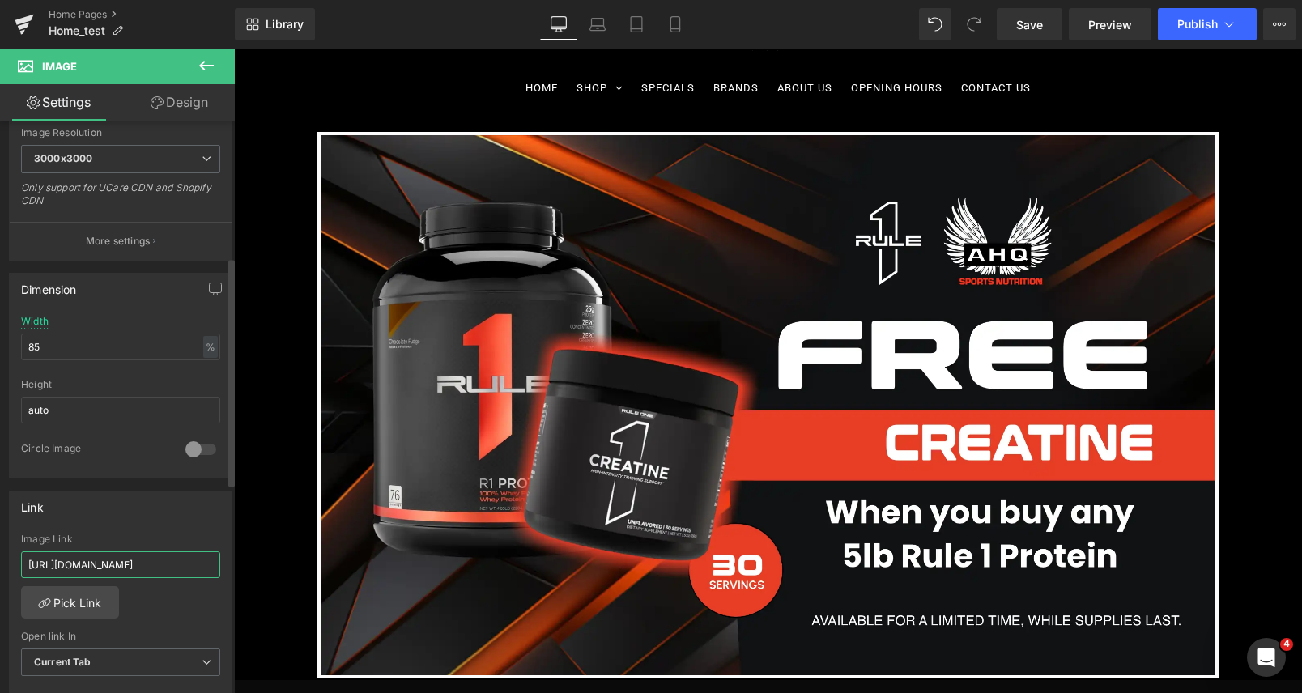
click at [174, 567] on input "[URL][DOMAIN_NAME]" at bounding box center [120, 564] width 199 height 27
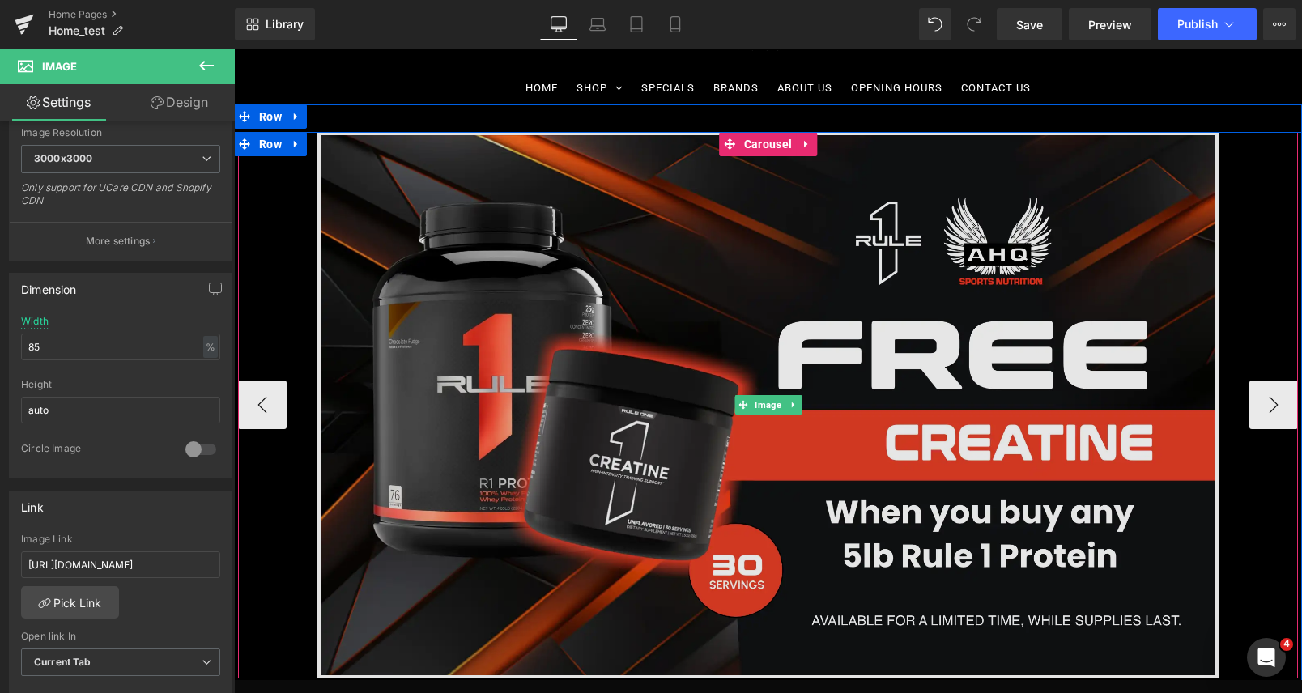
click at [572, 381] on img at bounding box center [767, 405] width 901 height 547
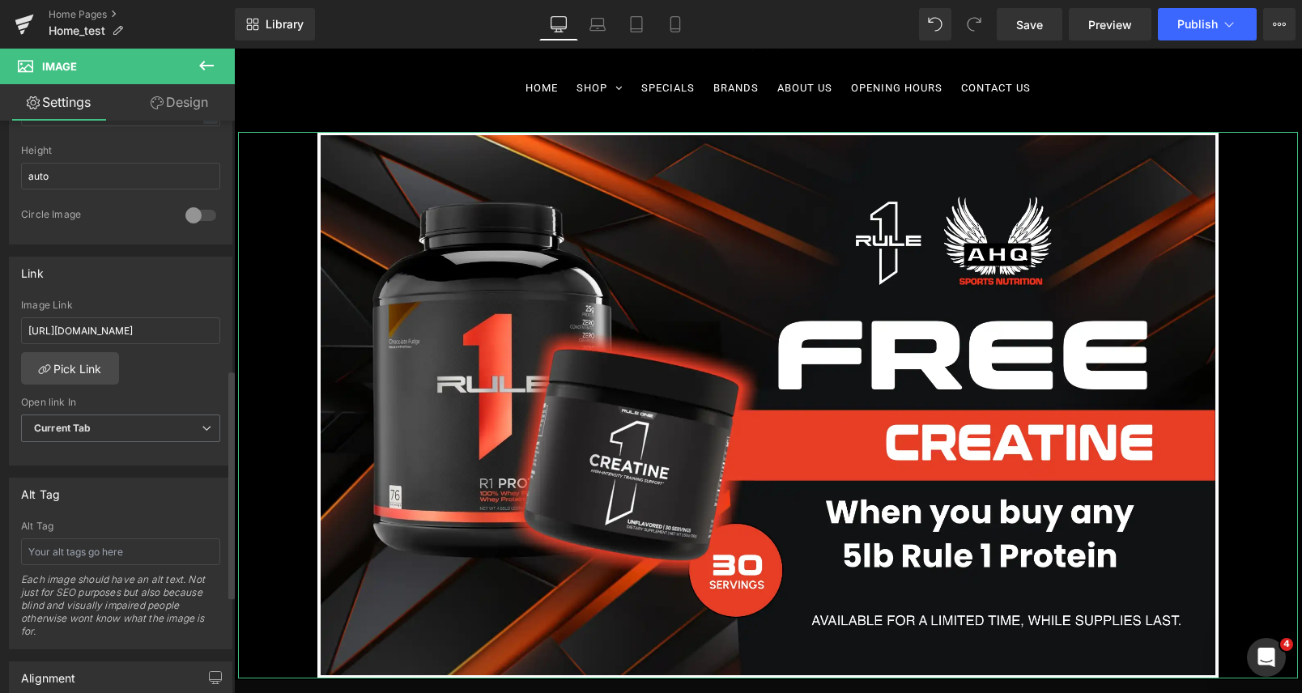
scroll to position [562, 0]
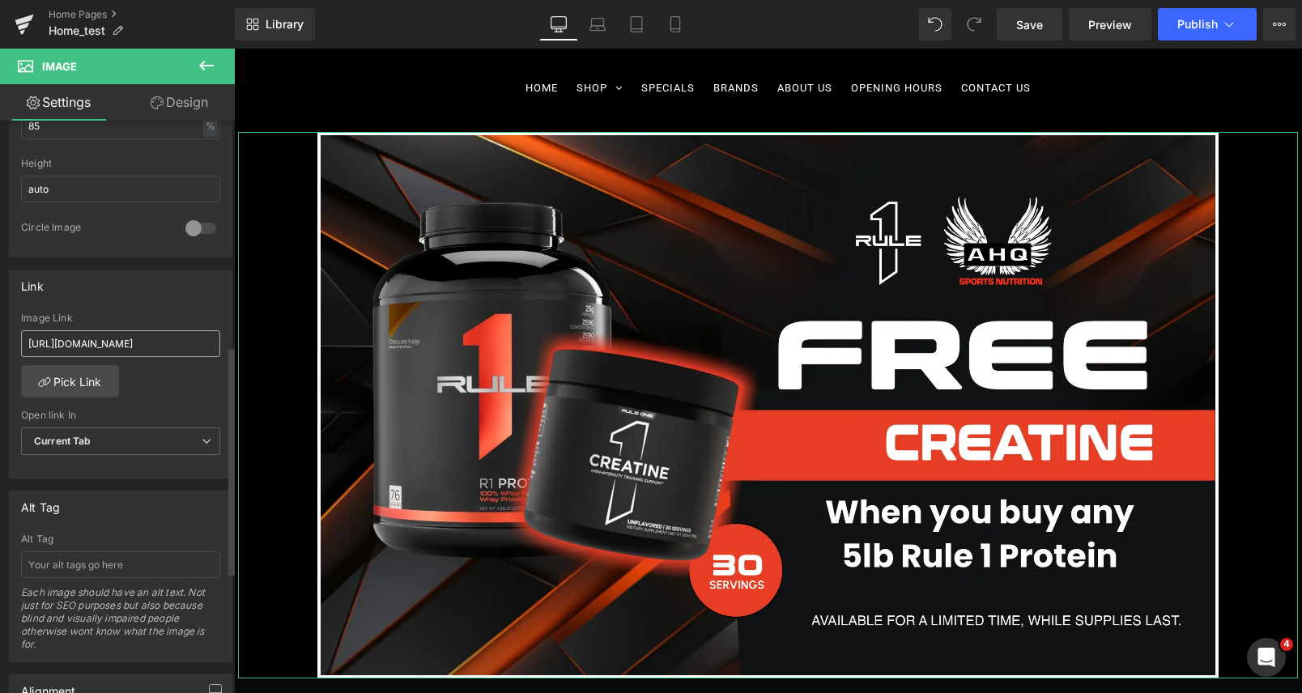
click at [178, 341] on input "[URL][DOMAIN_NAME]" at bounding box center [120, 343] width 199 height 27
click at [196, 341] on input "[URL][DOMAIN_NAME]" at bounding box center [120, 343] width 199 height 27
type input "[URL][DOMAIN_NAME]"
click at [152, 306] on div "Link [URL][DOMAIN_NAME] Image Link [URL][DOMAIN_NAME] Pick Link Current Tab New…" at bounding box center [120, 375] width 223 height 210
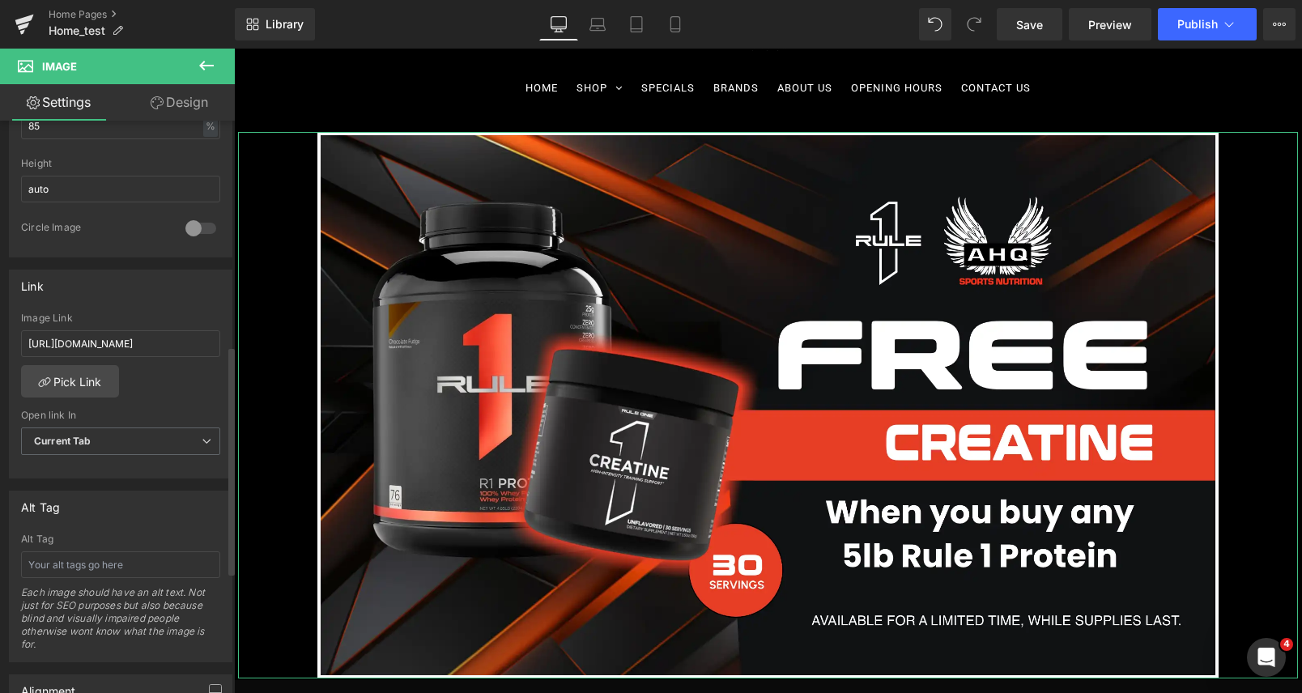
scroll to position [0, 0]
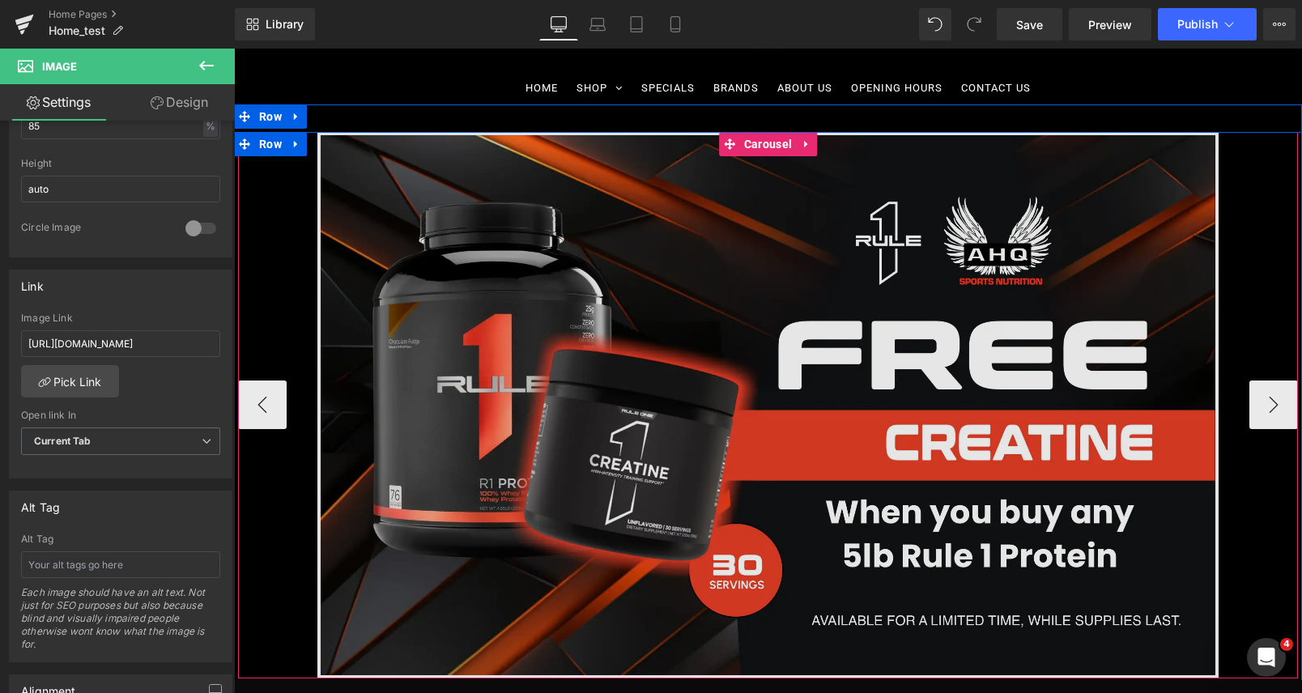
click at [743, 141] on span "Carousel" at bounding box center [768, 144] width 56 height 24
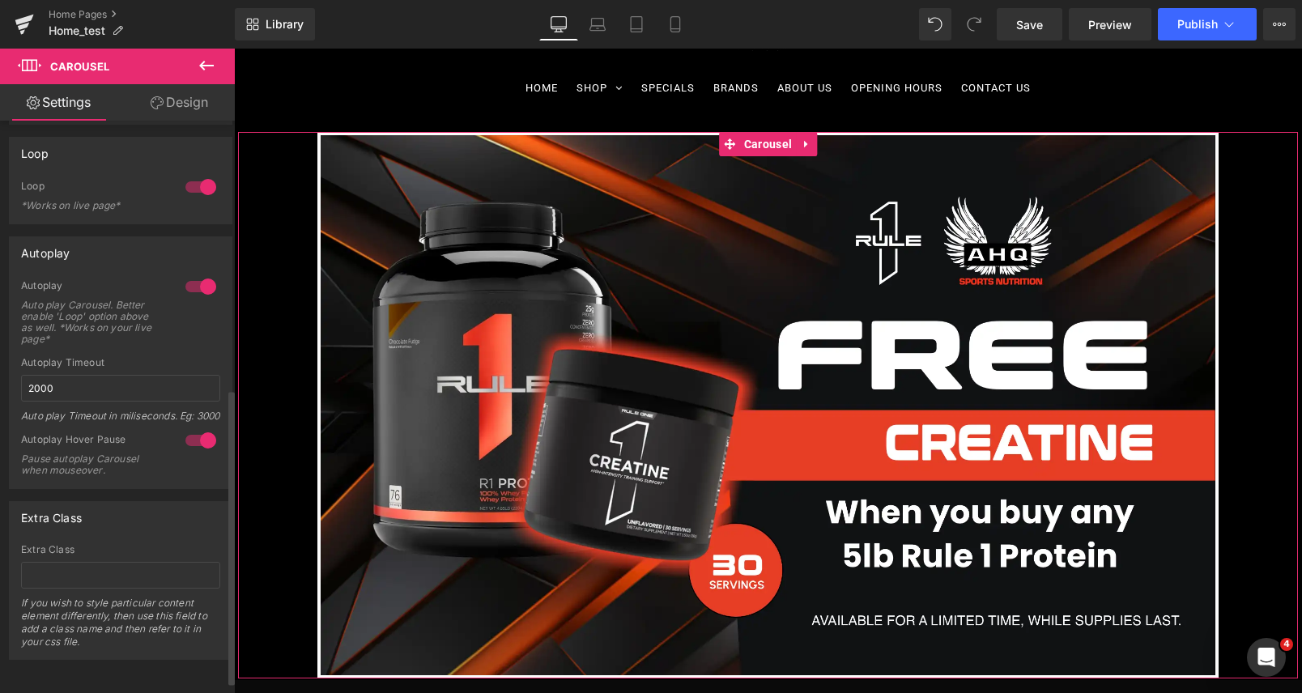
scroll to position [541, 0]
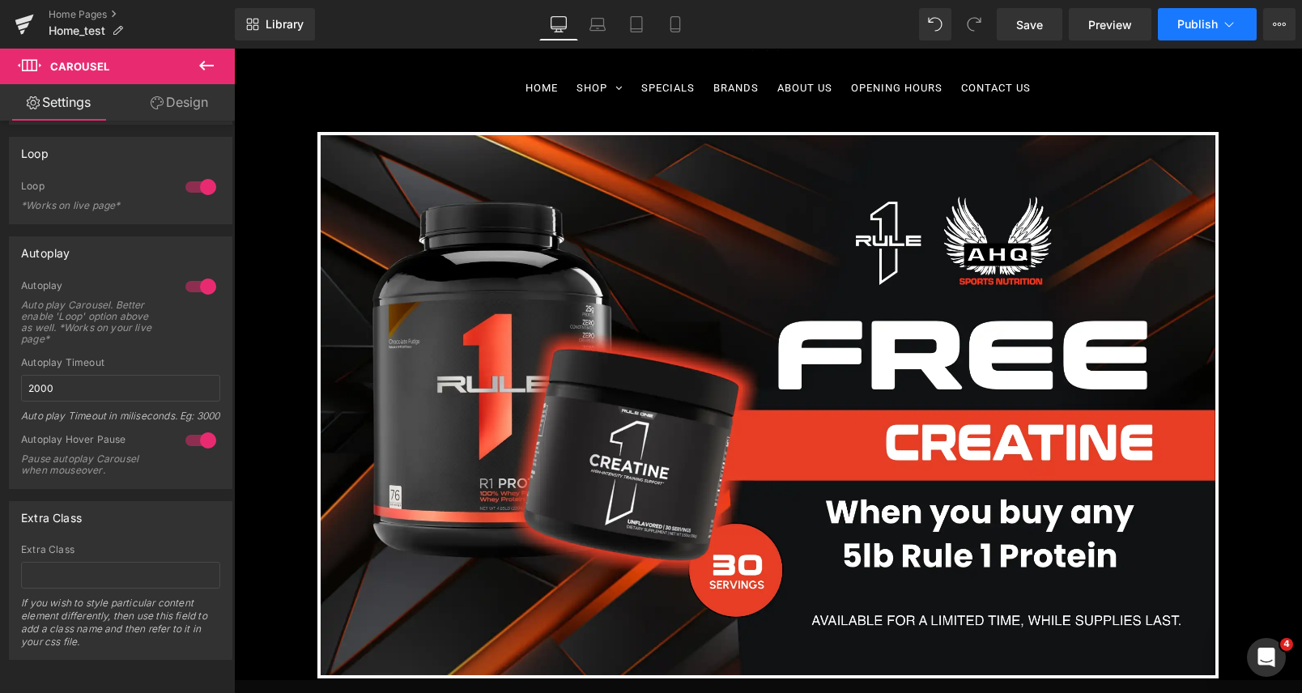
click at [1218, 25] on button "Publish" at bounding box center [1207, 24] width 99 height 32
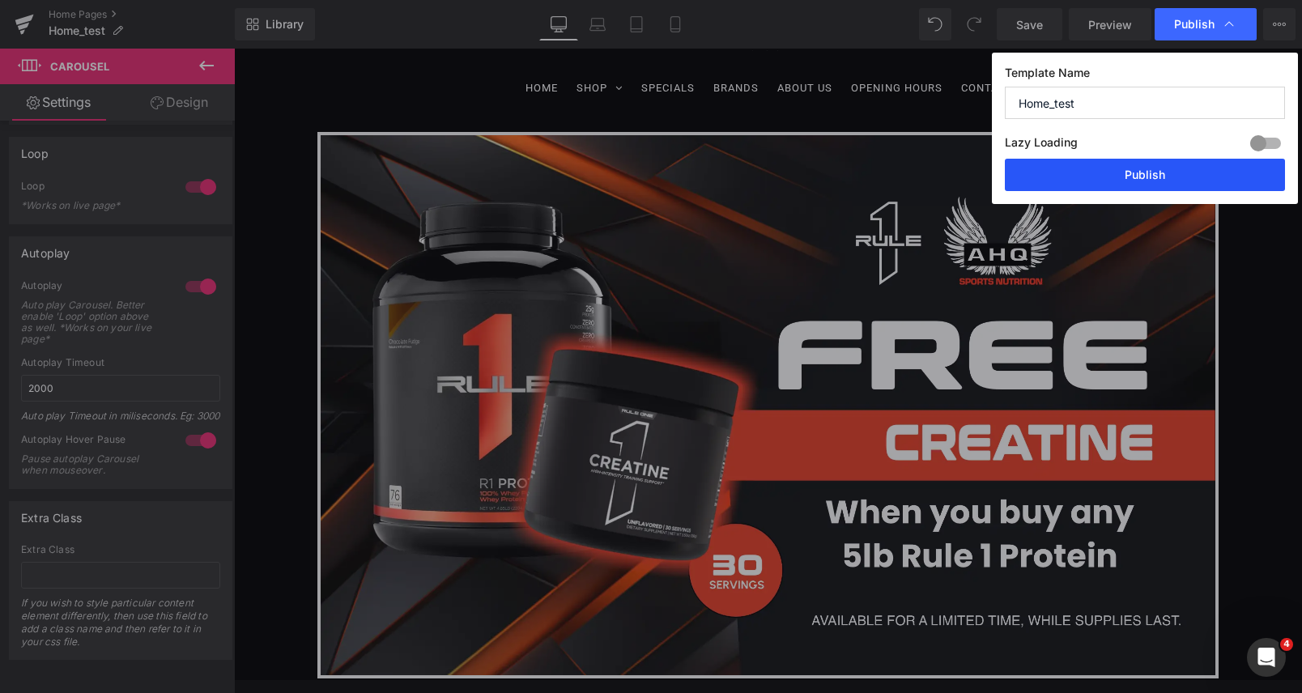
drag, startPoint x: 1171, startPoint y: 175, endPoint x: 931, endPoint y: 126, distance: 244.7
click at [1171, 175] on button "Publish" at bounding box center [1145, 175] width 280 height 32
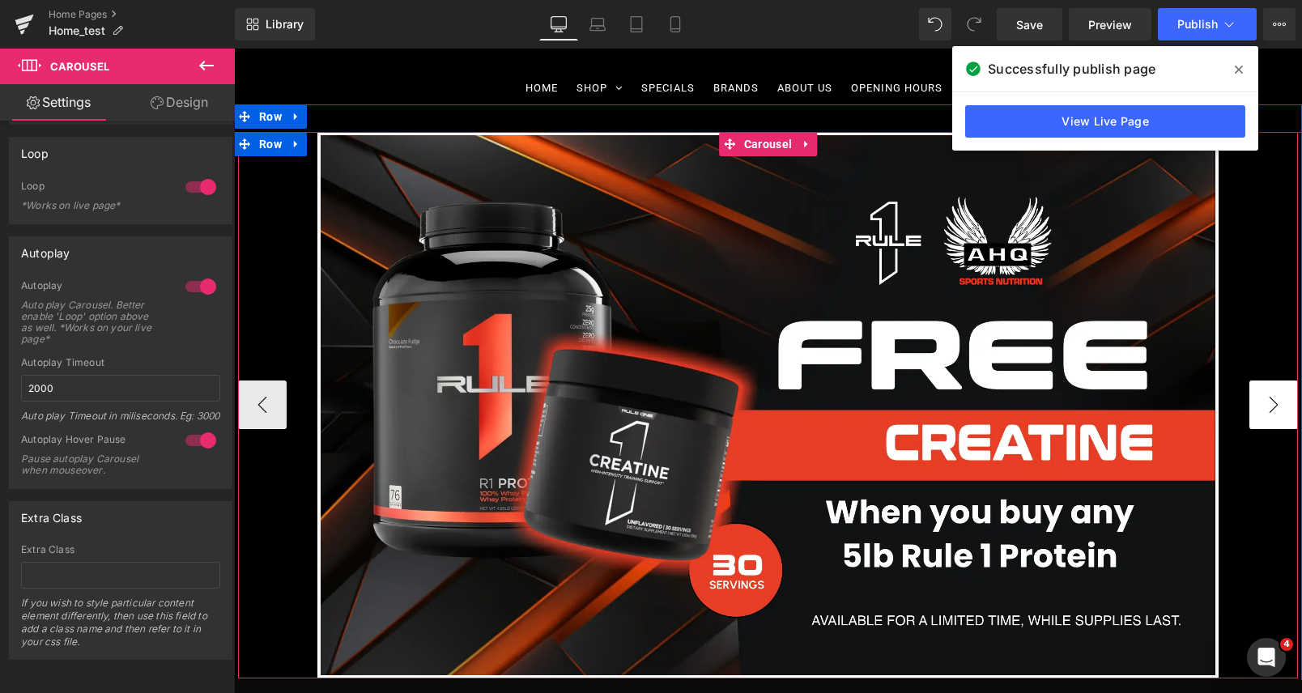
click at [1266, 409] on button "›" at bounding box center [1273, 405] width 49 height 49
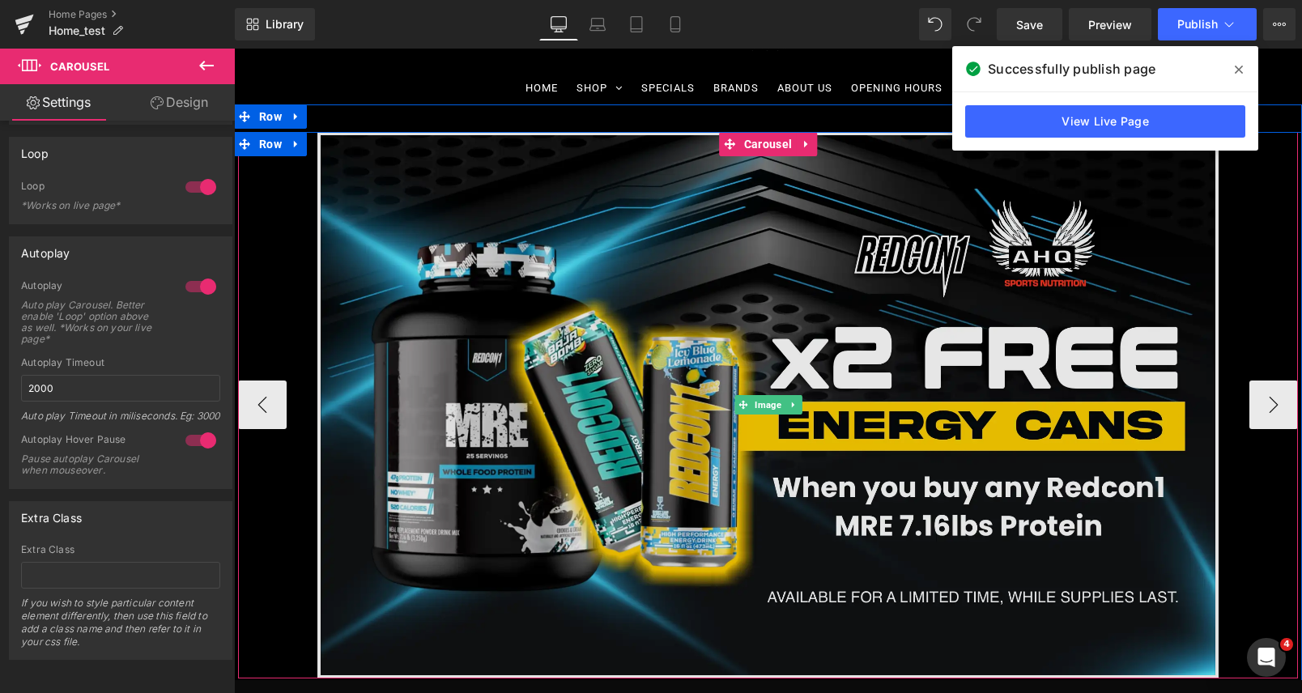
click at [462, 343] on img at bounding box center [767, 405] width 901 height 547
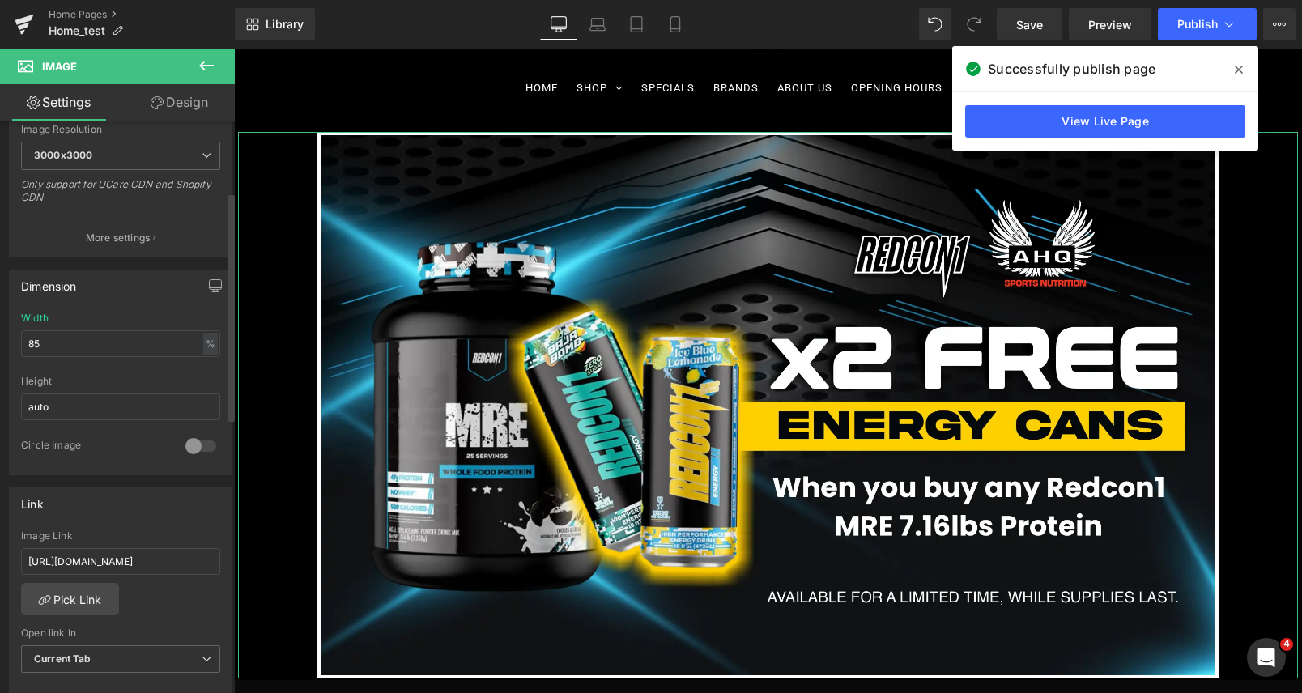
scroll to position [458, 0]
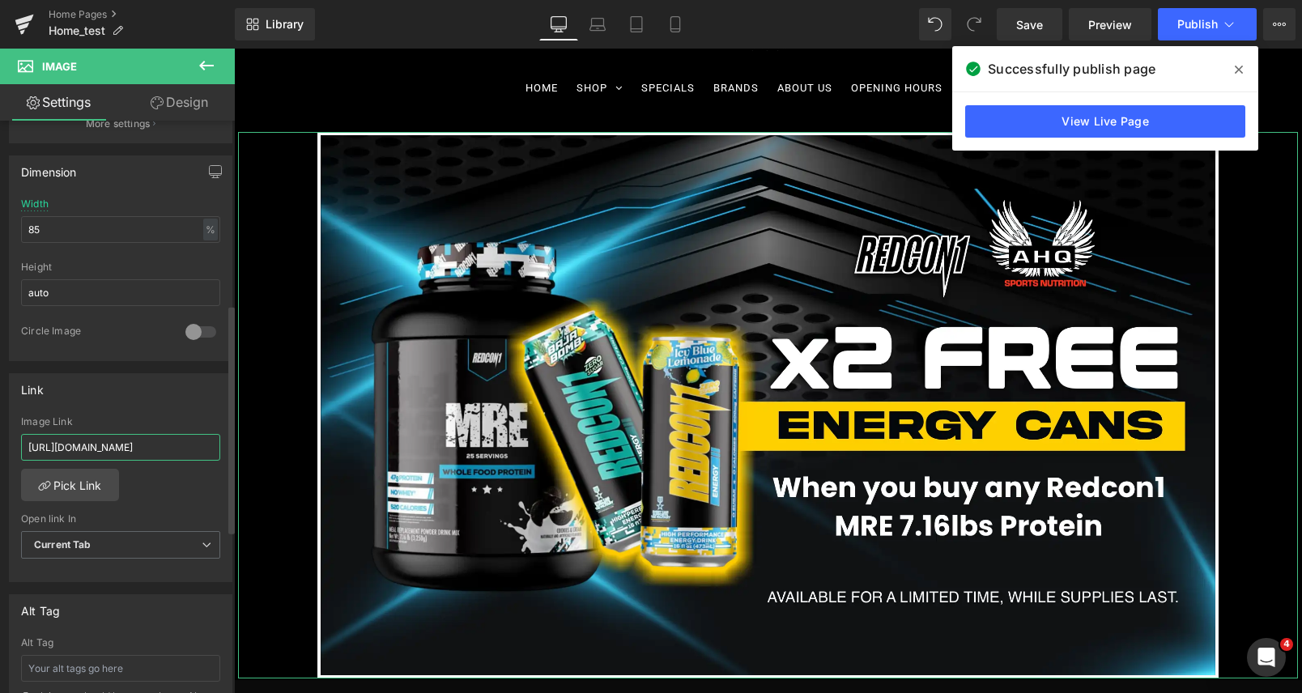
click at [154, 449] on input "[URL][DOMAIN_NAME]" at bounding box center [120, 447] width 199 height 27
paste input "mre?_pos=2&_sid=a6acca89b"
type input "[URL][DOMAIN_NAME]"
drag, startPoint x: 163, startPoint y: 421, endPoint x: 150, endPoint y: 421, distance: 13.0
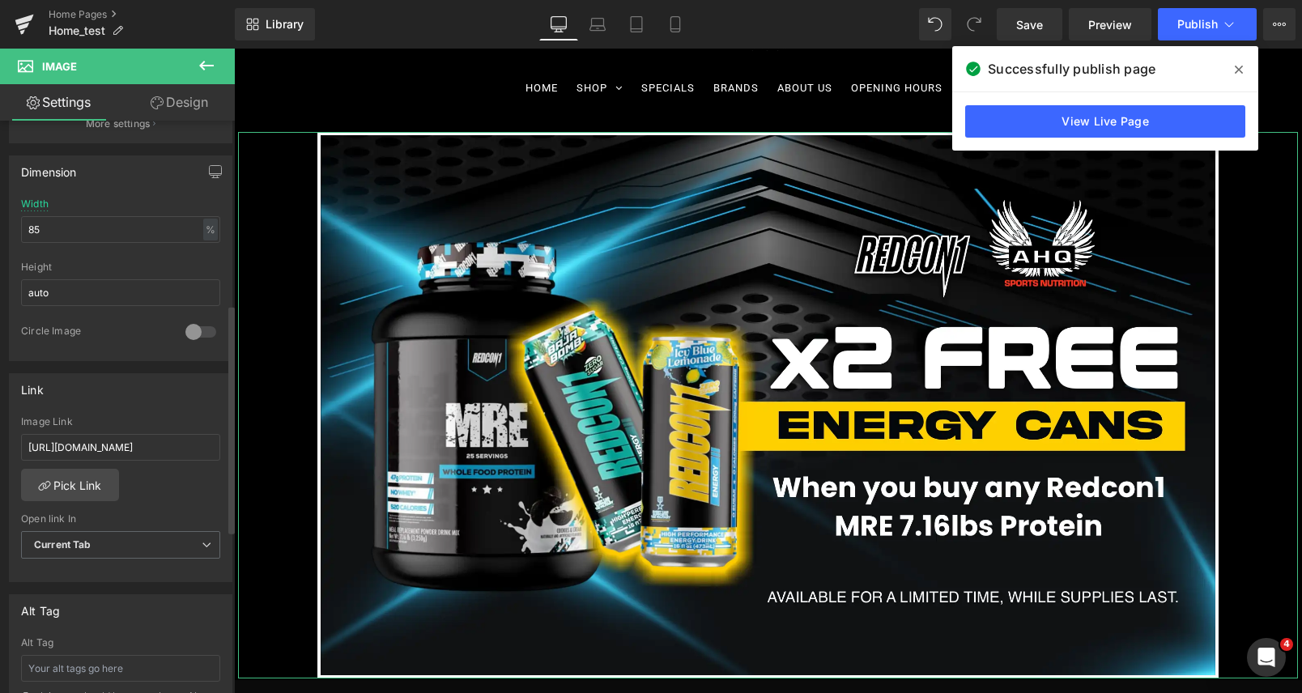
click at [163, 421] on div "Image Link" at bounding box center [120, 421] width 199 height 11
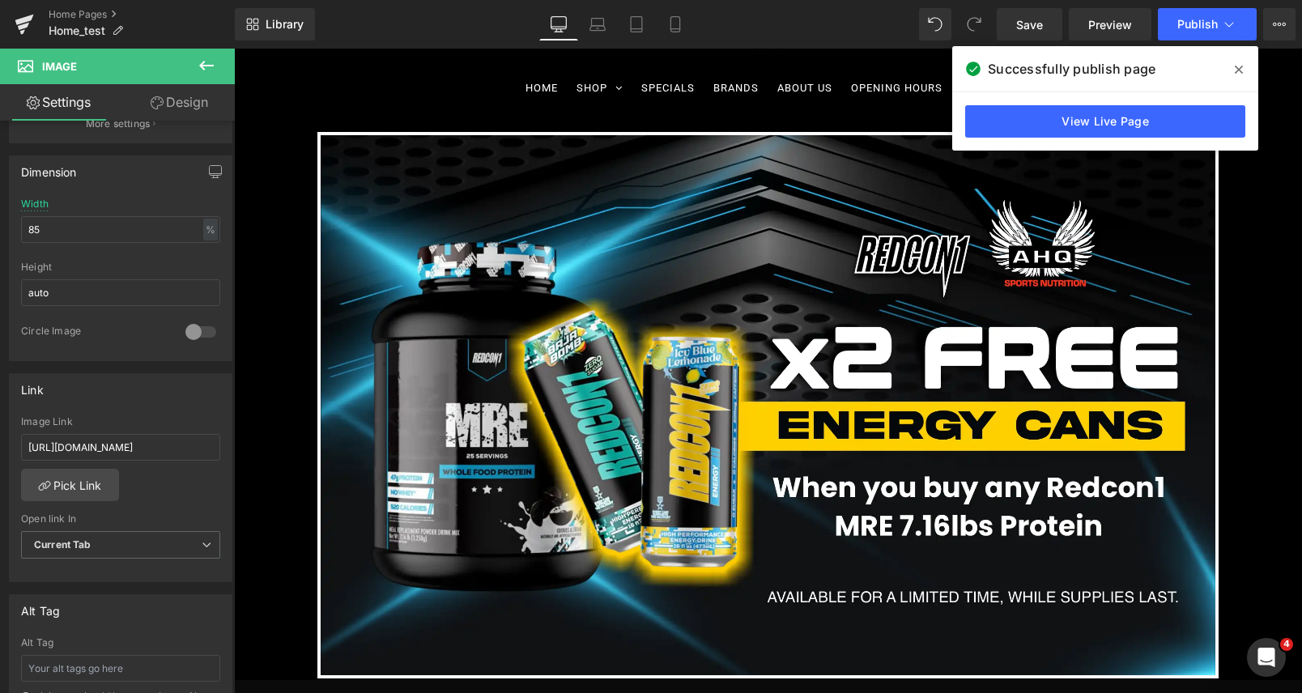
click at [1236, 69] on icon at bounding box center [1239, 69] width 8 height 13
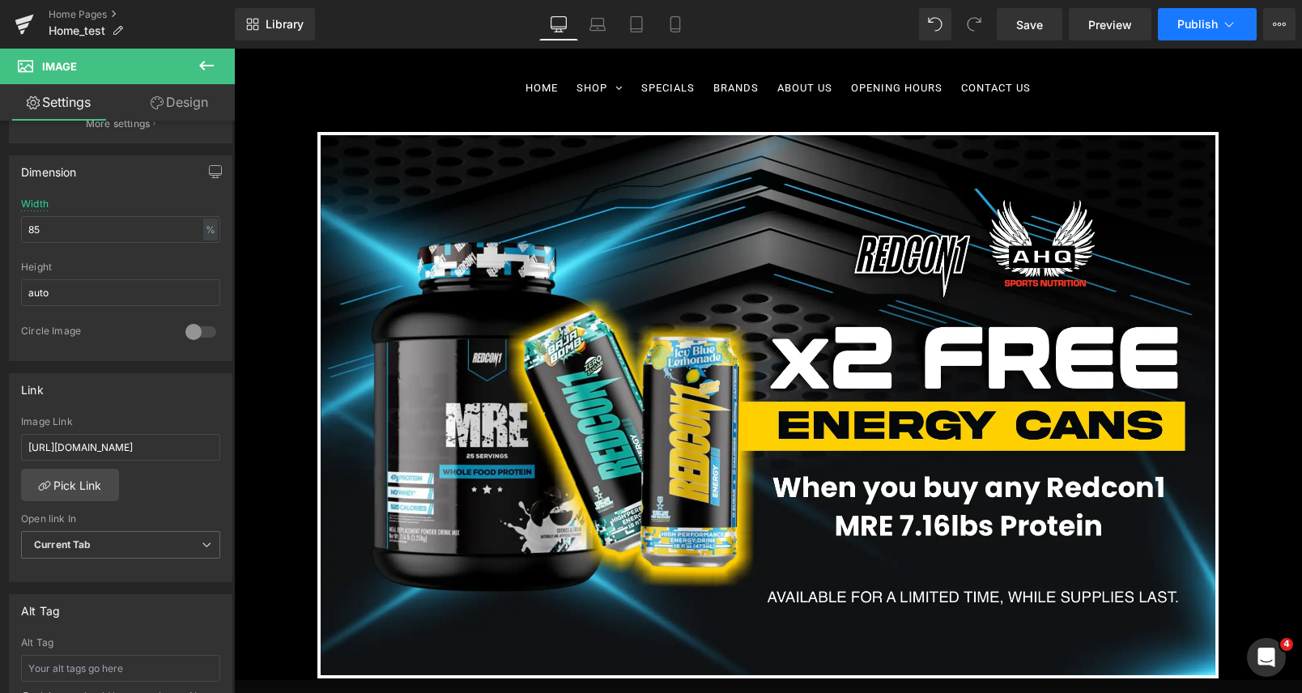
click at [1196, 16] on button "Publish" at bounding box center [1207, 24] width 99 height 32
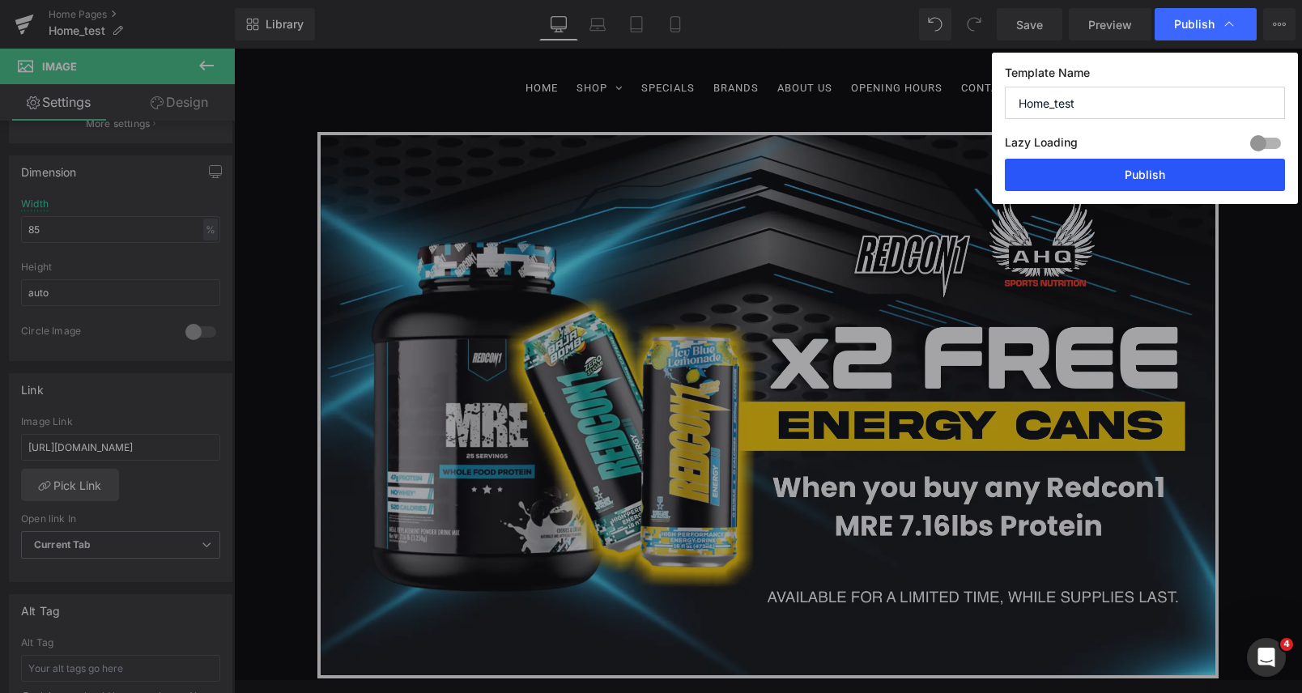
click at [1181, 168] on button "Publish" at bounding box center [1145, 175] width 280 height 32
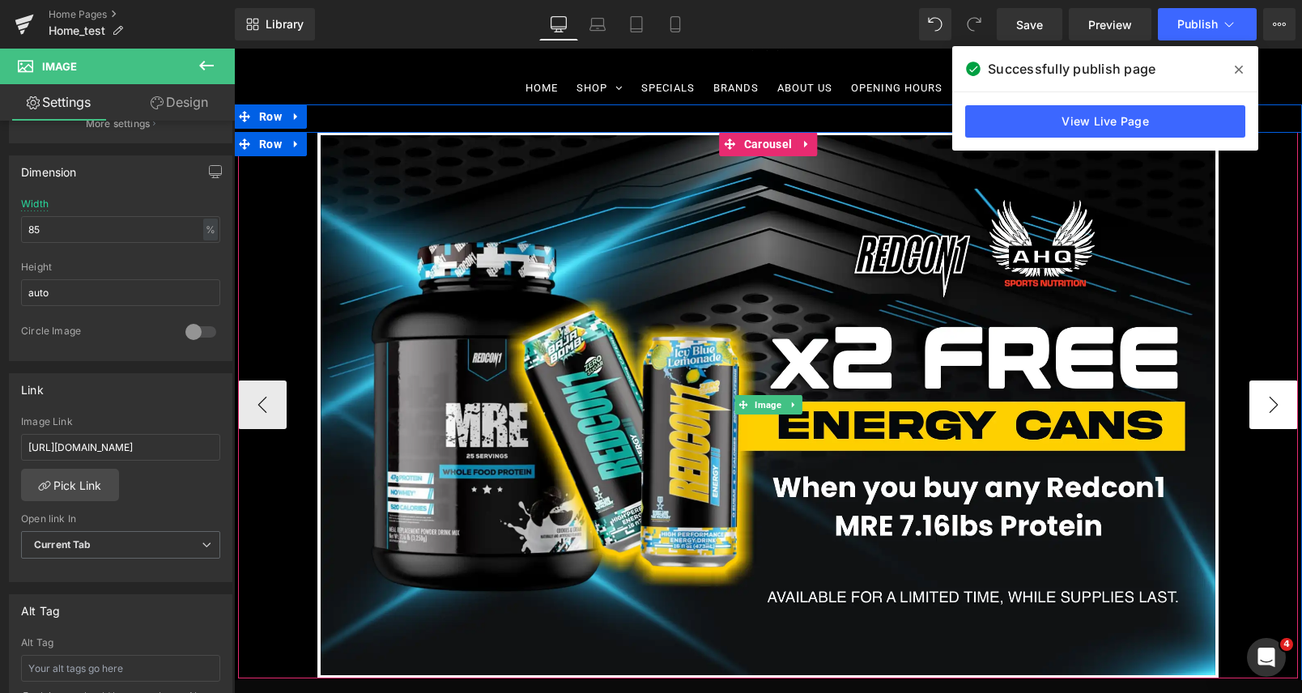
click at [1285, 409] on button "›" at bounding box center [1273, 405] width 49 height 49
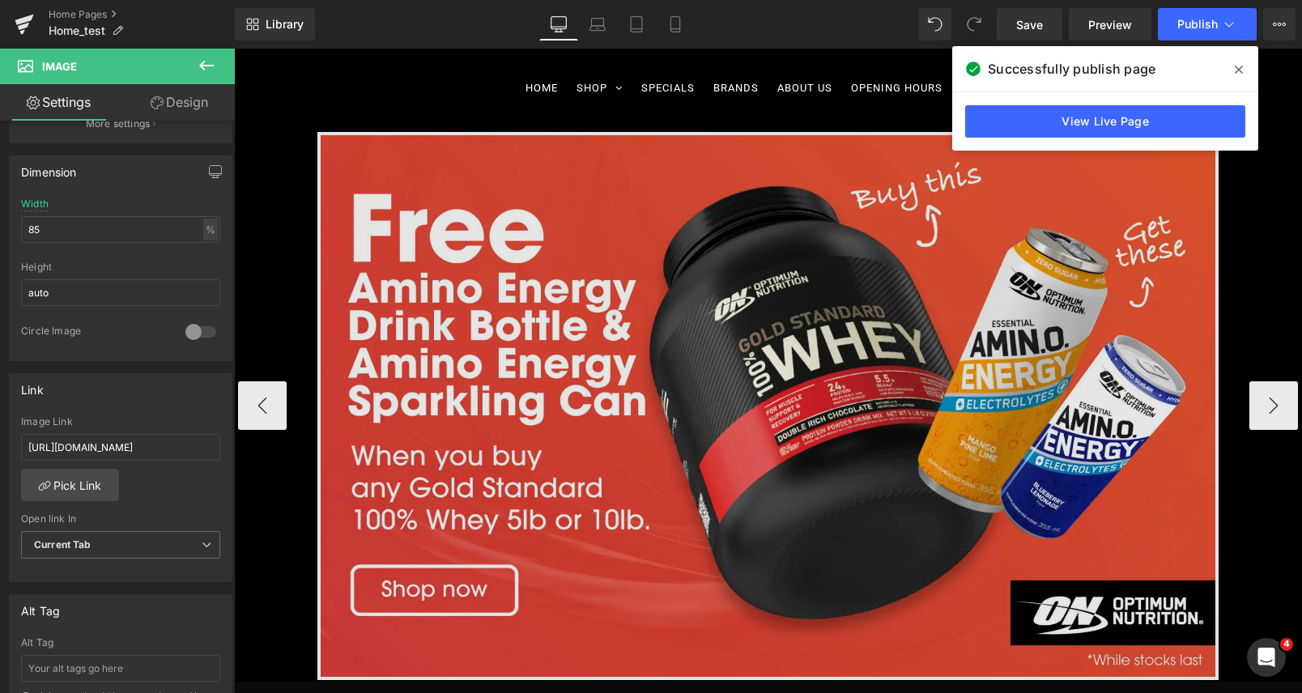
click at [855, 313] on img at bounding box center [767, 406] width 901 height 548
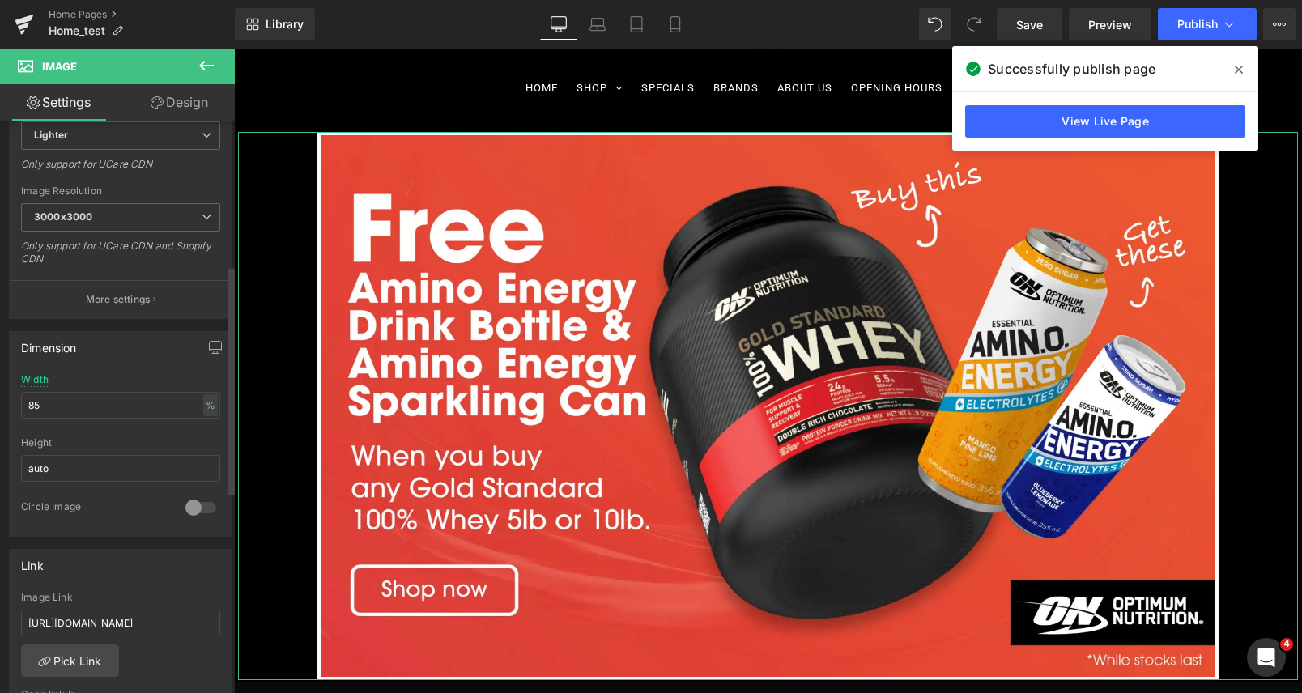
scroll to position [361, 0]
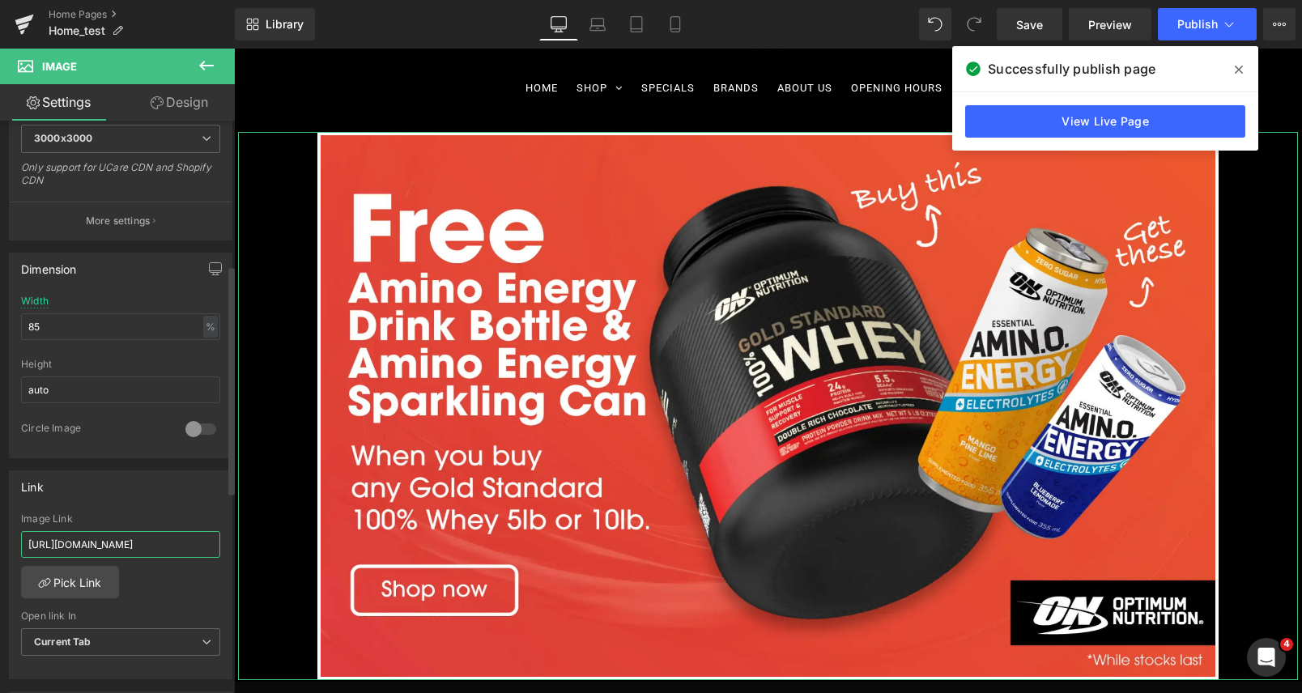
click at [125, 551] on input "[URL][DOMAIN_NAME]" at bounding box center [120, 544] width 199 height 27
paste input "products/gold-standard-whey?_pos=1&_sid=b1670b1b2&_ss=r"
type input "[URL][DOMAIN_NAME]"
click at [130, 514] on div "Image Link" at bounding box center [120, 518] width 199 height 11
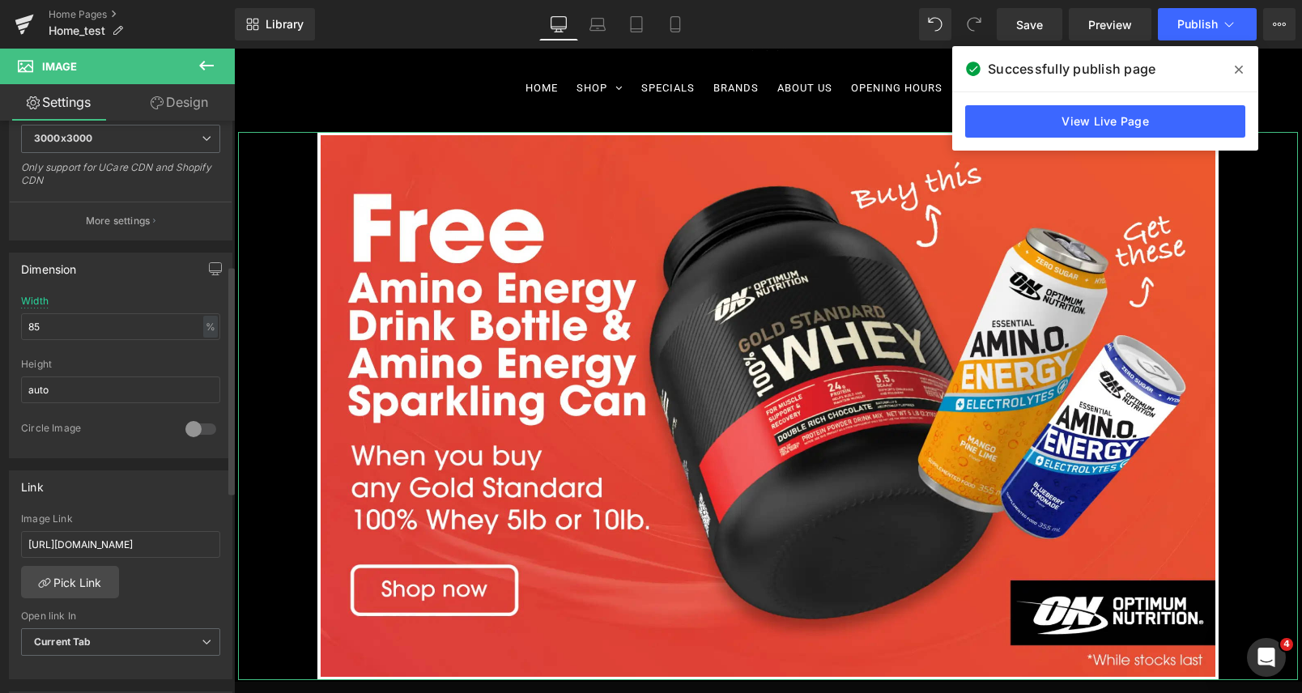
scroll to position [0, 0]
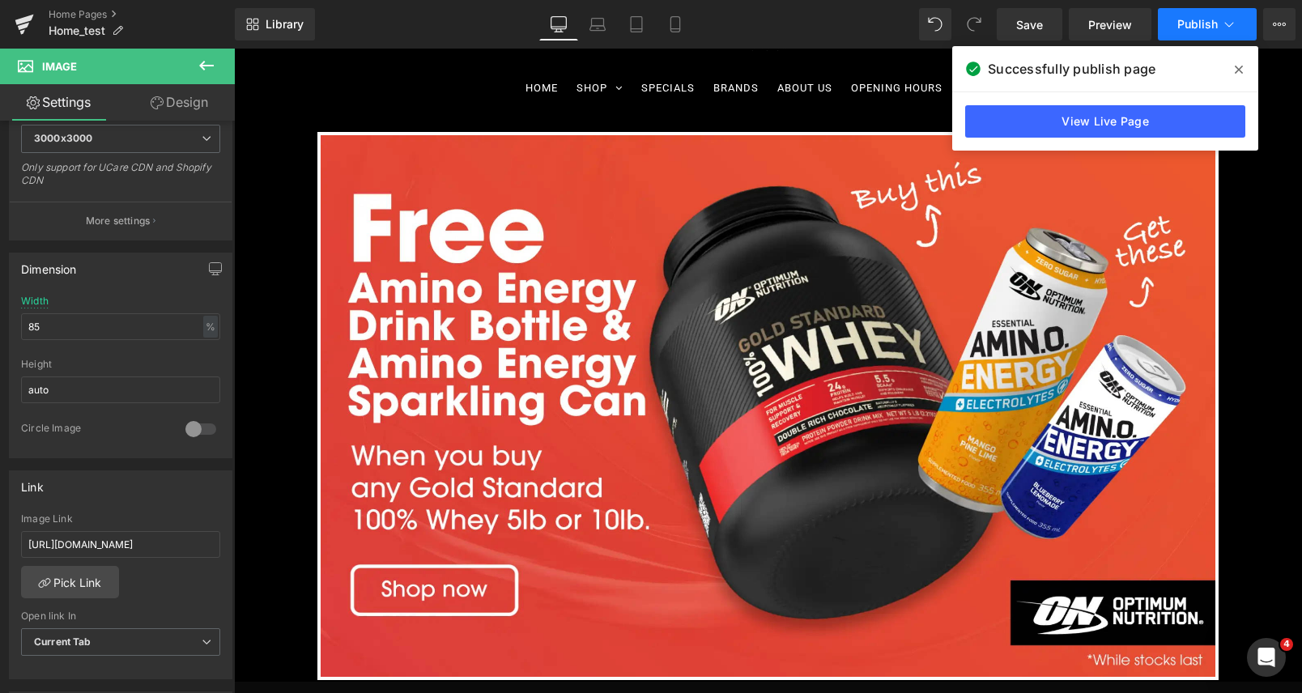
click at [1189, 28] on span "Publish" at bounding box center [1197, 24] width 40 height 13
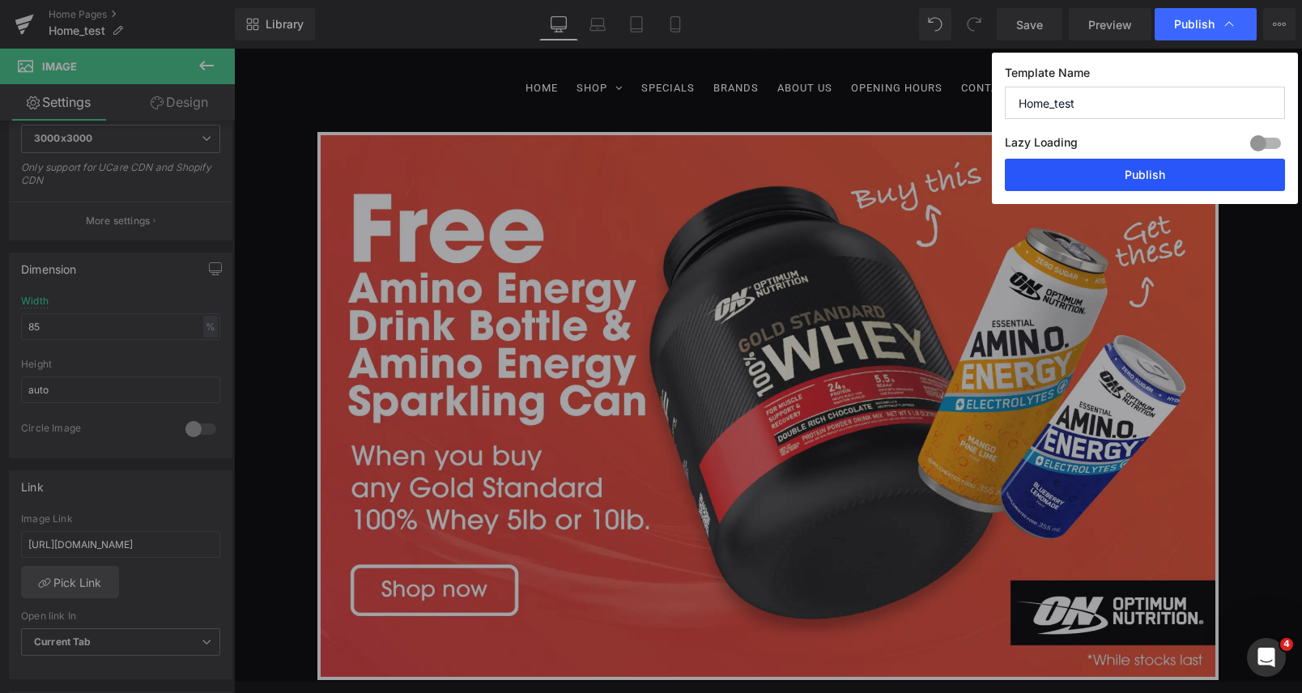
click at [1171, 174] on button "Publish" at bounding box center [1145, 175] width 280 height 32
